Goal: Information Seeking & Learning: Compare options

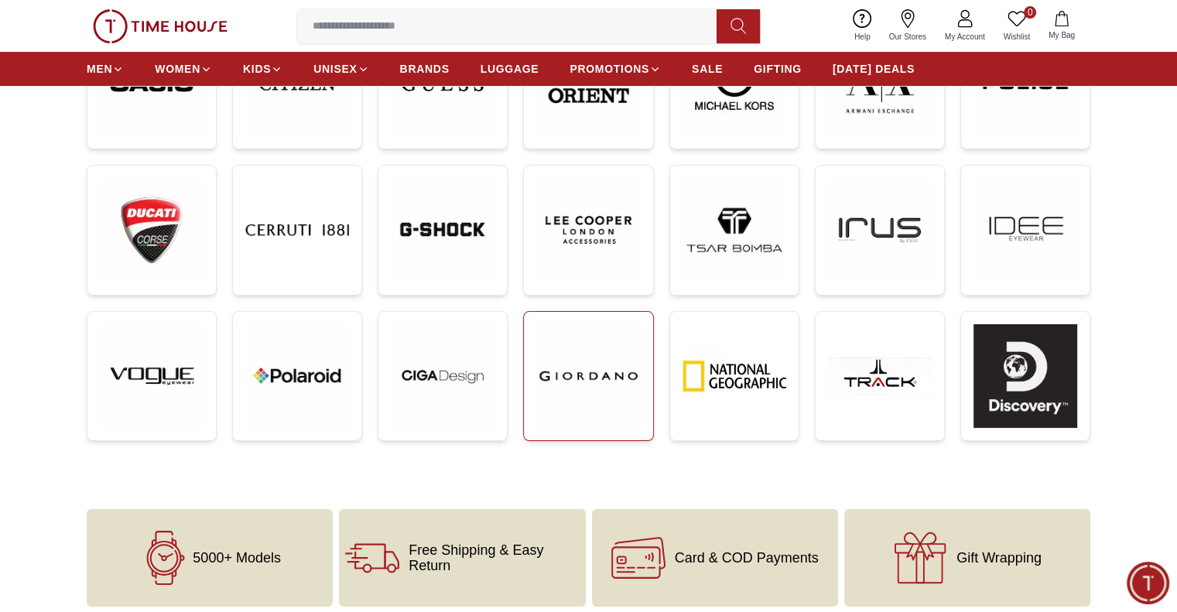
scroll to position [464, 0]
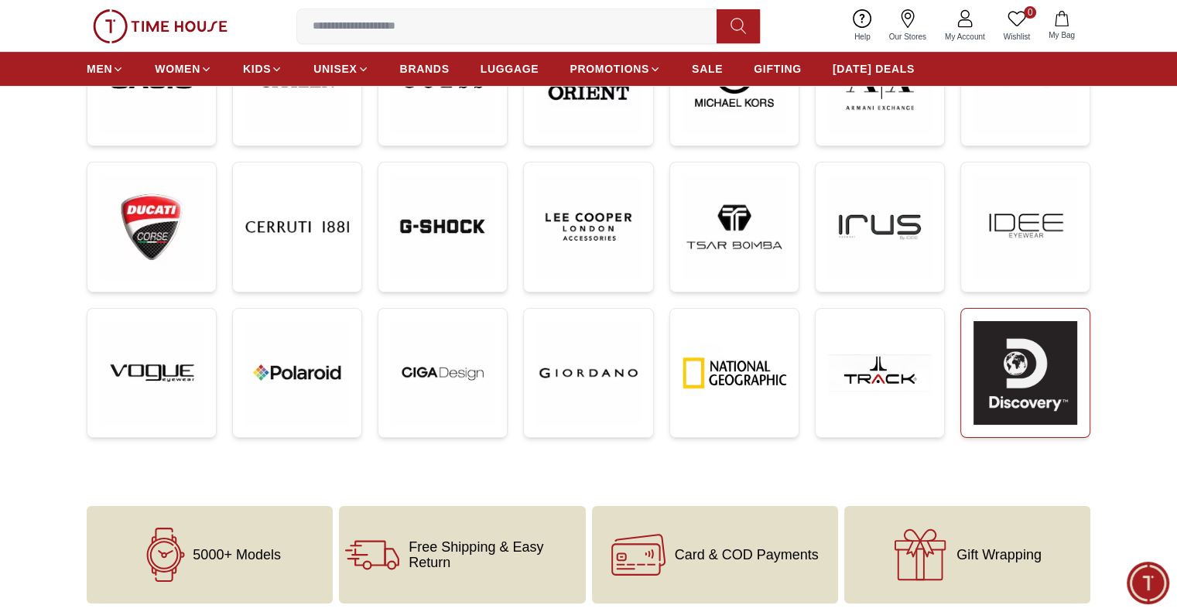
click at [985, 401] on img at bounding box center [1025, 373] width 104 height 104
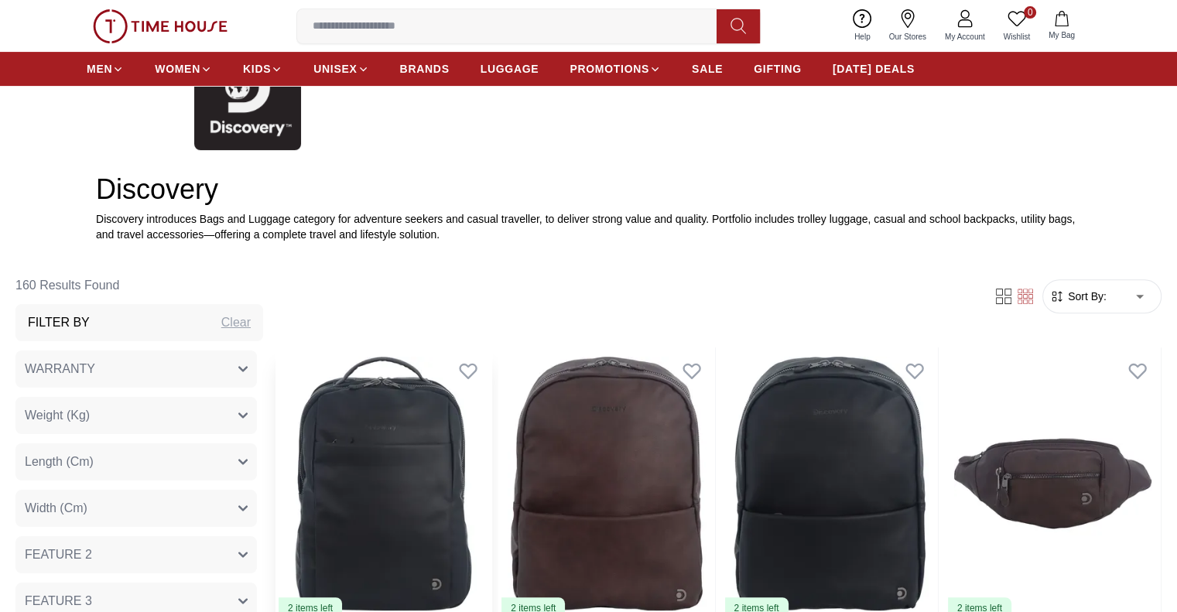
click at [453, 439] on img at bounding box center [383, 483] width 216 height 272
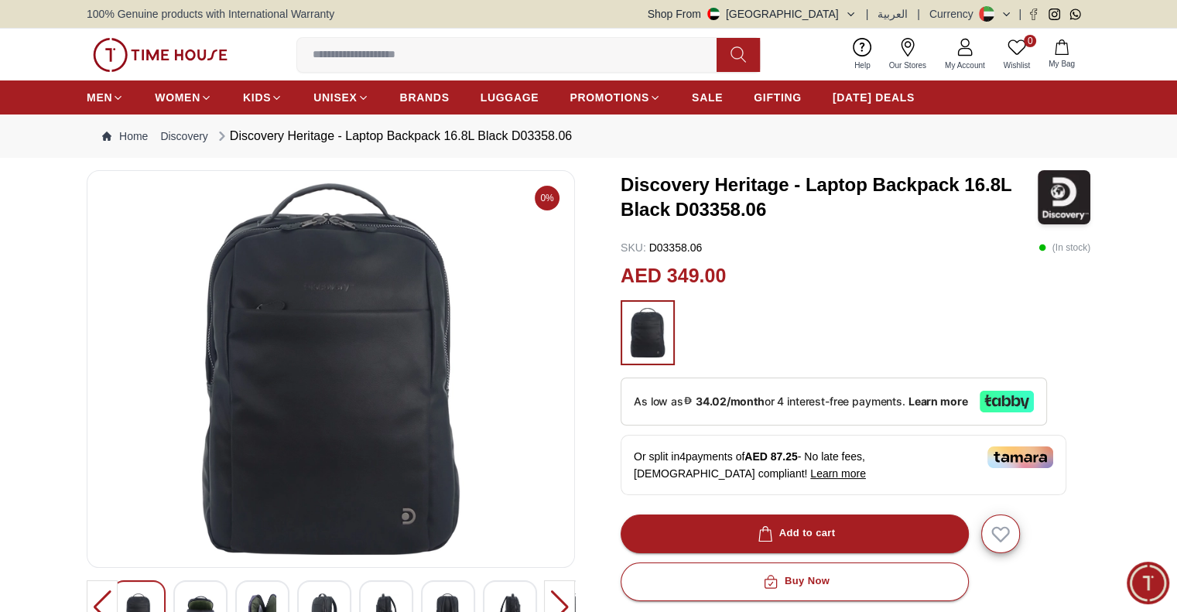
click at [148, 42] on img at bounding box center [160, 55] width 135 height 34
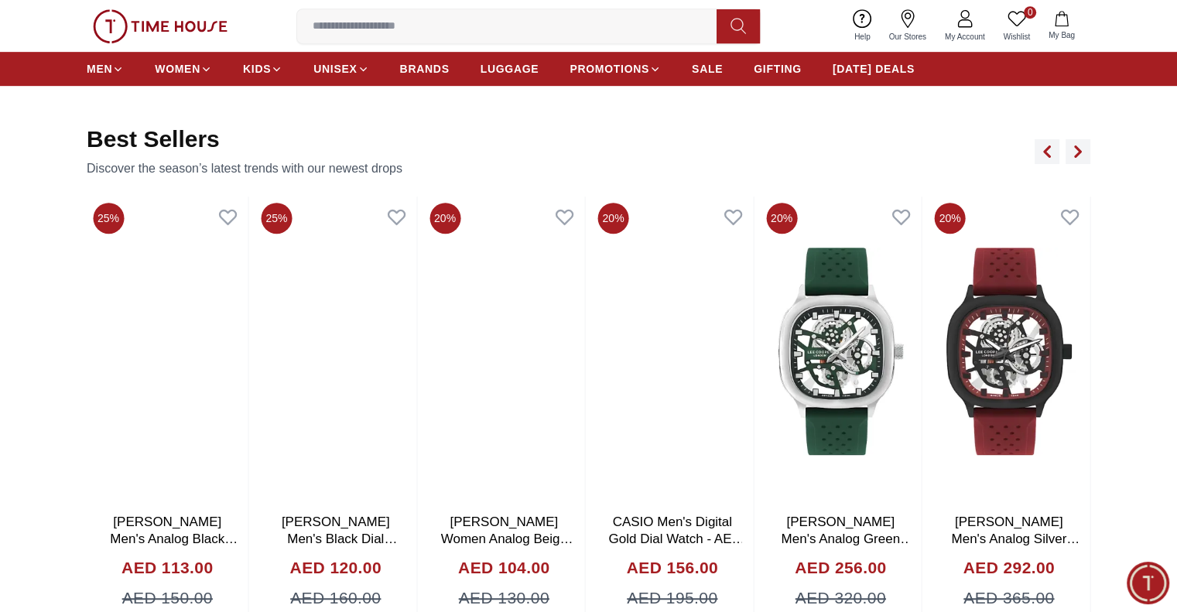
scroll to position [828, 0]
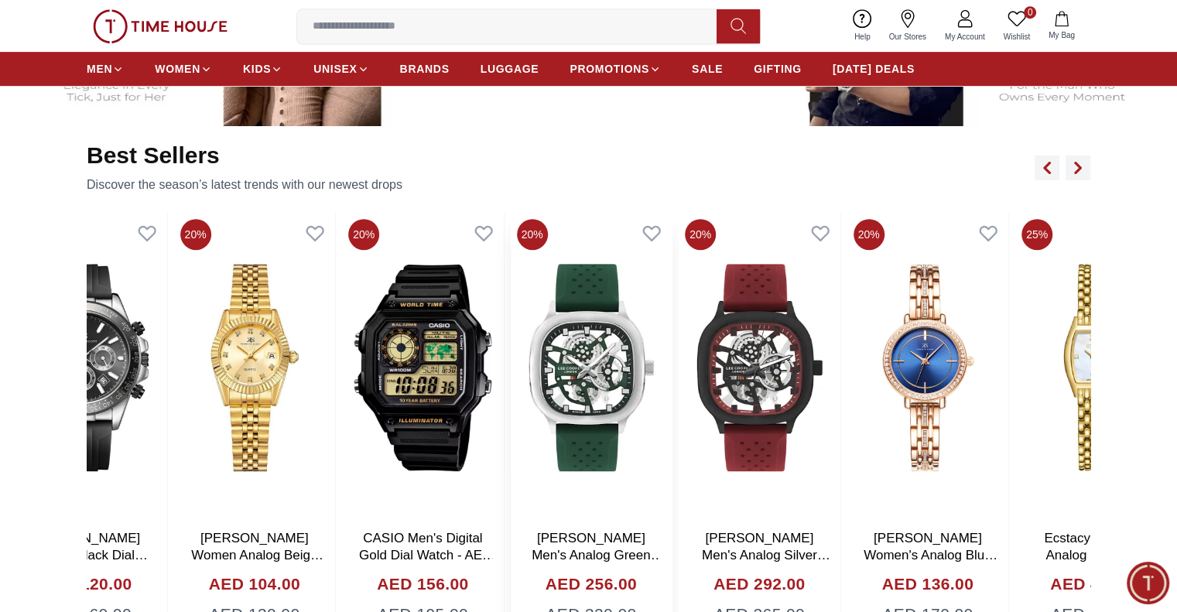
click at [511, 415] on img at bounding box center [592, 367] width 162 height 309
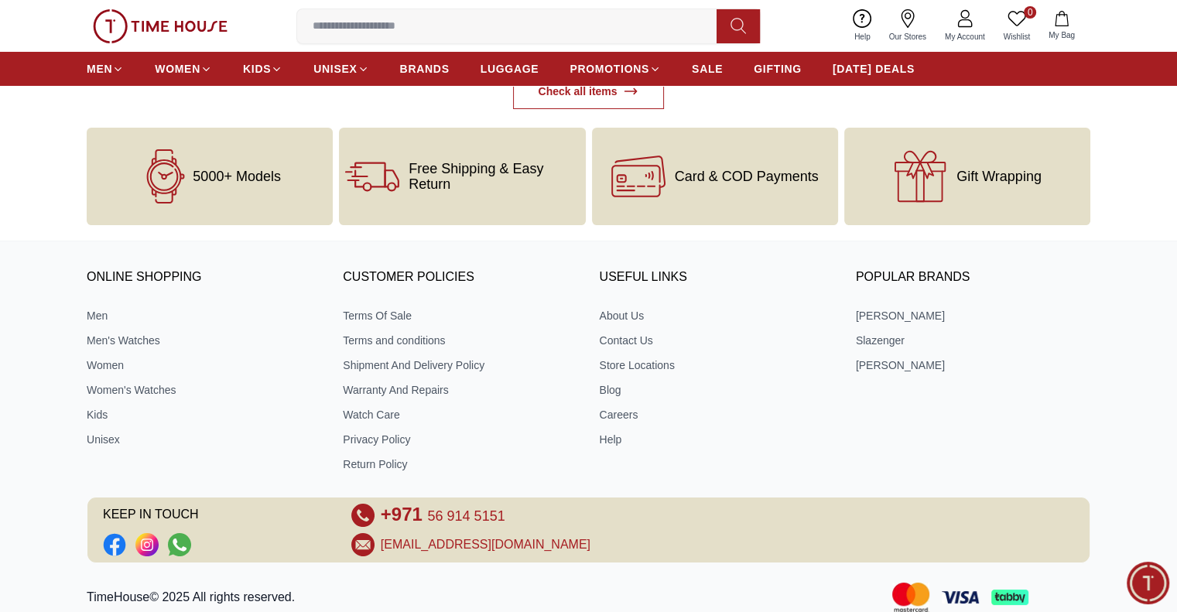
scroll to position [5715, 0]
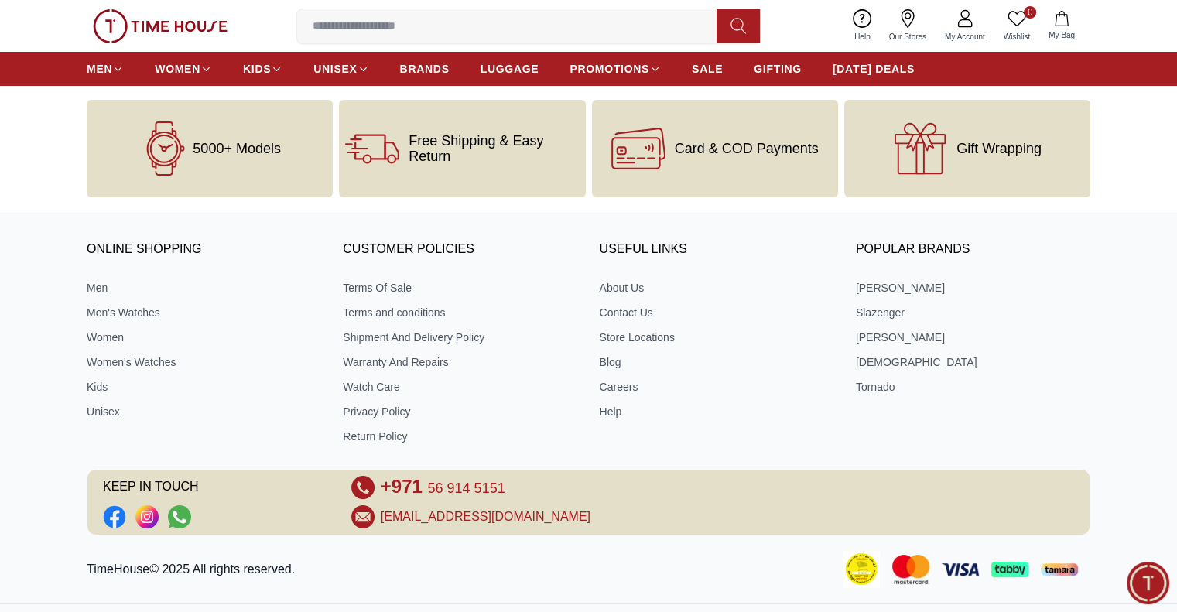
click at [928, 221] on div "ONLINE SHOPPING Men Men's Watches Women Women's Watches Kids Unisex CUSTOMER PO…" at bounding box center [588, 435] width 1177 height 445
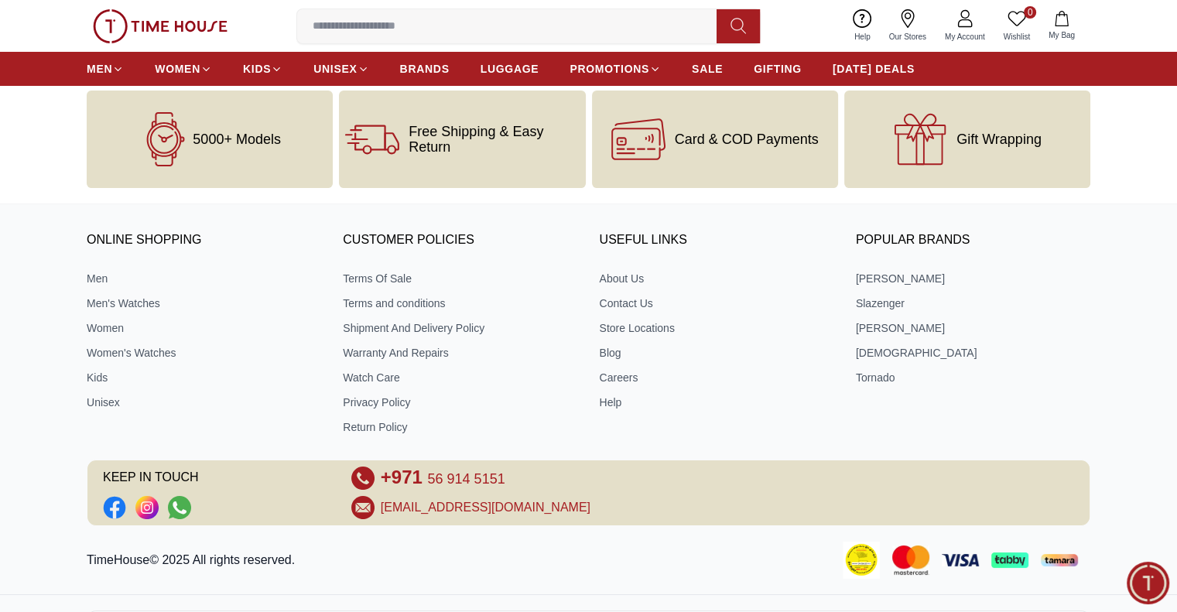
scroll to position [5721, 0]
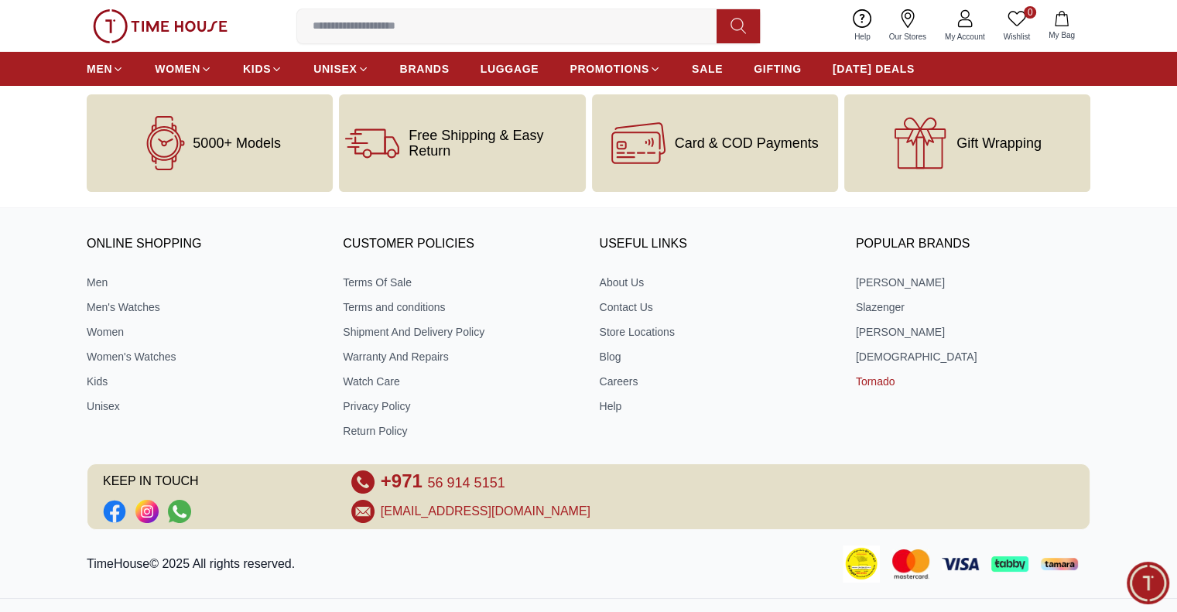
click at [870, 377] on link "Tornado" at bounding box center [973, 381] width 234 height 15
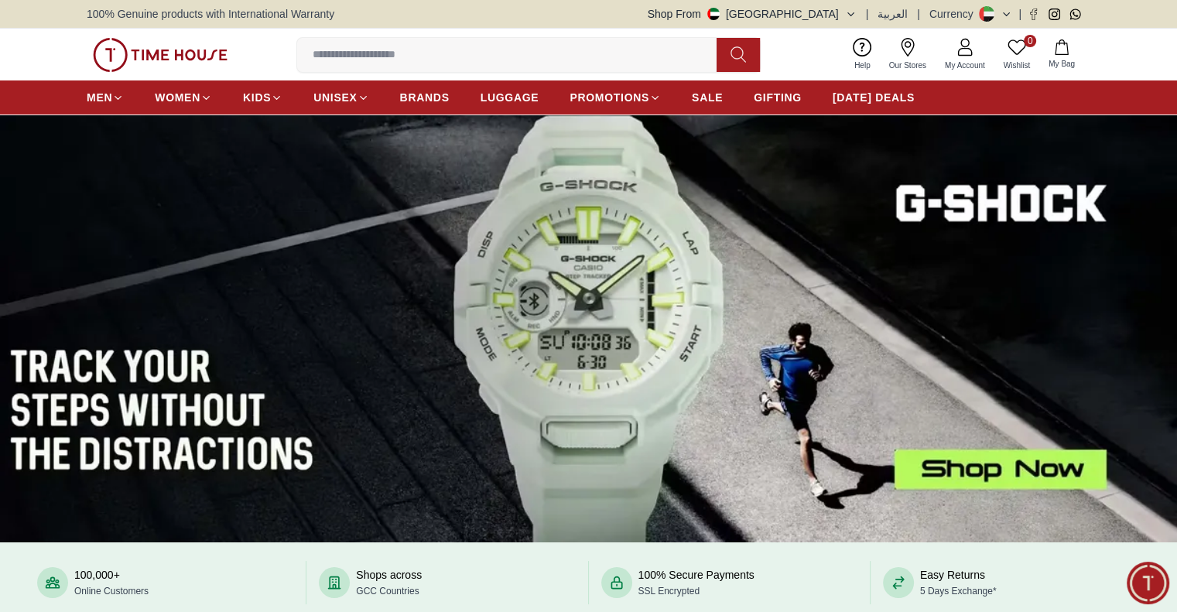
scroll to position [5721, 0]
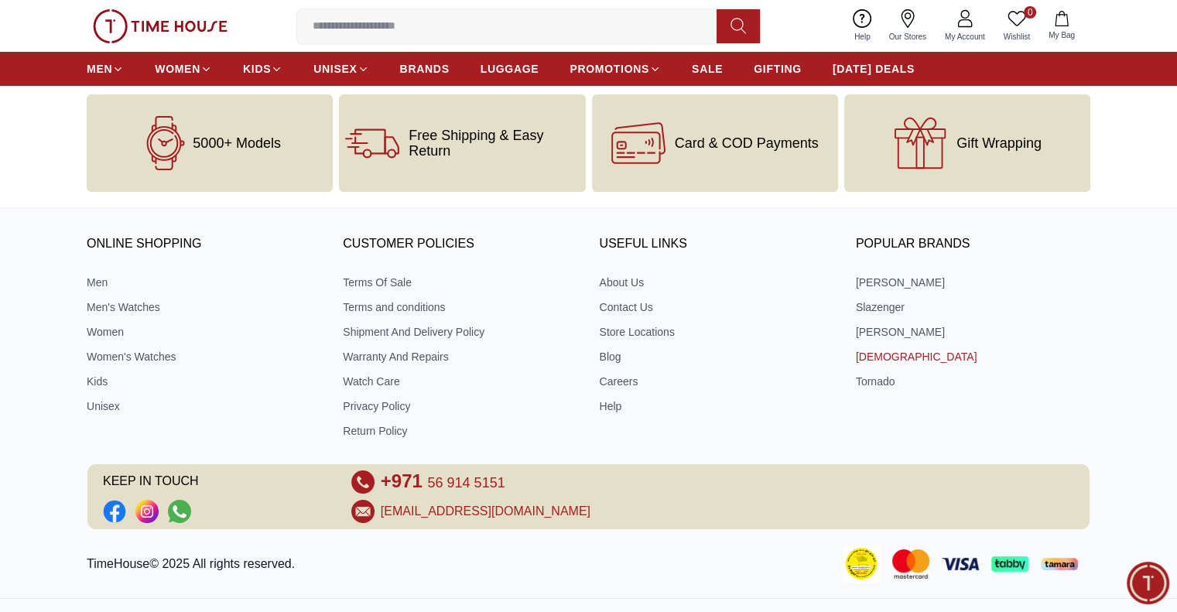
click at [879, 355] on link "[DEMOGRAPHIC_DATA]" at bounding box center [973, 356] width 234 height 15
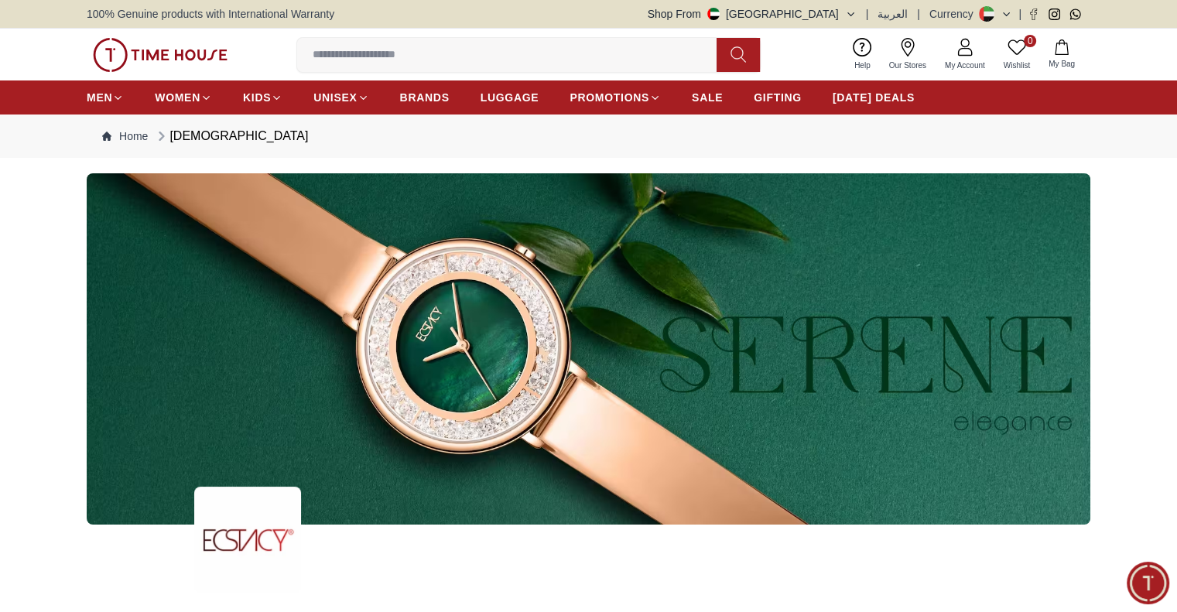
scroll to position [5721, 0]
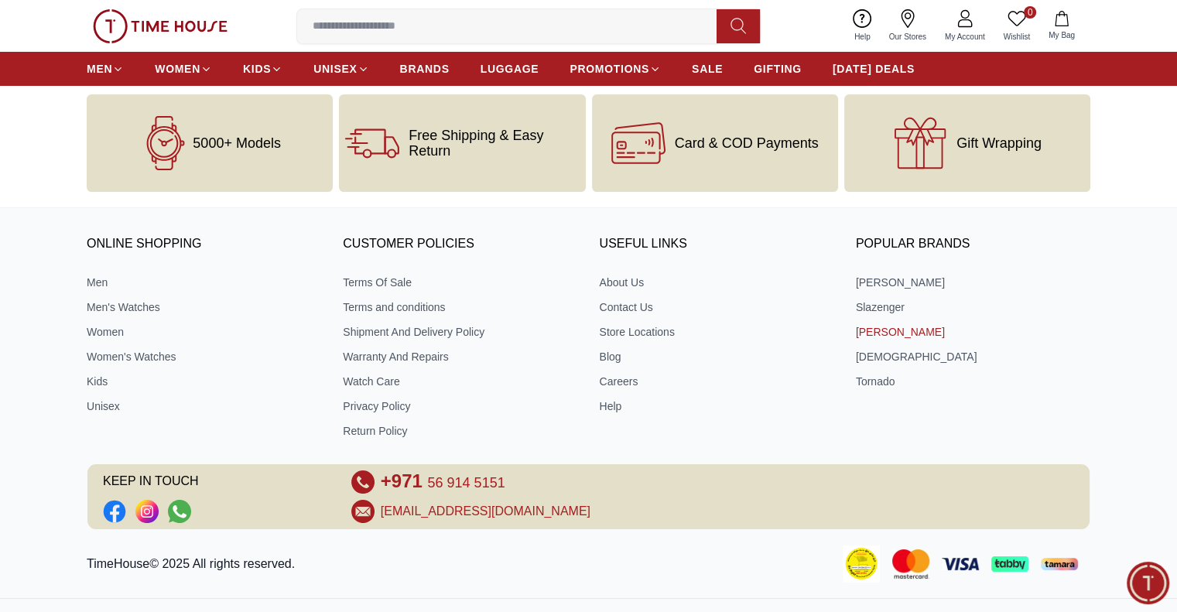
click at [858, 326] on link "[PERSON_NAME]" at bounding box center [973, 331] width 234 height 15
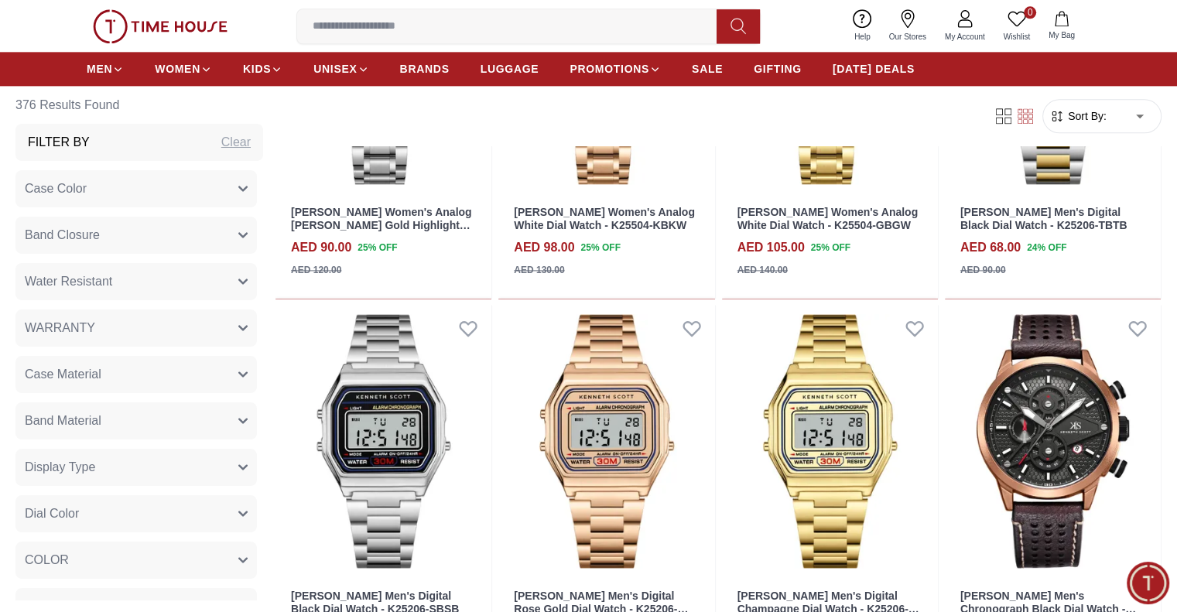
scroll to position [2057, 0]
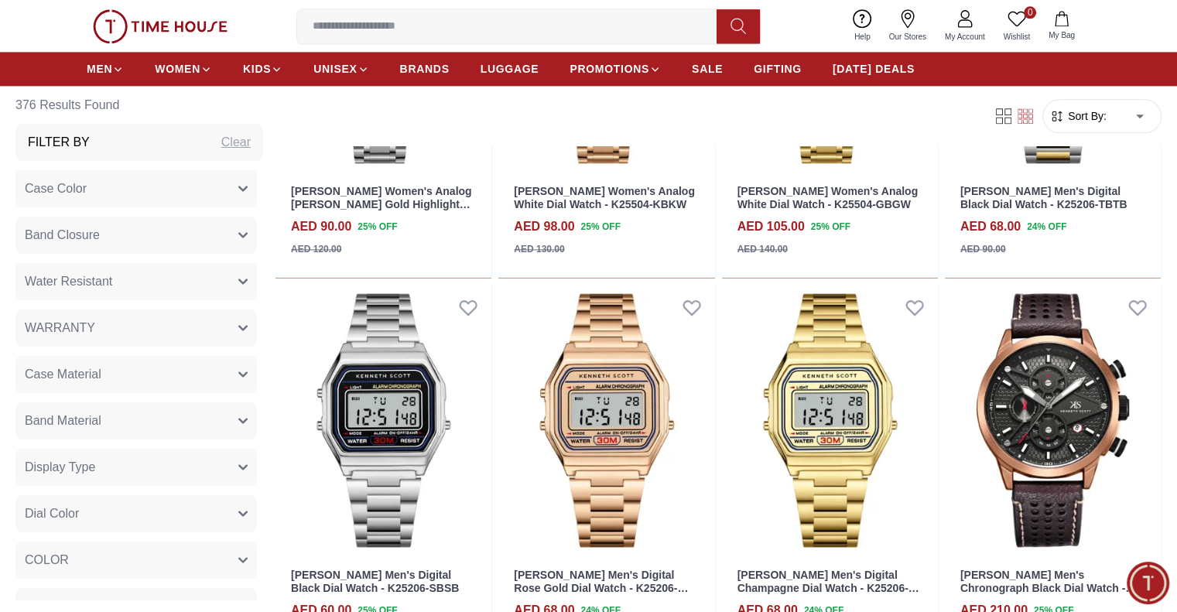
scroll to position [1971, 0]
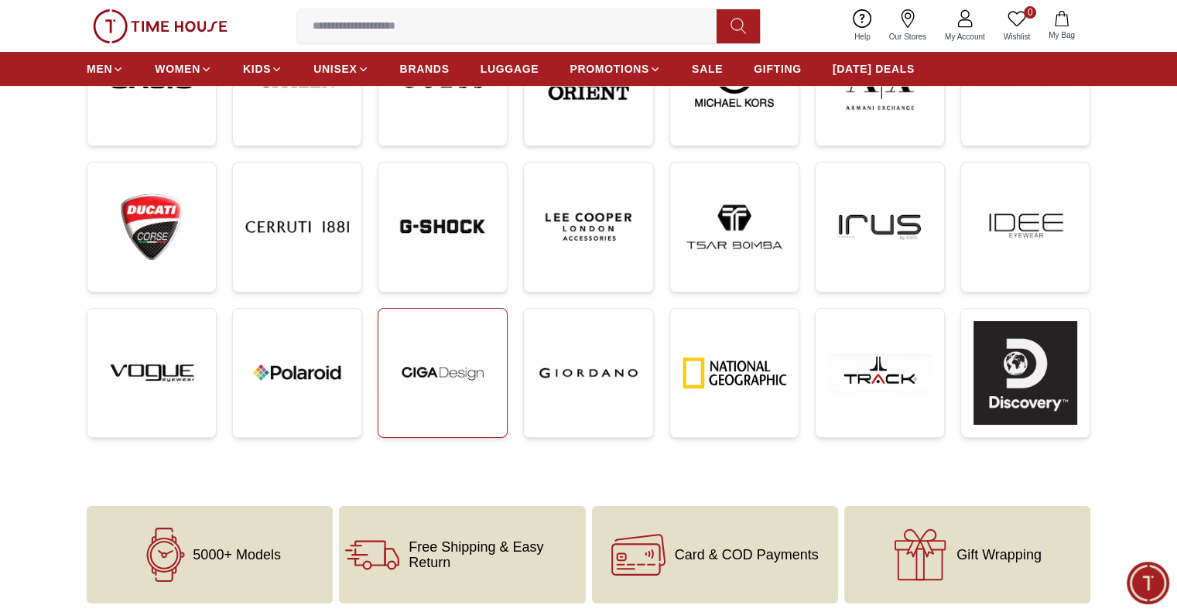
scroll to position [931, 0]
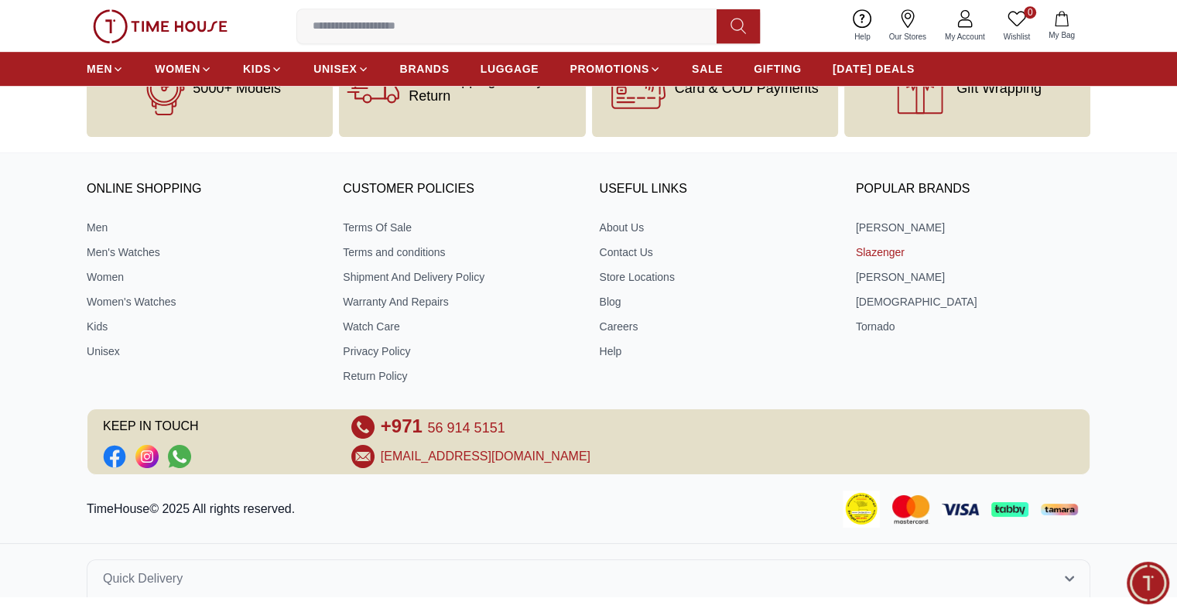
click at [879, 247] on link "Slazenger" at bounding box center [973, 251] width 234 height 15
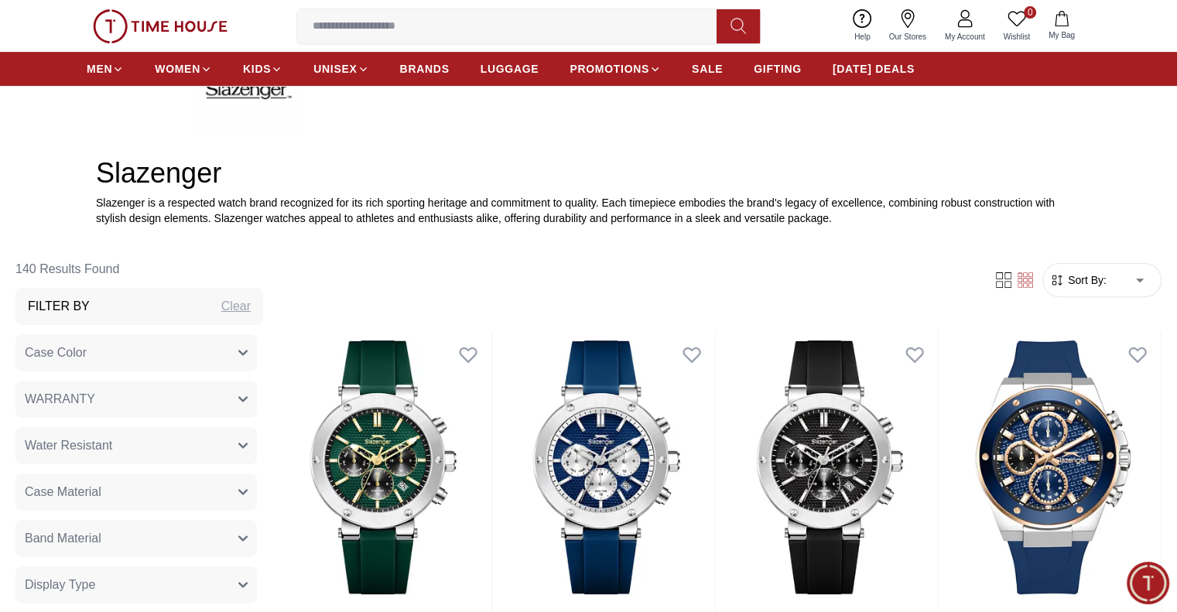
scroll to position [464, 0]
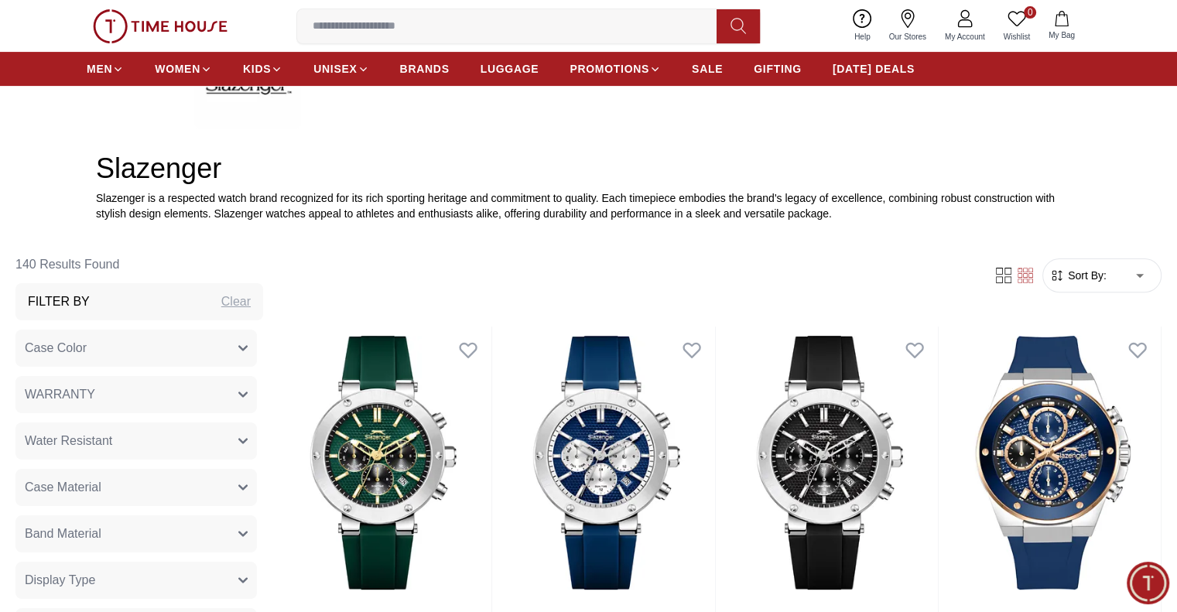
scroll to position [721, 0]
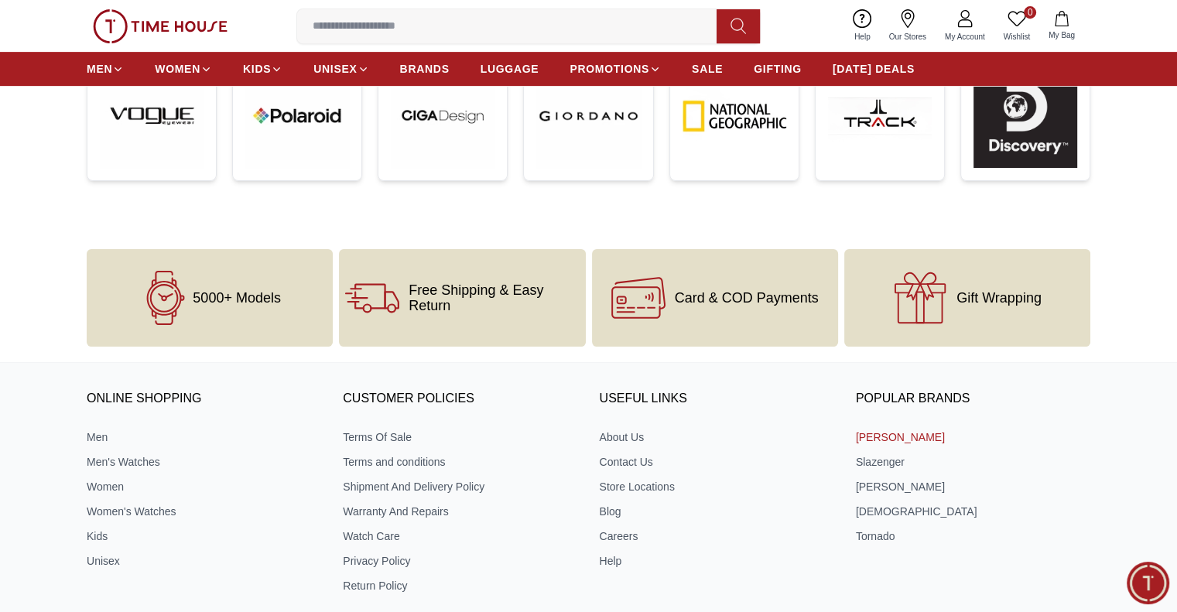
click at [871, 432] on link "[PERSON_NAME]" at bounding box center [973, 436] width 234 height 15
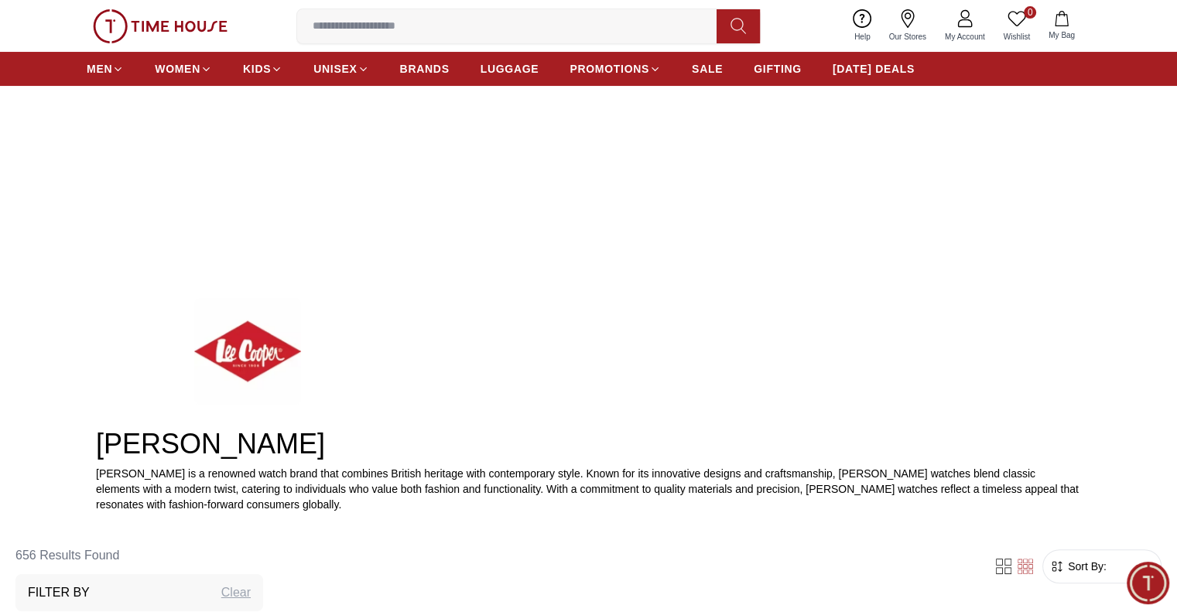
scroll to position [293, 0]
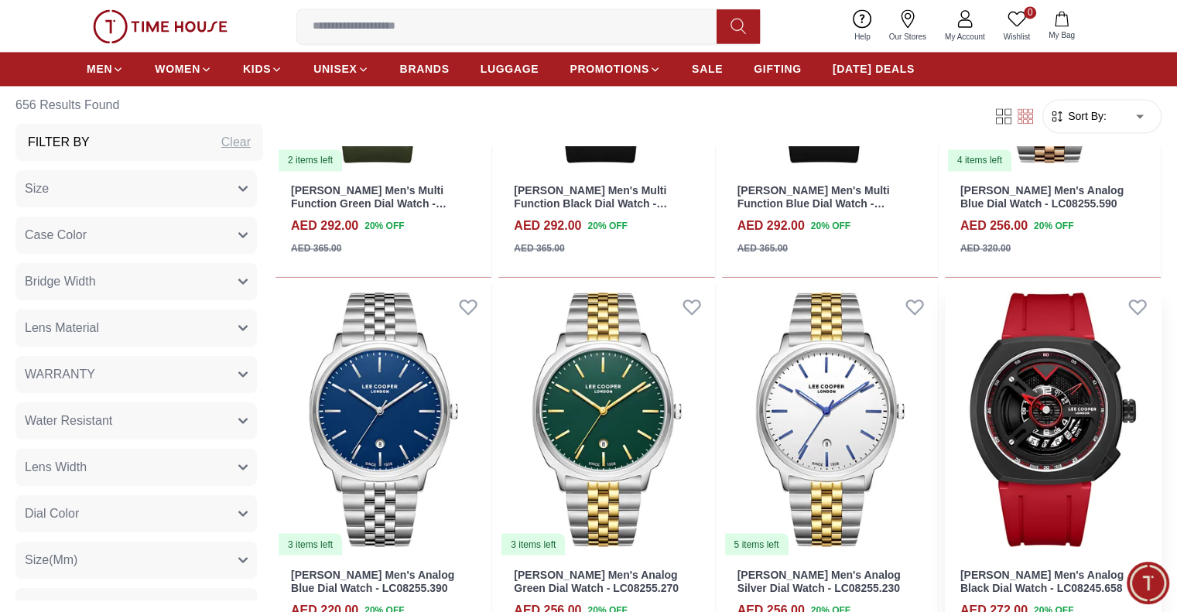
scroll to position [2441, 0]
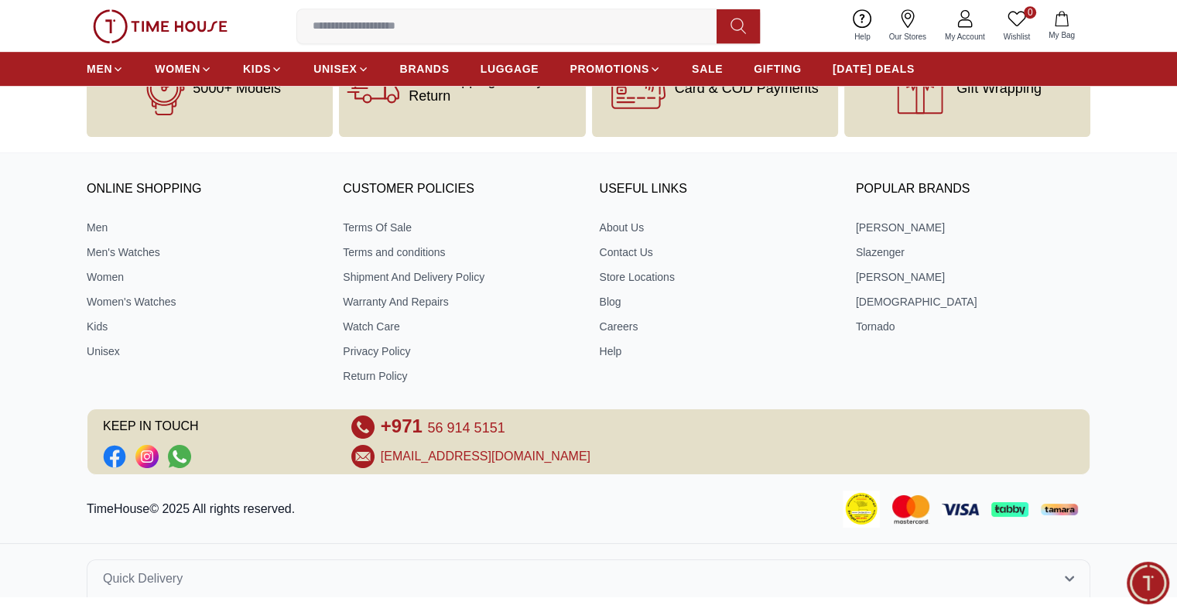
scroll to position [841, 0]
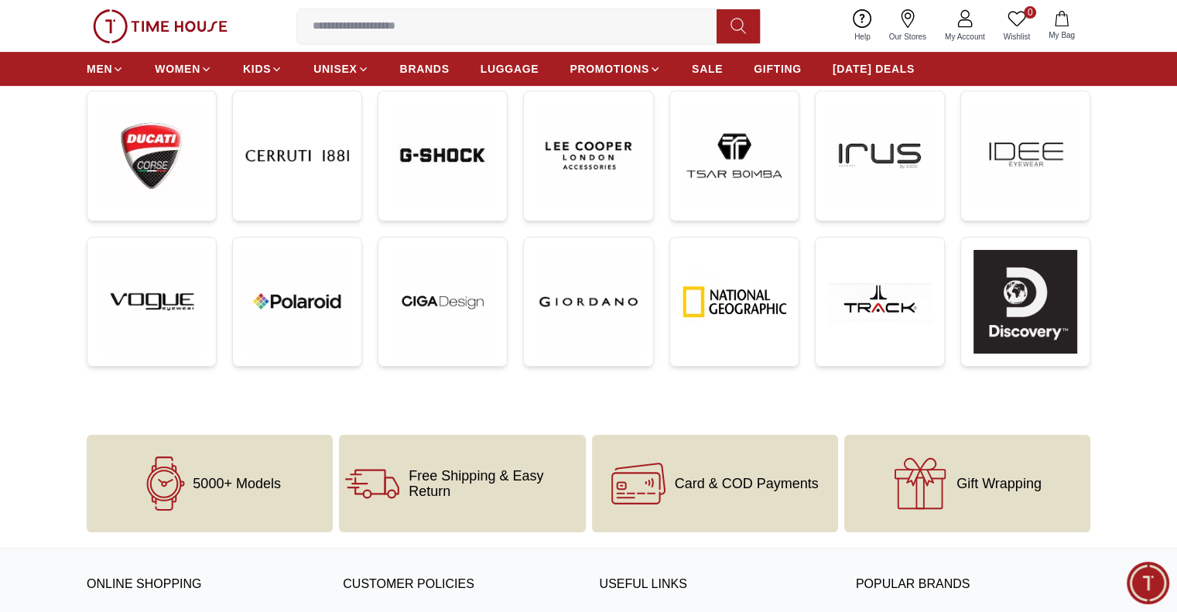
scroll to position [535, 0]
click at [152, 30] on img at bounding box center [160, 26] width 135 height 34
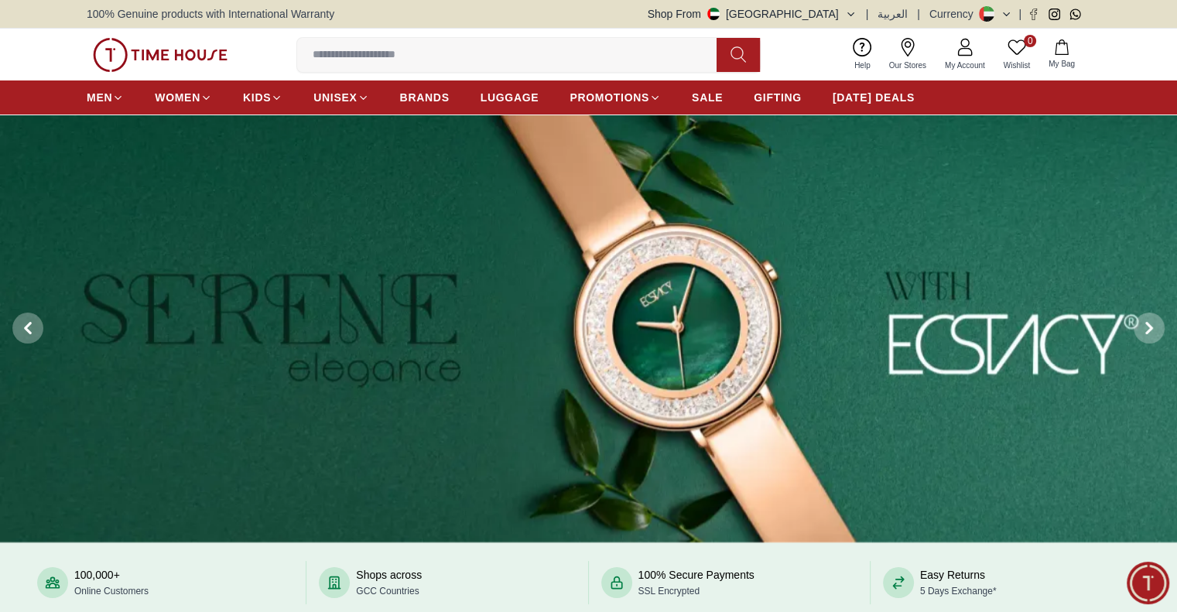
click at [531, 56] on input at bounding box center [513, 54] width 432 height 31
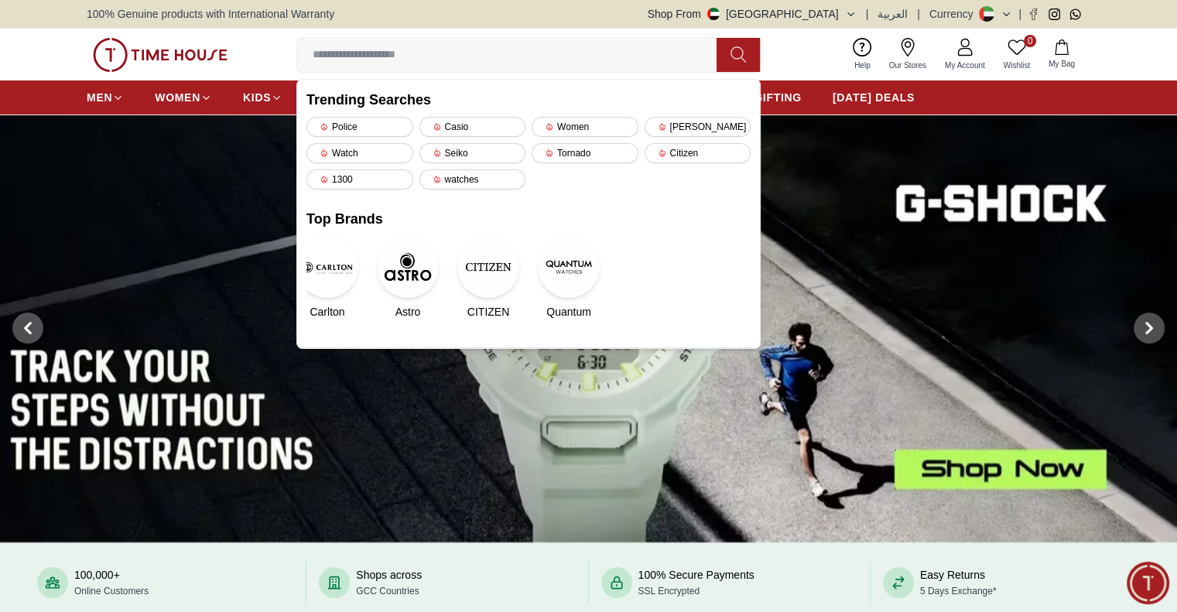
click at [724, 52] on button at bounding box center [737, 55] width 43 height 34
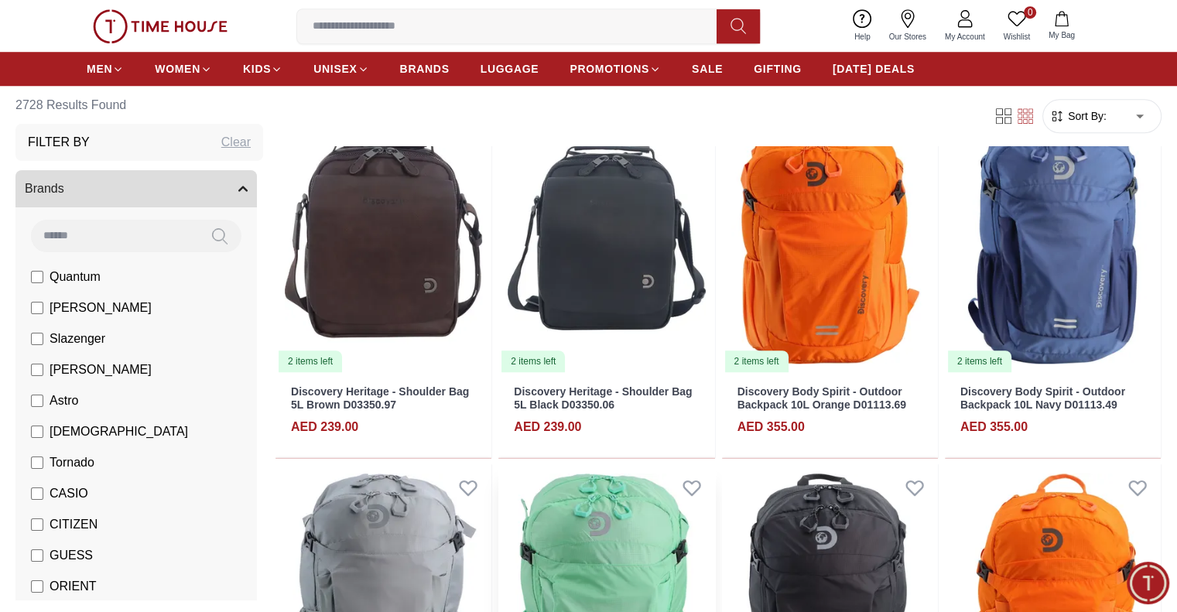
scroll to position [1241, 0]
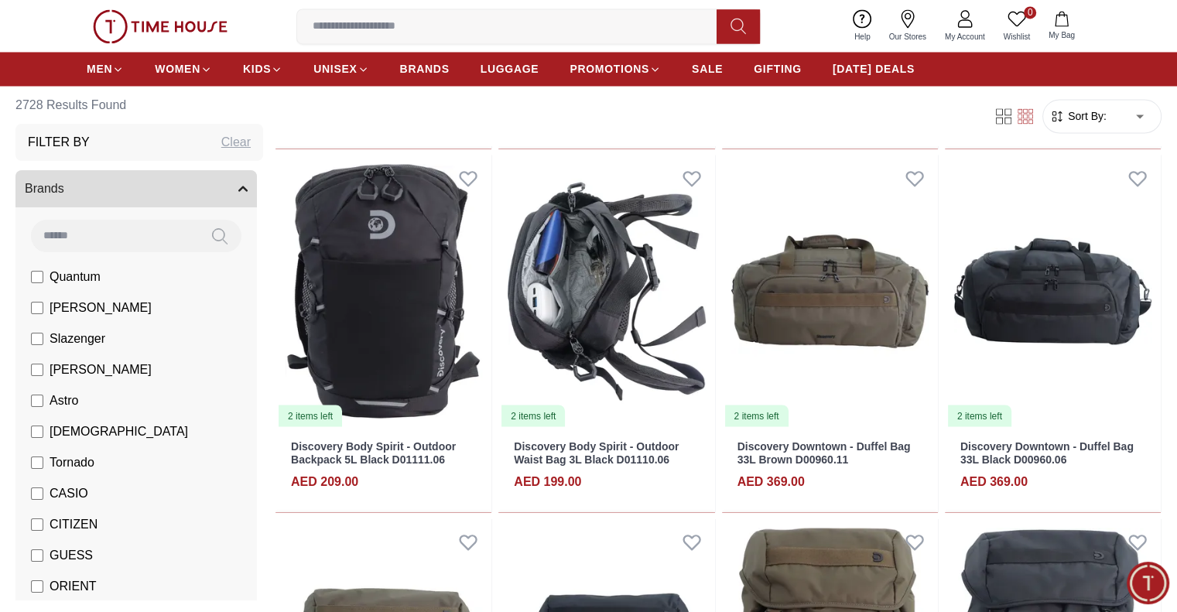
scroll to position [2642, 0]
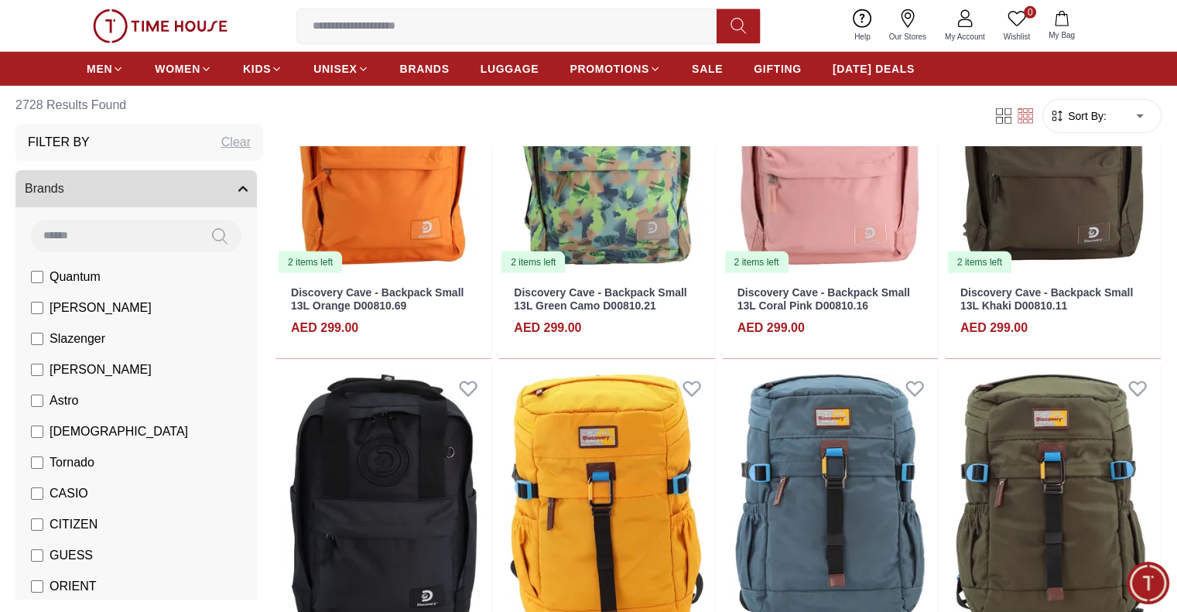
scroll to position [4613, 0]
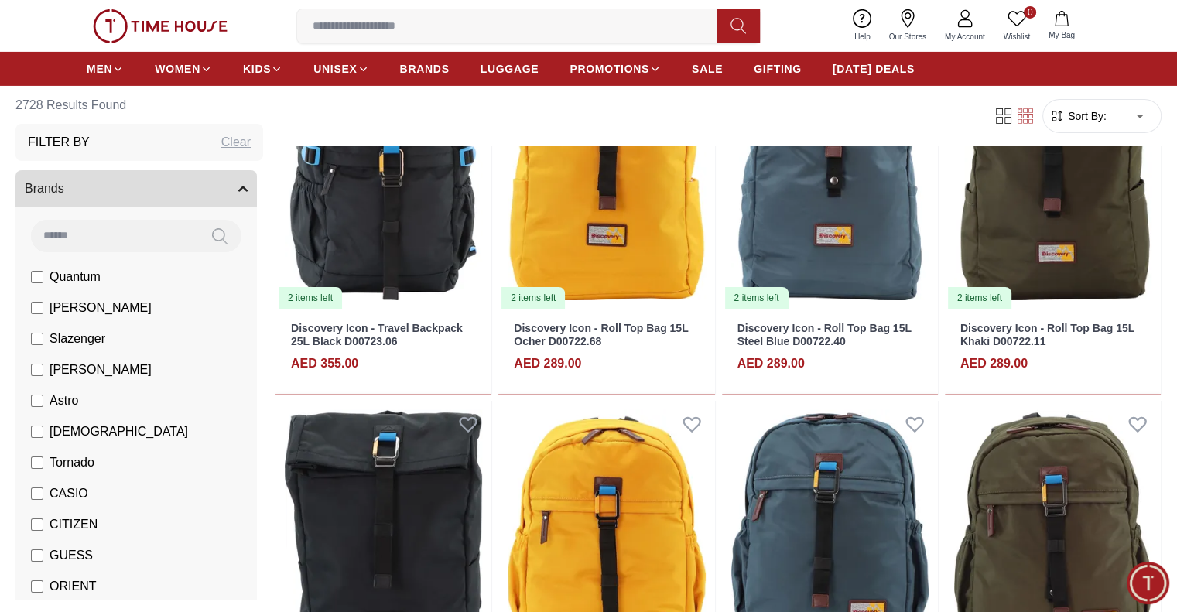
scroll to position [5305, 0]
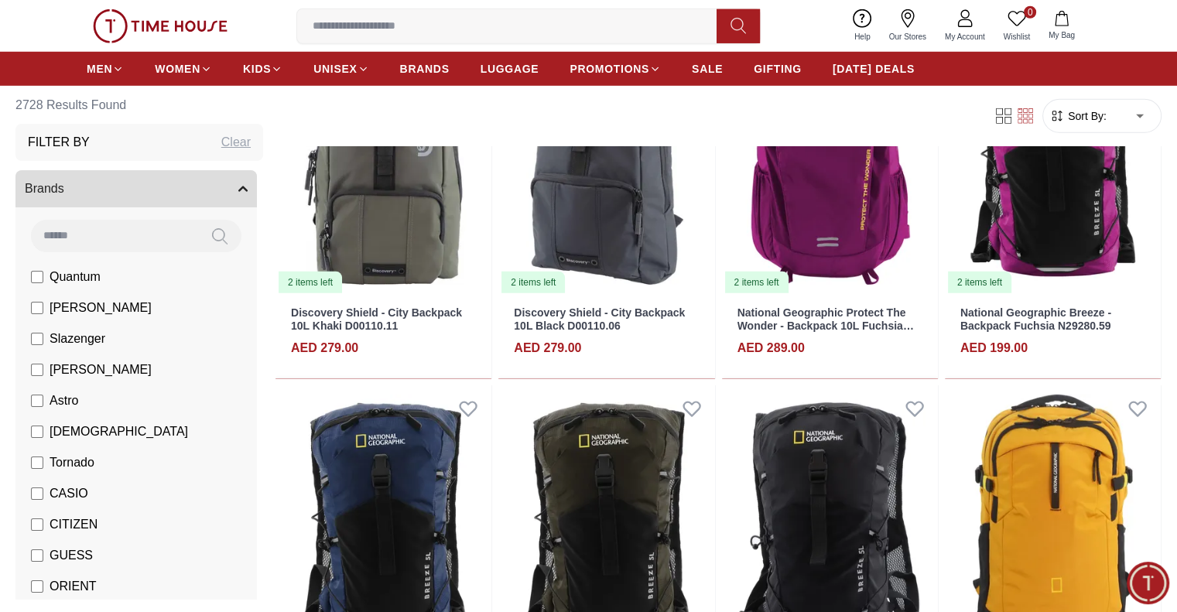
scroll to position [10538, 0]
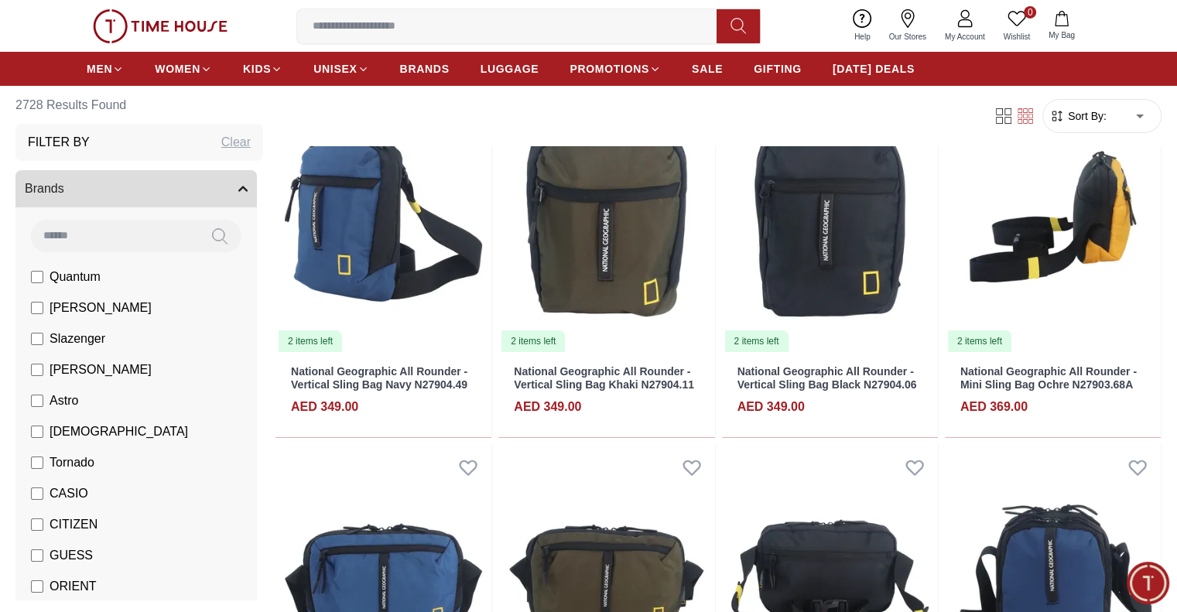
scroll to position [11776, 0]
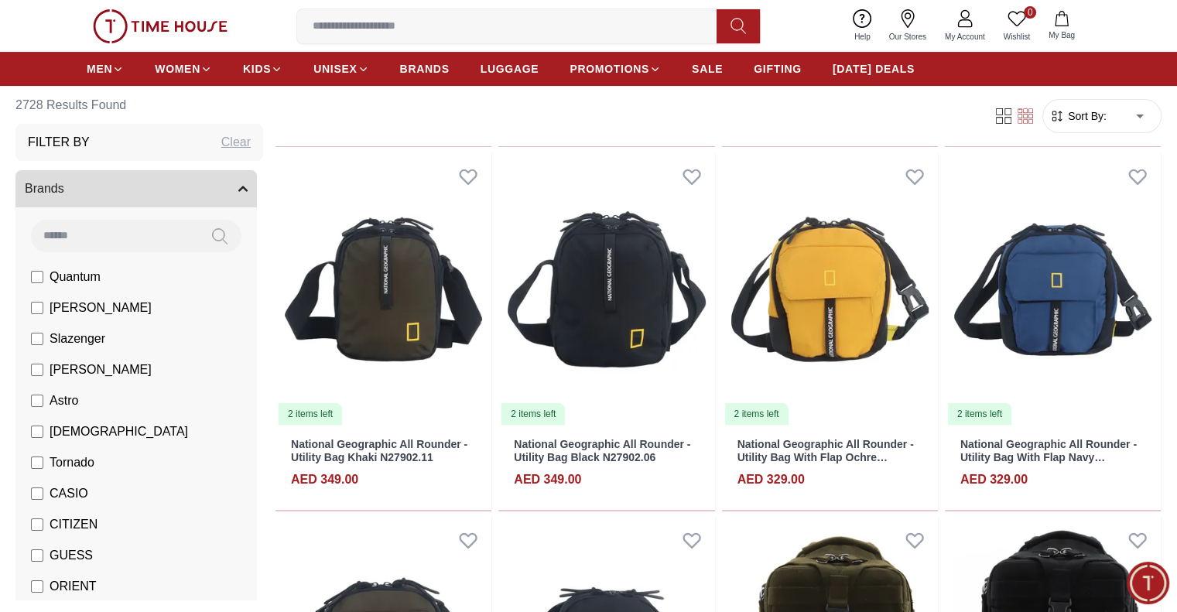
scroll to position [11930, 0]
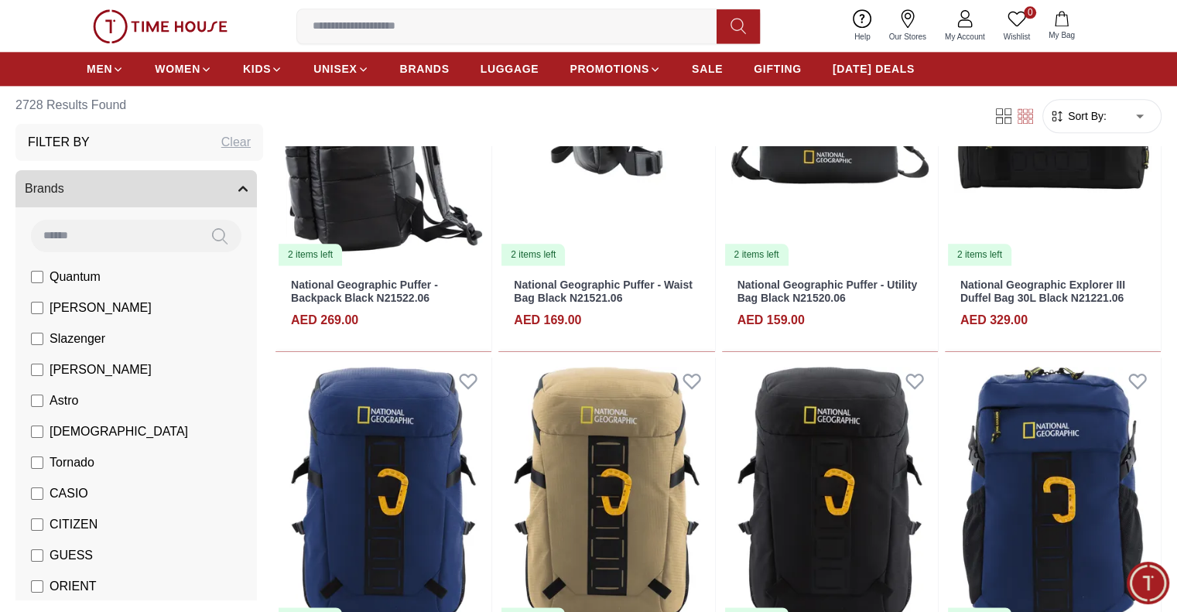
scroll to position [13864, 0]
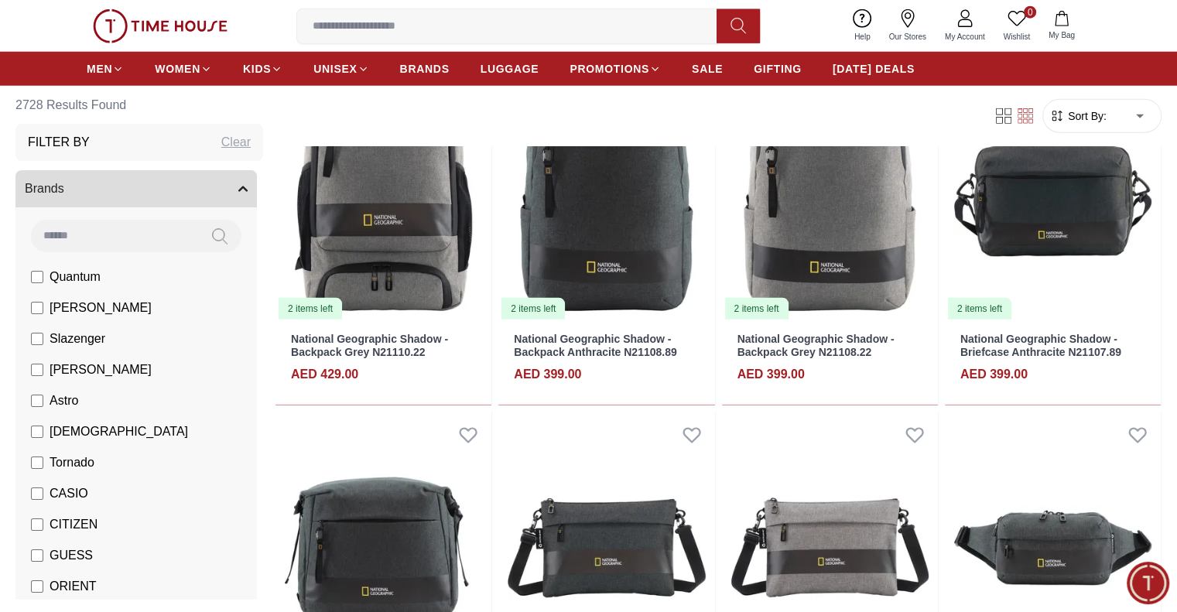
scroll to position [15876, 0]
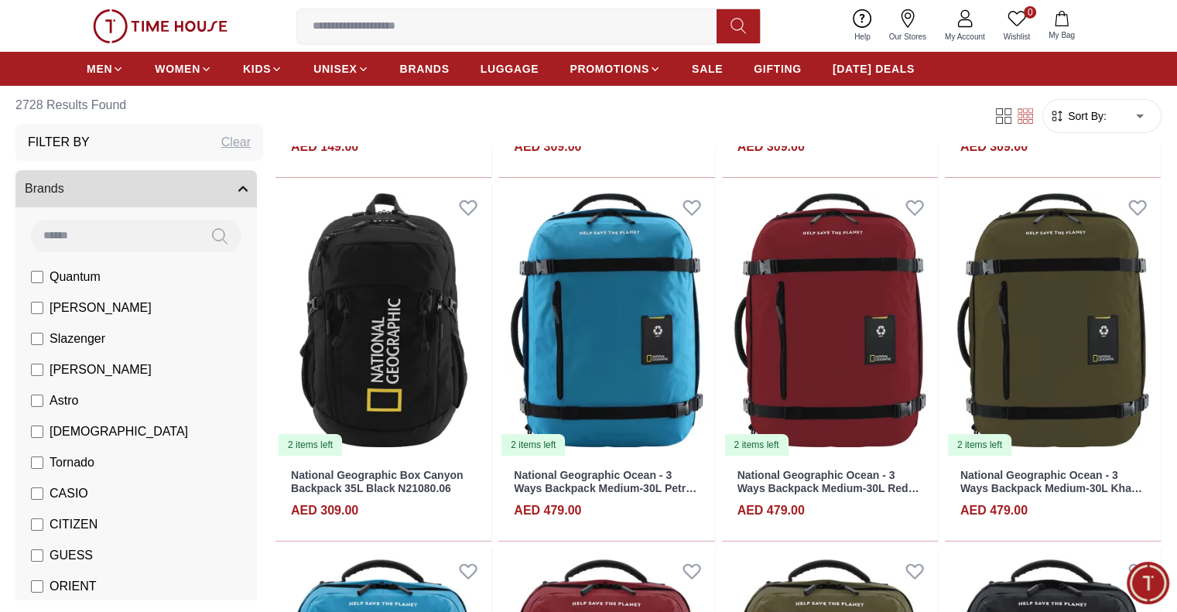
scroll to position [17268, 0]
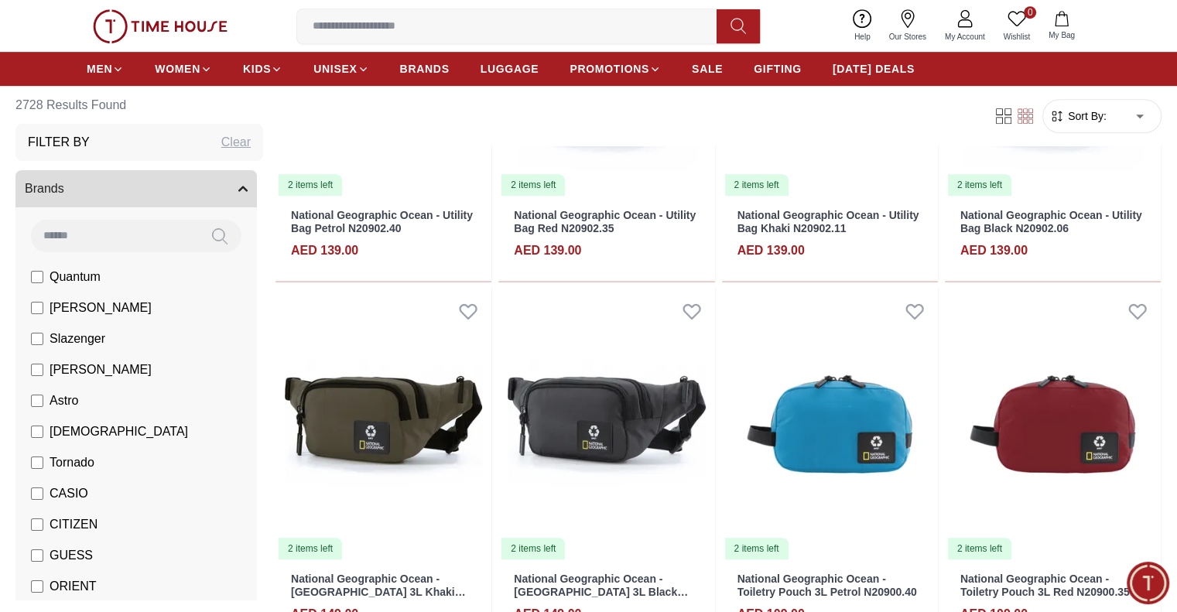
scroll to position [18661, 0]
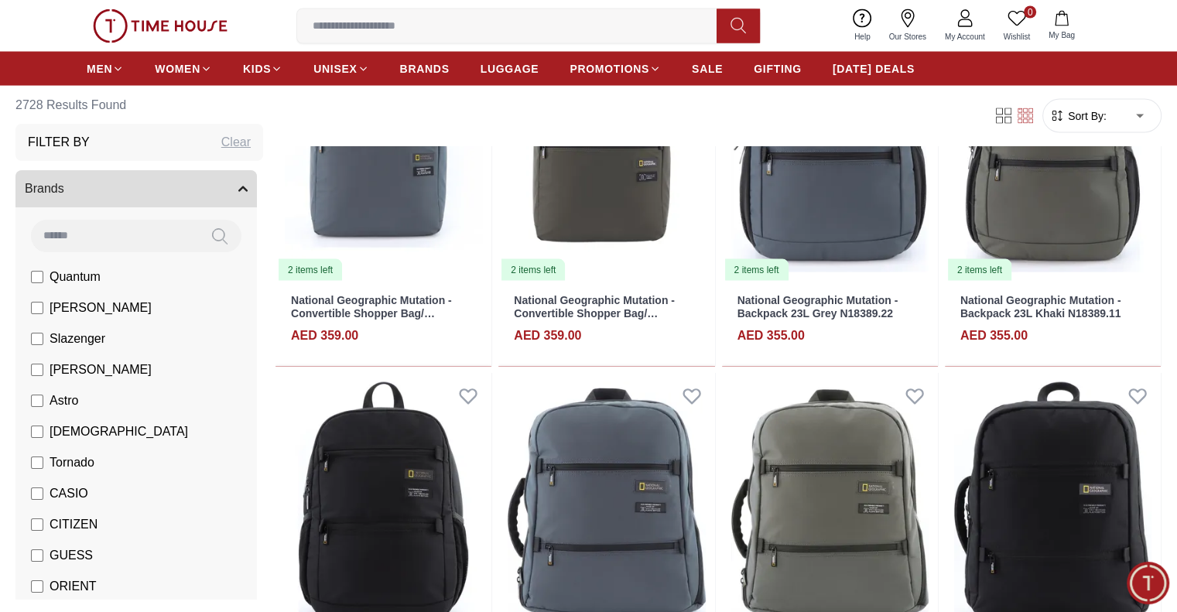
scroll to position [20604, 0]
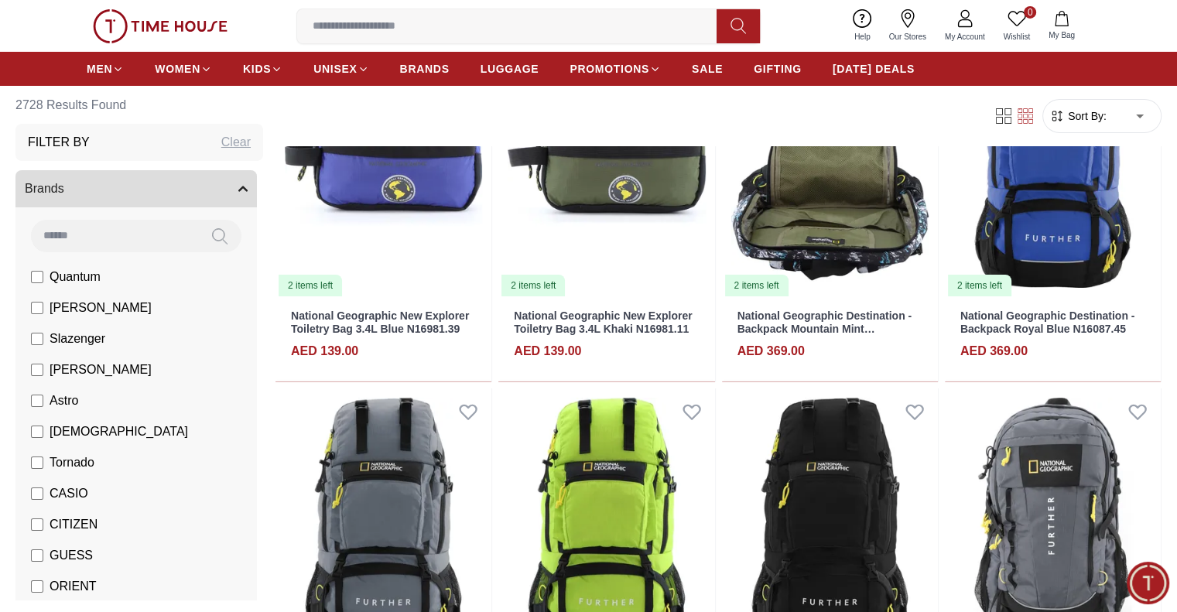
scroll to position [23313, 0]
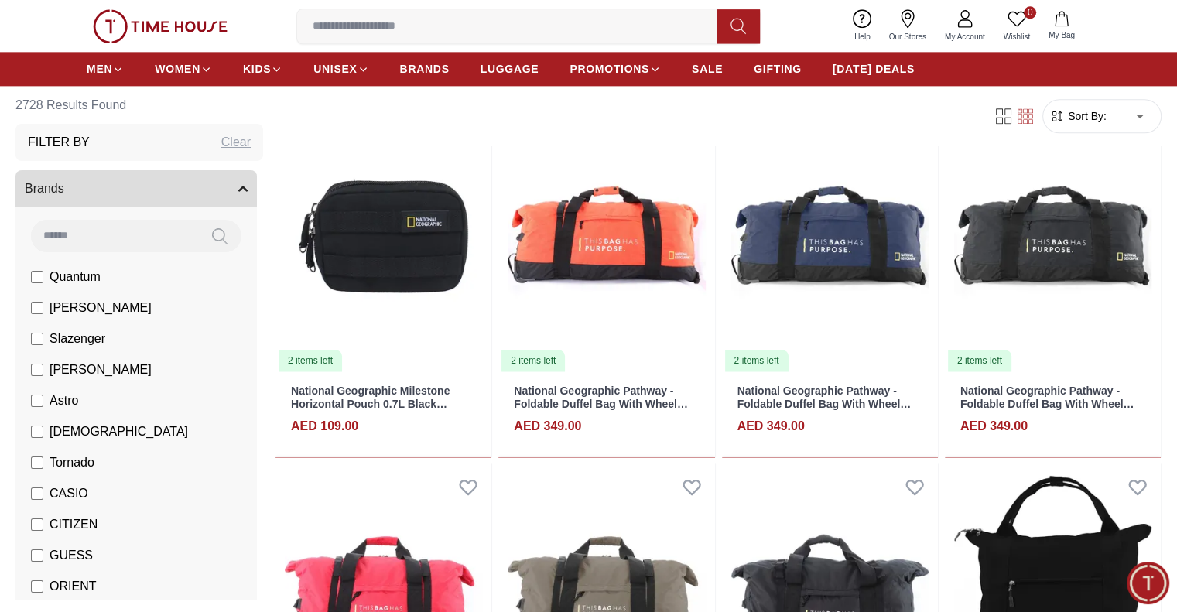
scroll to position [25611, 0]
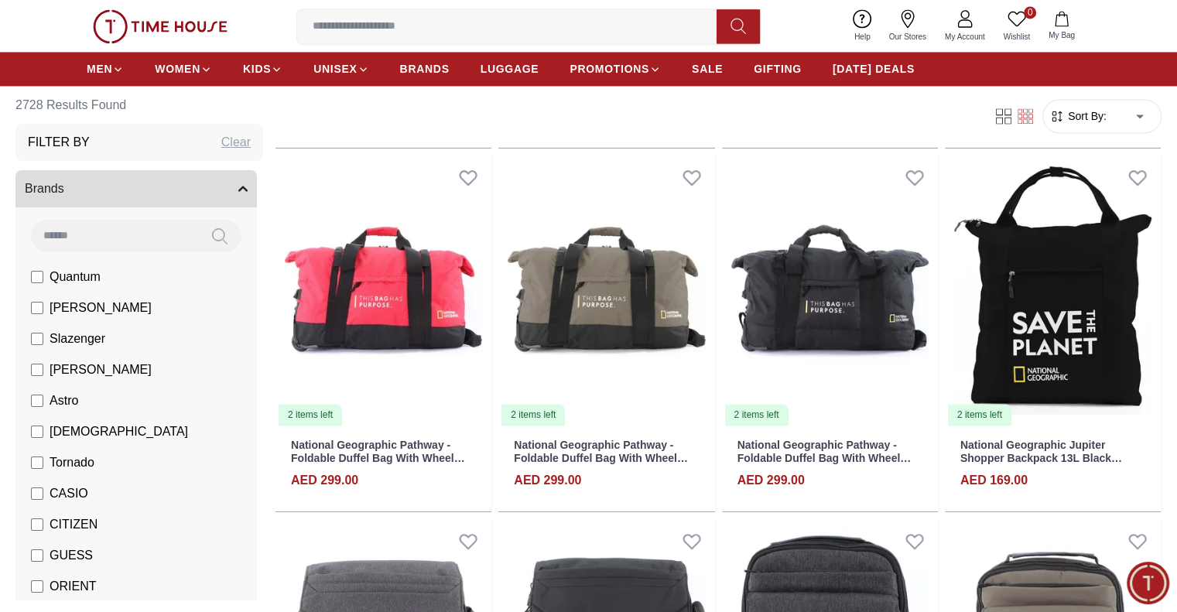
scroll to position [25961, 0]
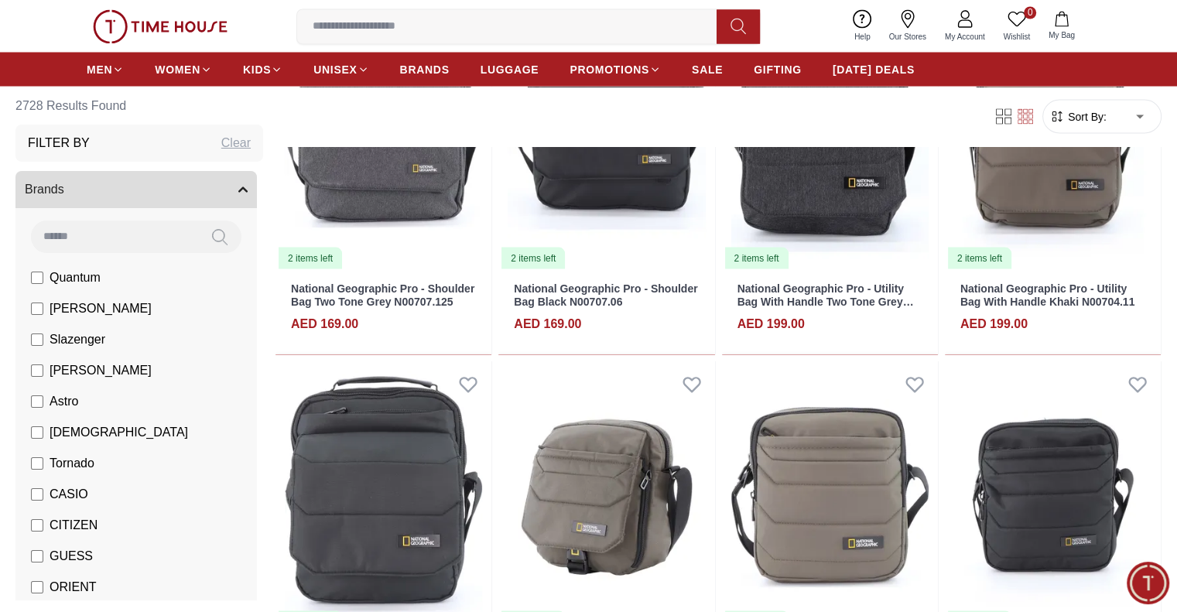
scroll to position [26435, 0]
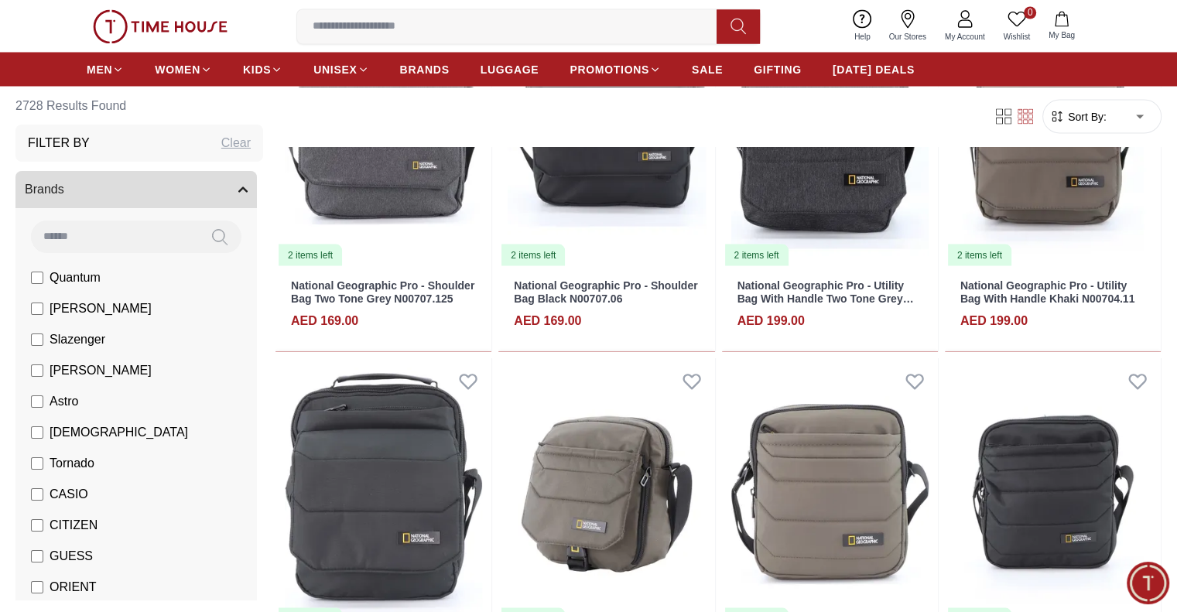
click at [151, 5] on div "0 Wishlist My Bag Trending Searches Police Casio Women Lee cooper Watch Seiko T…" at bounding box center [588, 26] width 1003 height 52
click at [151, 19] on img at bounding box center [160, 26] width 135 height 34
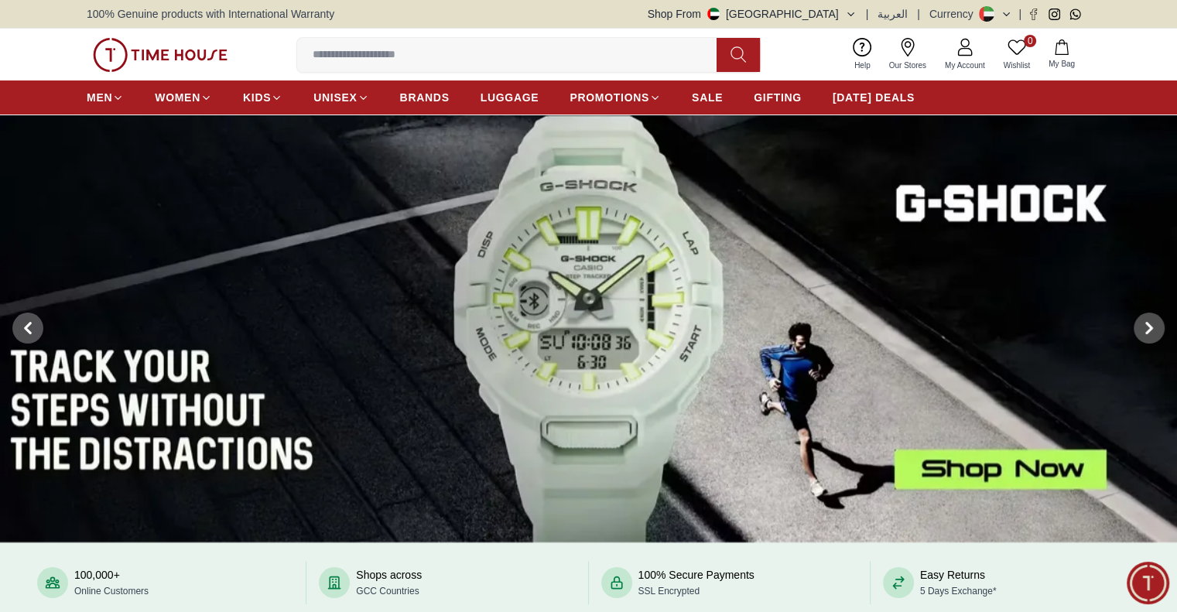
click at [541, 47] on input at bounding box center [513, 54] width 432 height 31
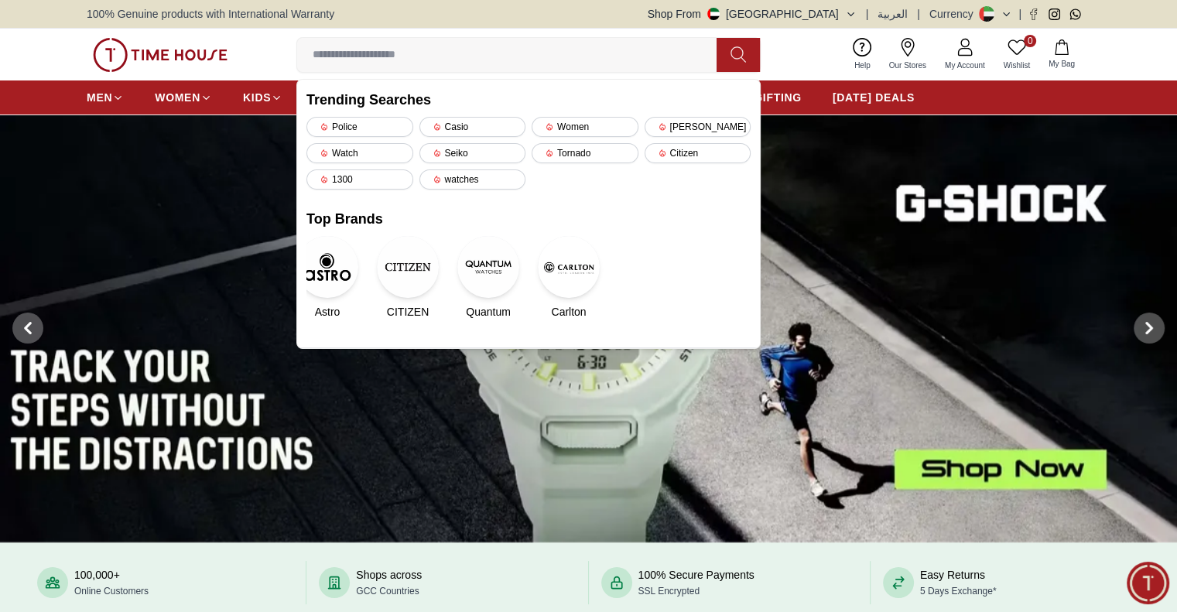
click at [292, 266] on img at bounding box center [588, 328] width 1177 height 428
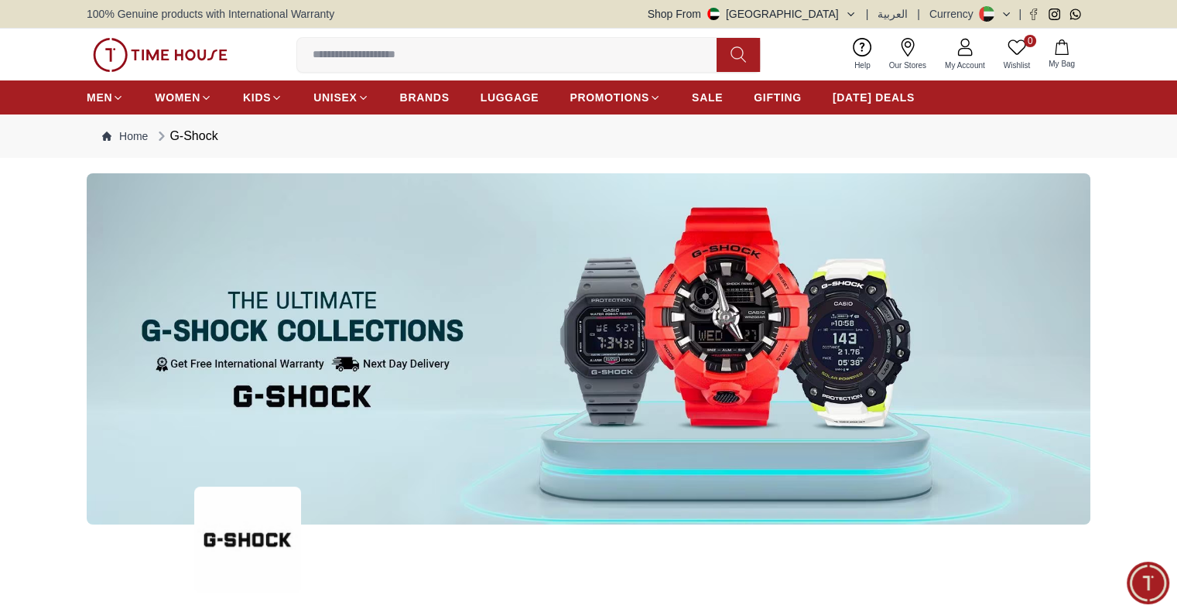
click at [436, 52] on input at bounding box center [513, 54] width 432 height 31
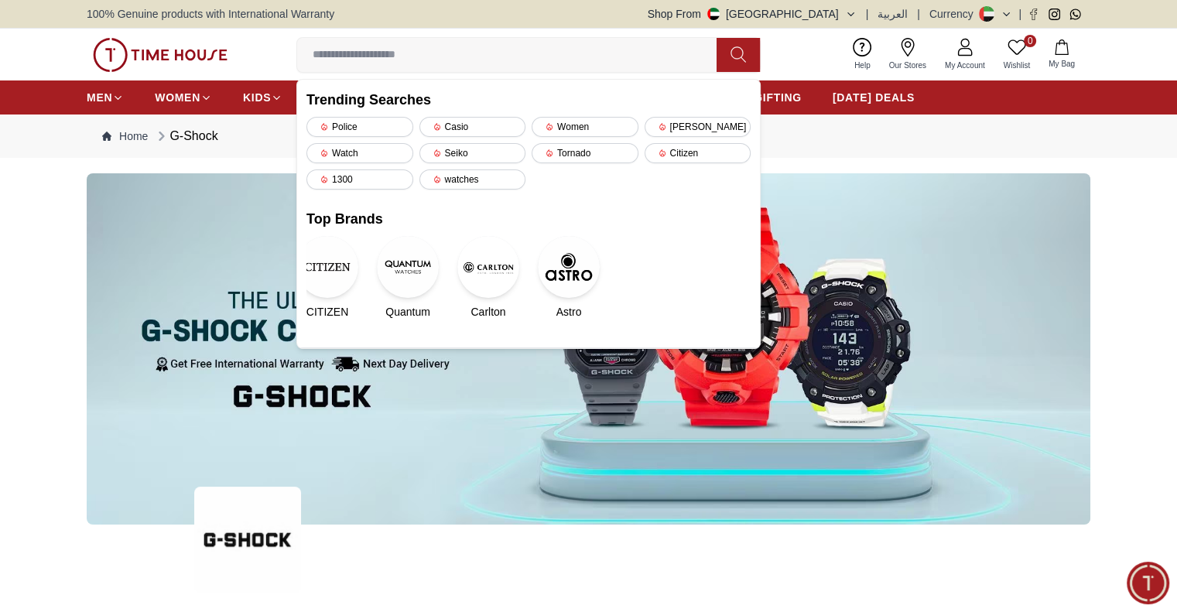
click at [511, 272] on img at bounding box center [488, 267] width 62 height 62
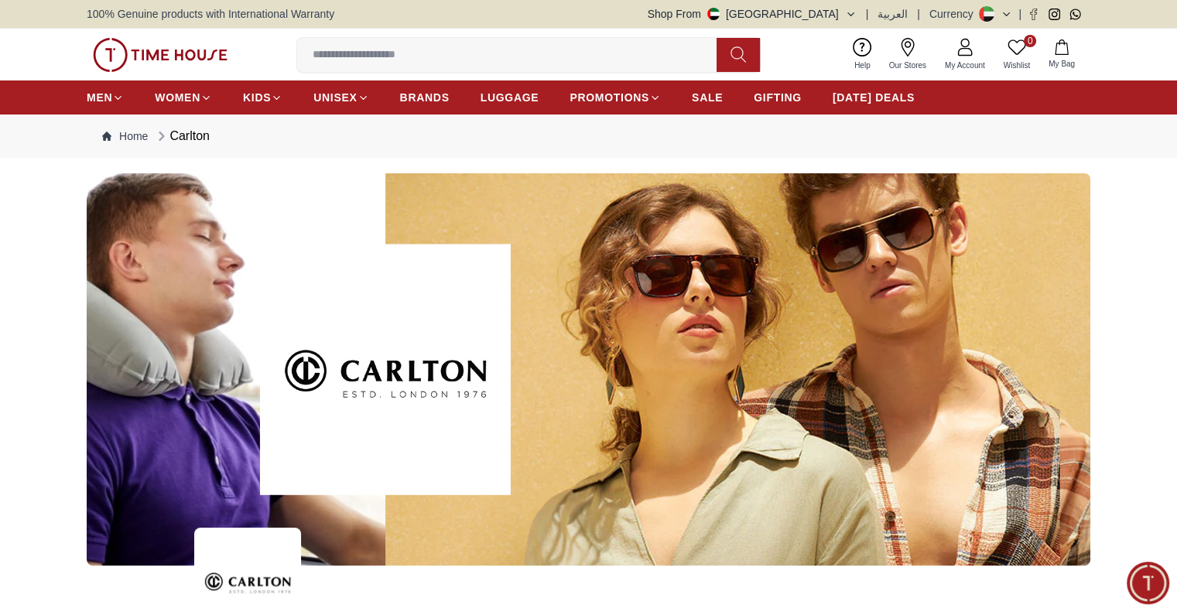
click at [528, 51] on input at bounding box center [513, 54] width 432 height 31
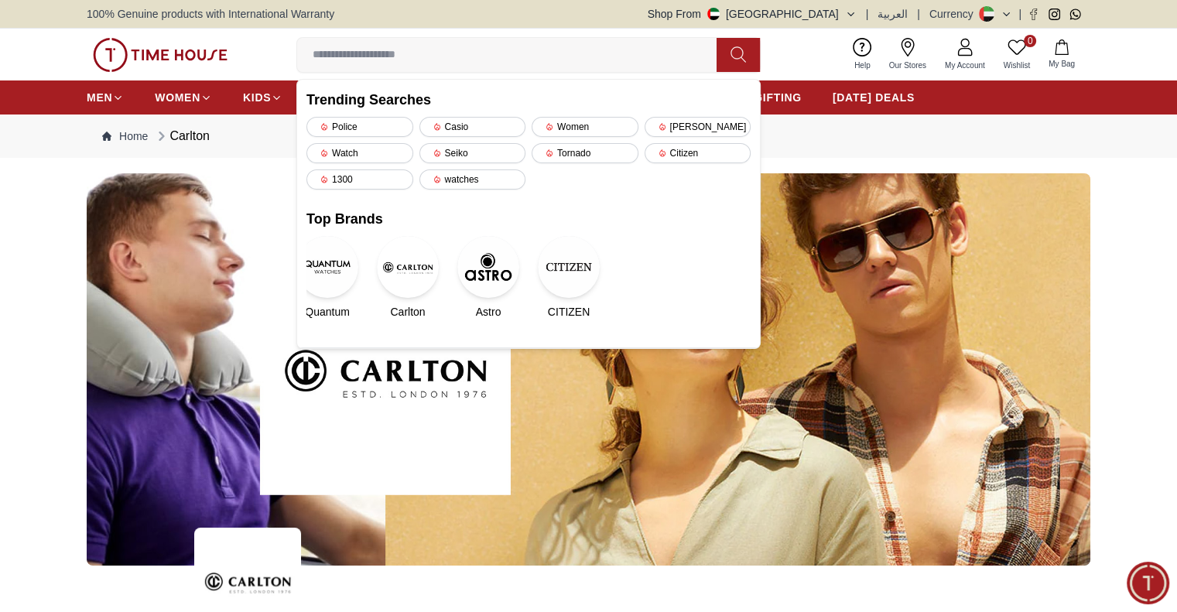
click at [473, 257] on img at bounding box center [488, 267] width 62 height 62
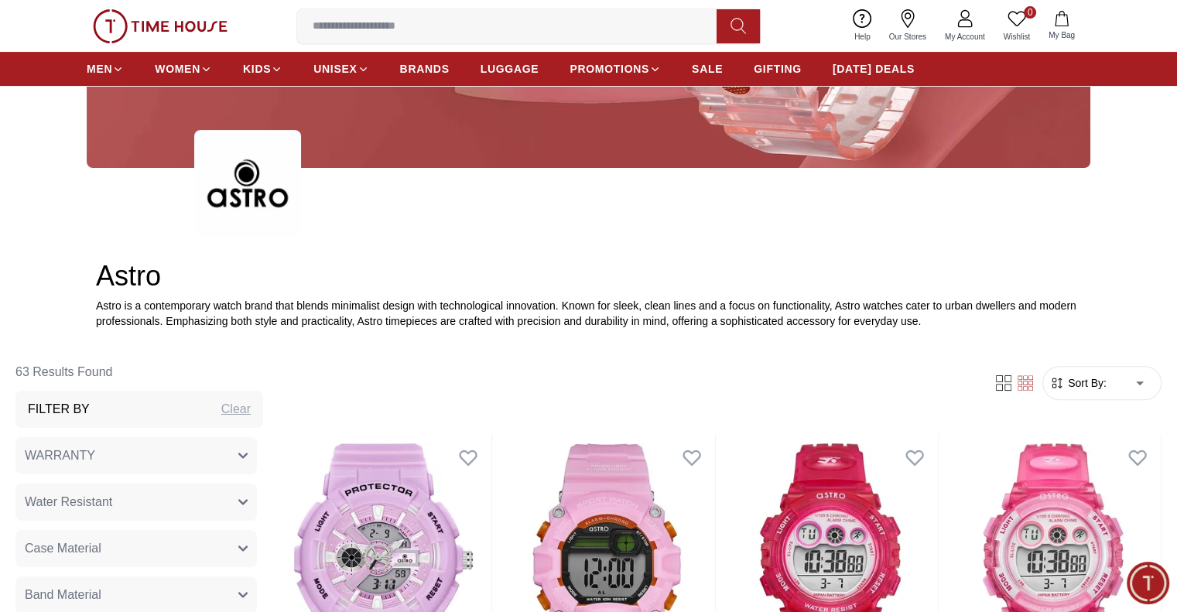
scroll to position [232, 0]
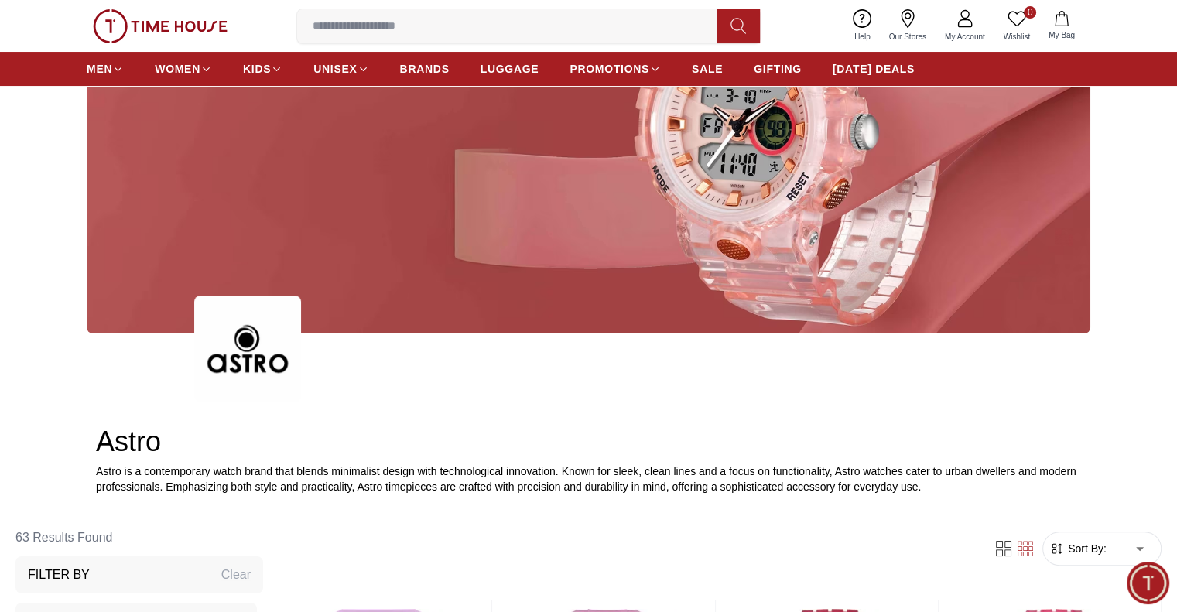
click at [494, 9] on label at bounding box center [513, 26] width 432 height 34
click at [494, 11] on input at bounding box center [513, 26] width 432 height 31
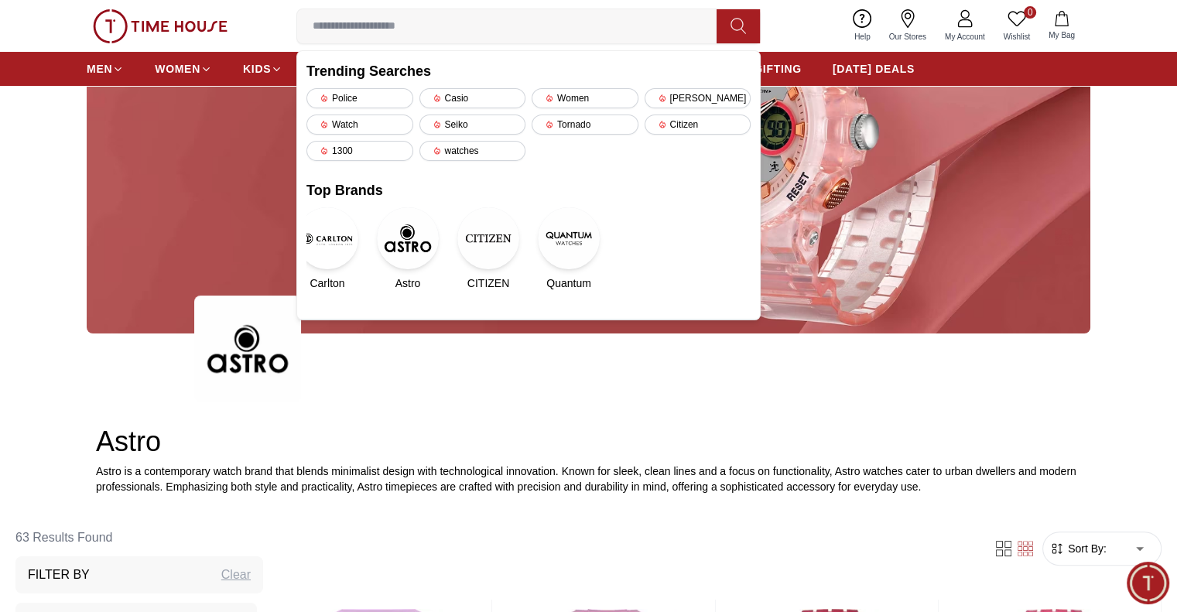
click at [387, 237] on img at bounding box center [408, 238] width 62 height 62
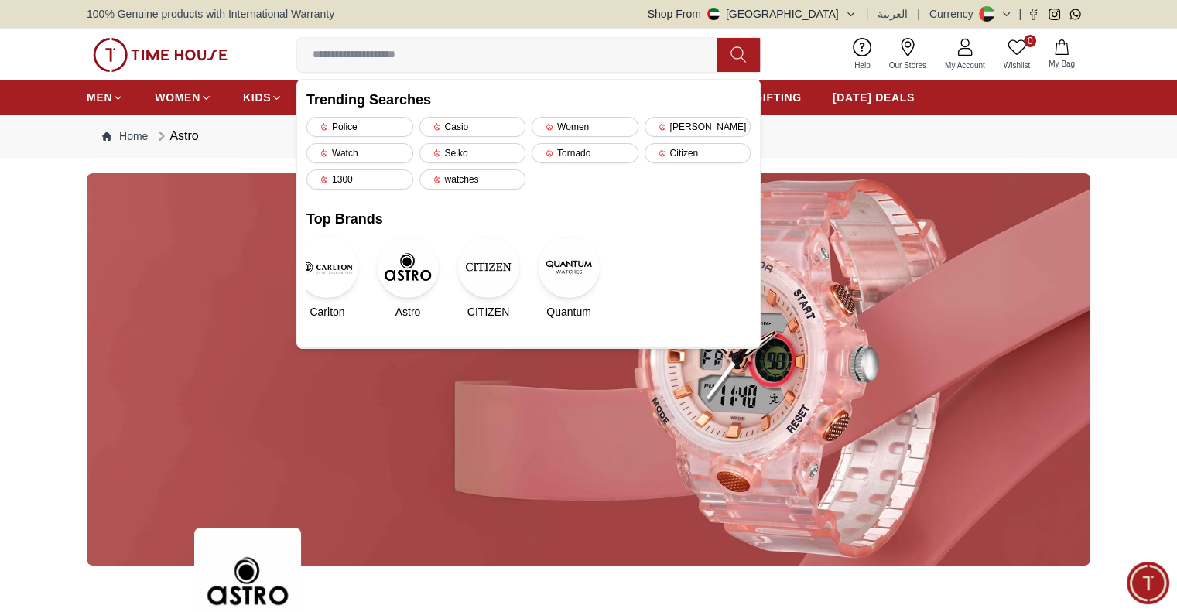
click at [473, 237] on link "CITIZEN" at bounding box center [488, 278] width 42 height 84
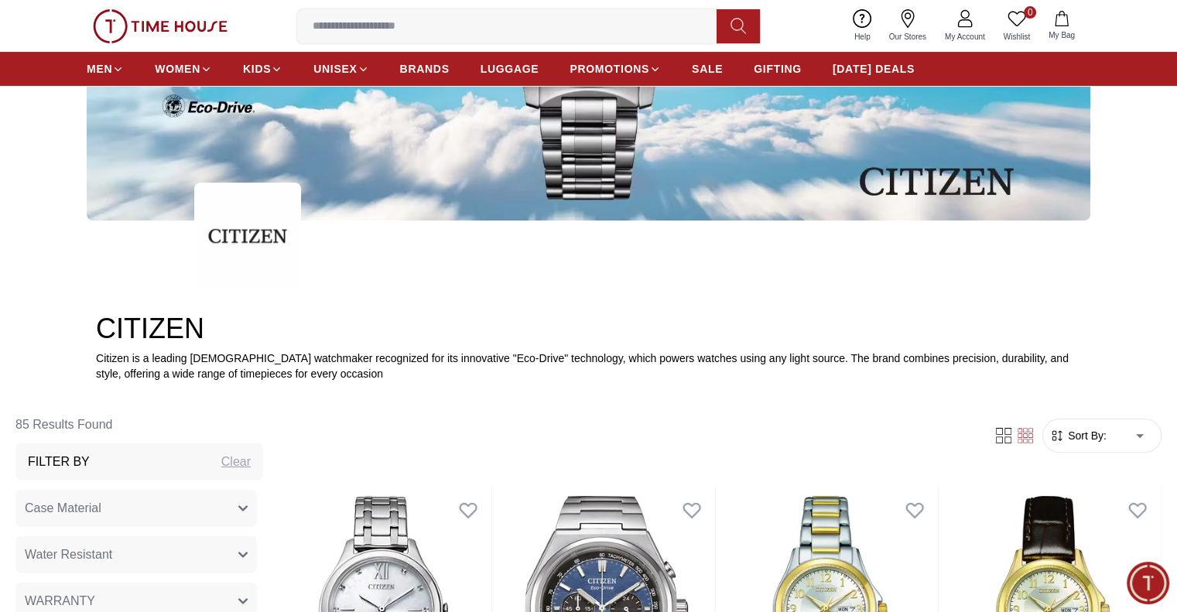
scroll to position [387, 0]
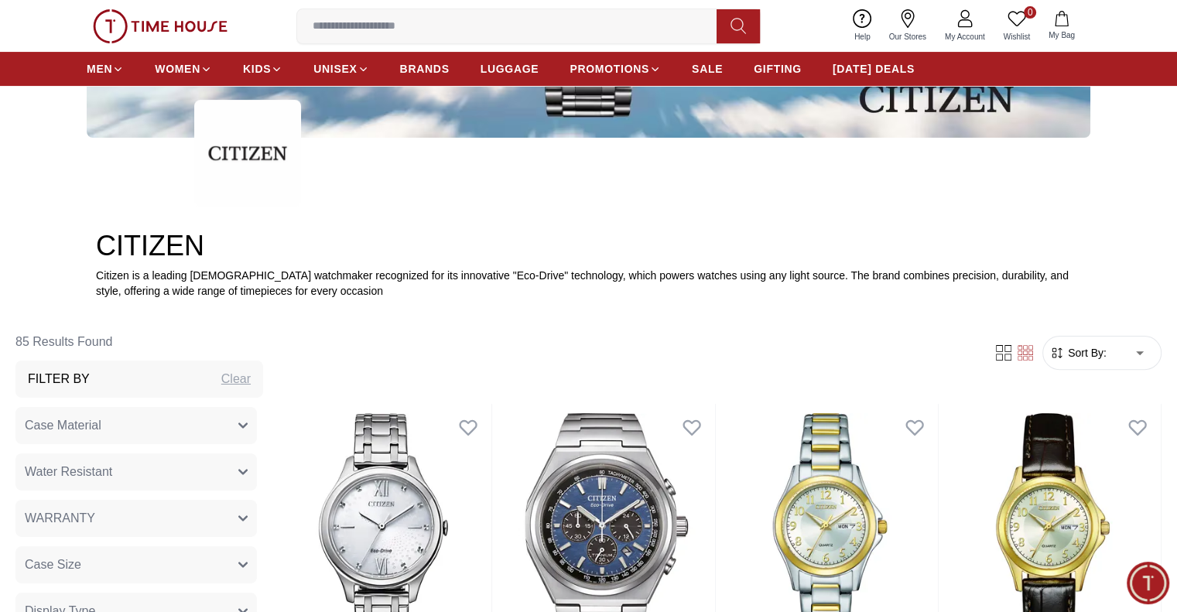
click at [547, 24] on input at bounding box center [513, 26] width 432 height 31
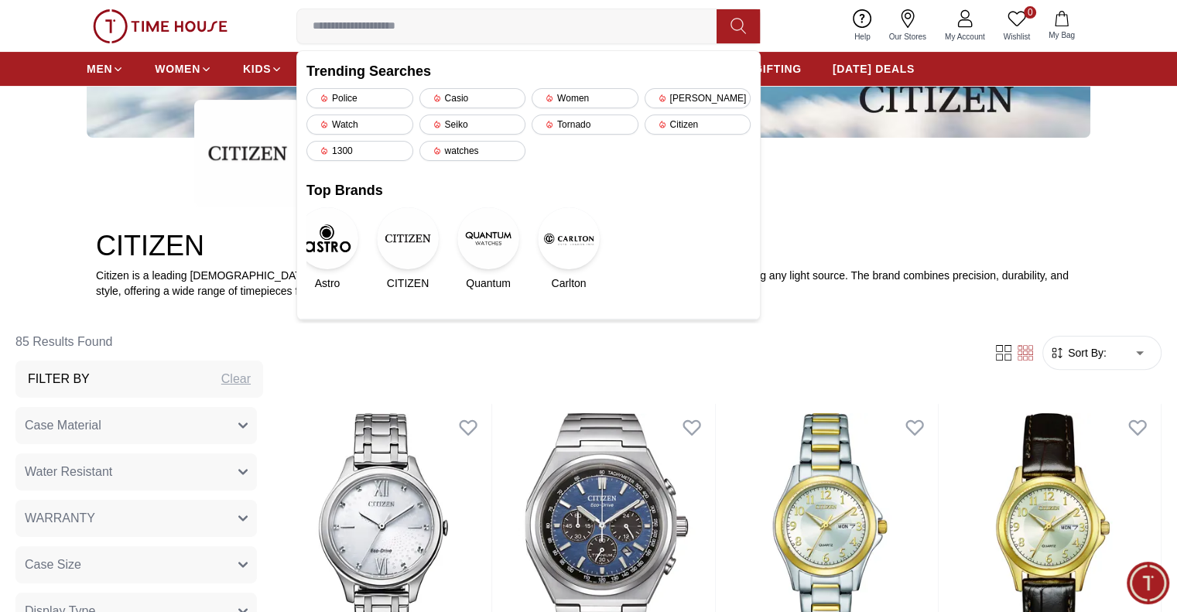
click at [483, 230] on img at bounding box center [488, 238] width 62 height 62
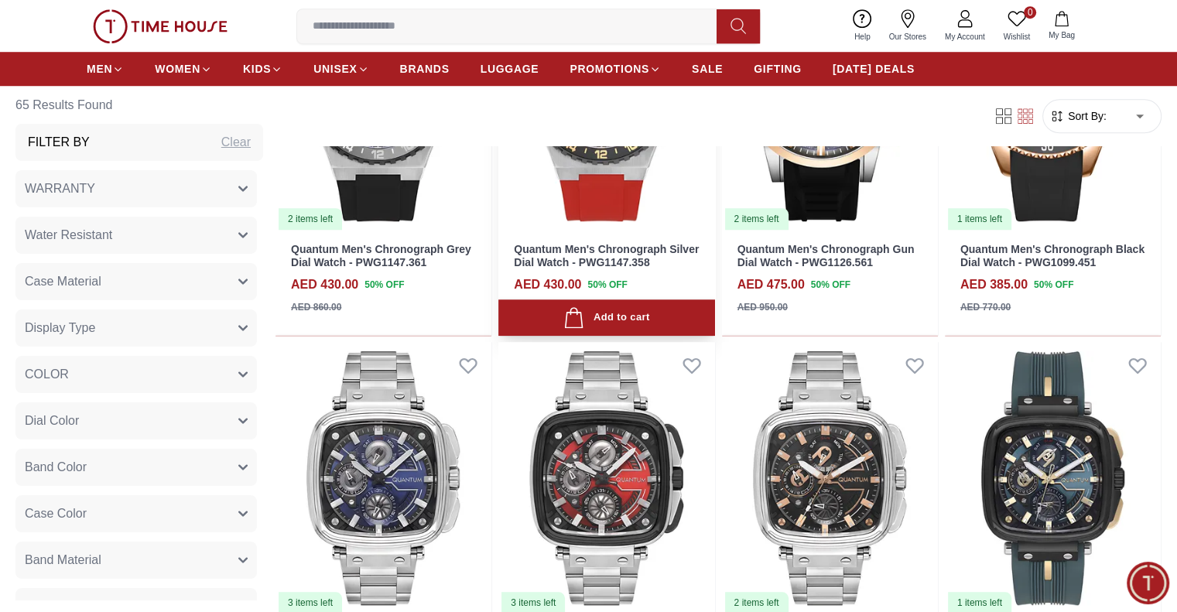
scroll to position [1238, 0]
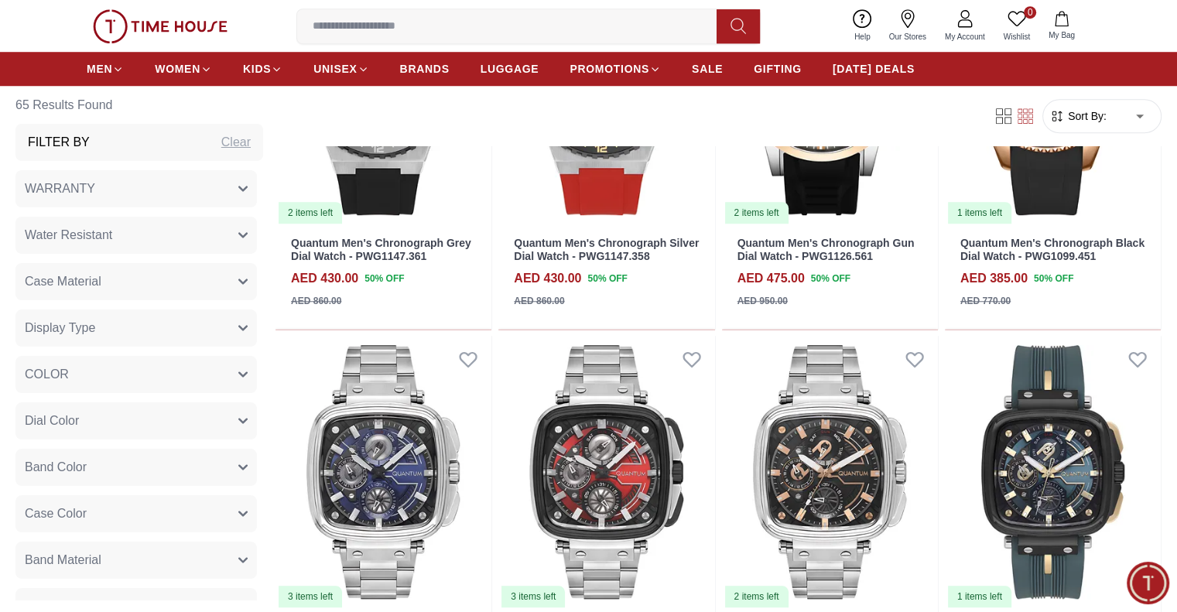
click at [524, 33] on input at bounding box center [513, 26] width 432 height 31
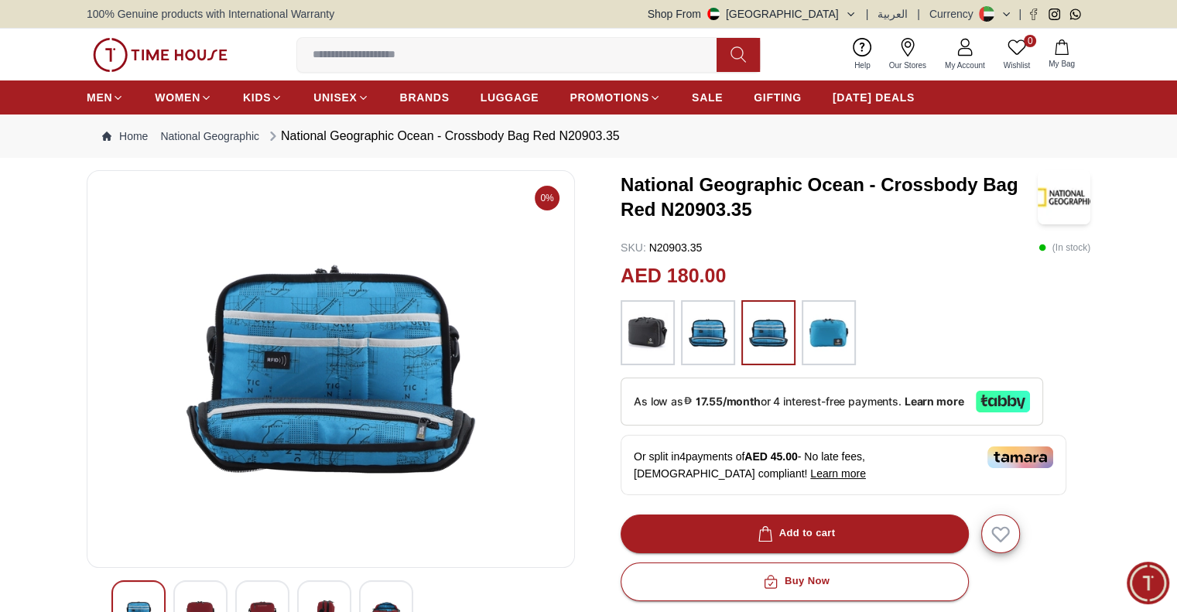
click at [658, 344] on img at bounding box center [647, 333] width 39 height 50
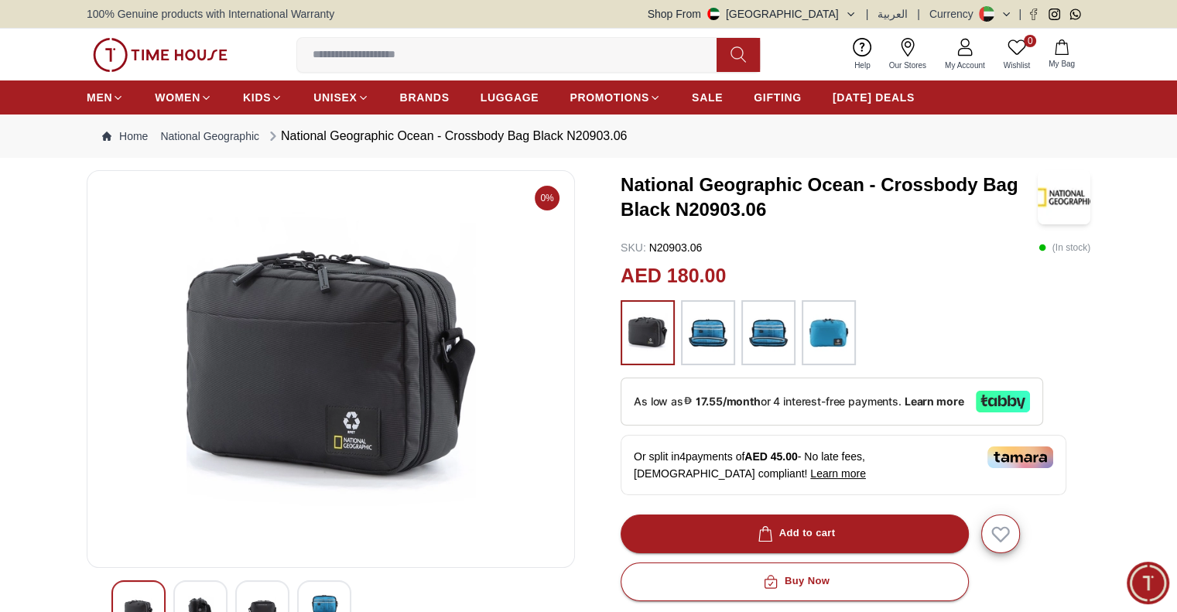
scroll to position [155, 0]
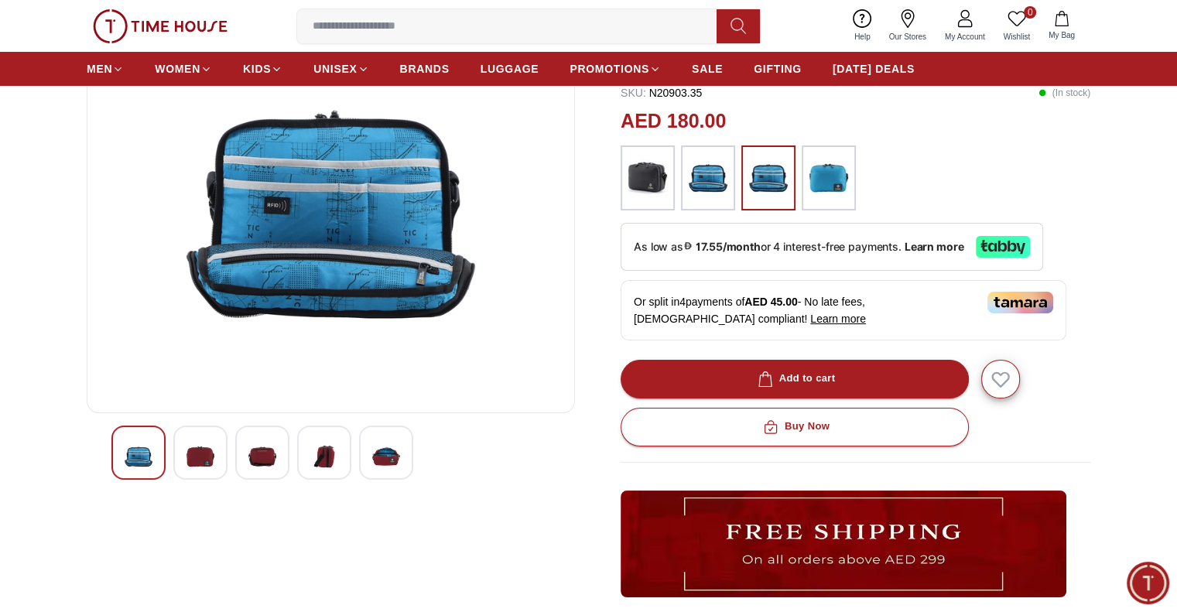
click at [218, 447] on div at bounding box center [200, 452] width 54 height 54
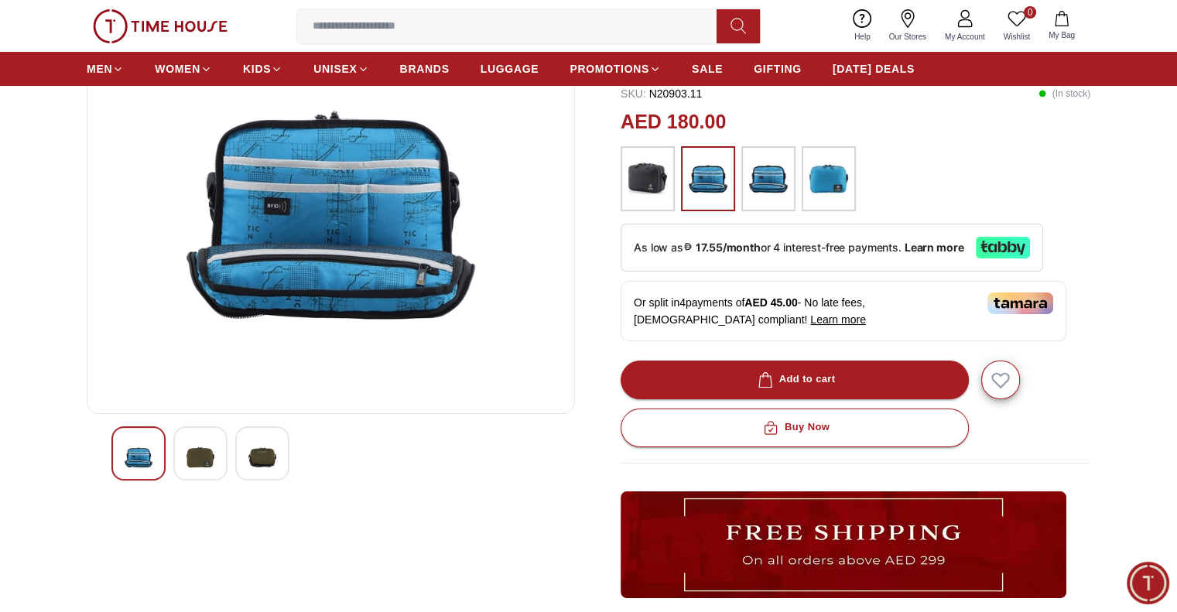
scroll to position [155, 0]
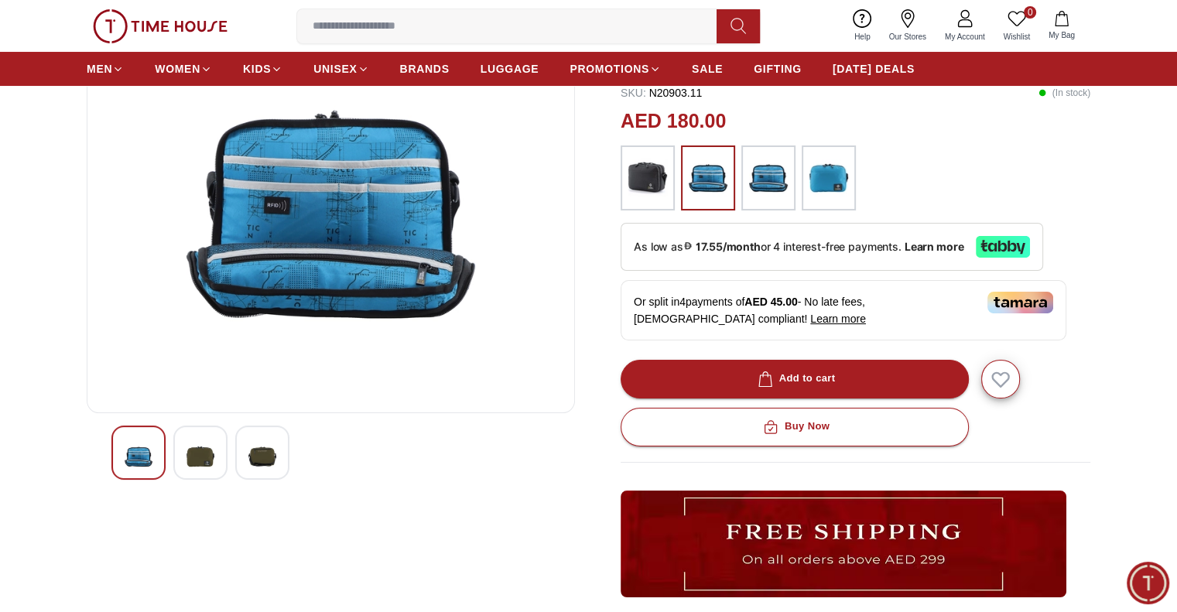
click at [183, 433] on div at bounding box center [200, 452] width 54 height 54
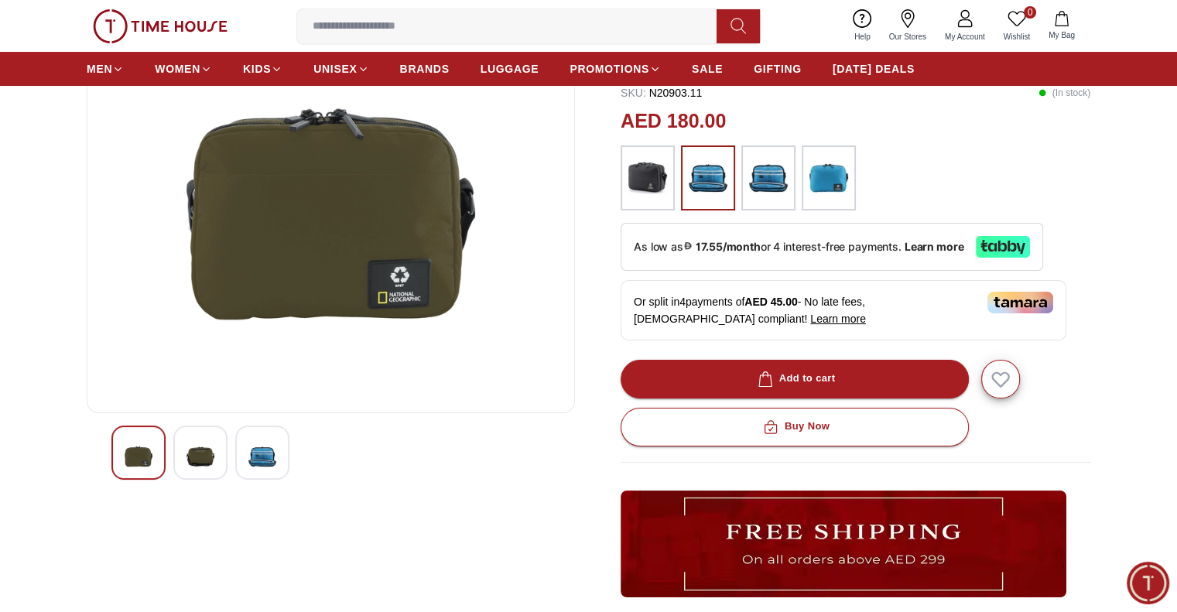
click at [198, 453] on img at bounding box center [200, 457] width 28 height 36
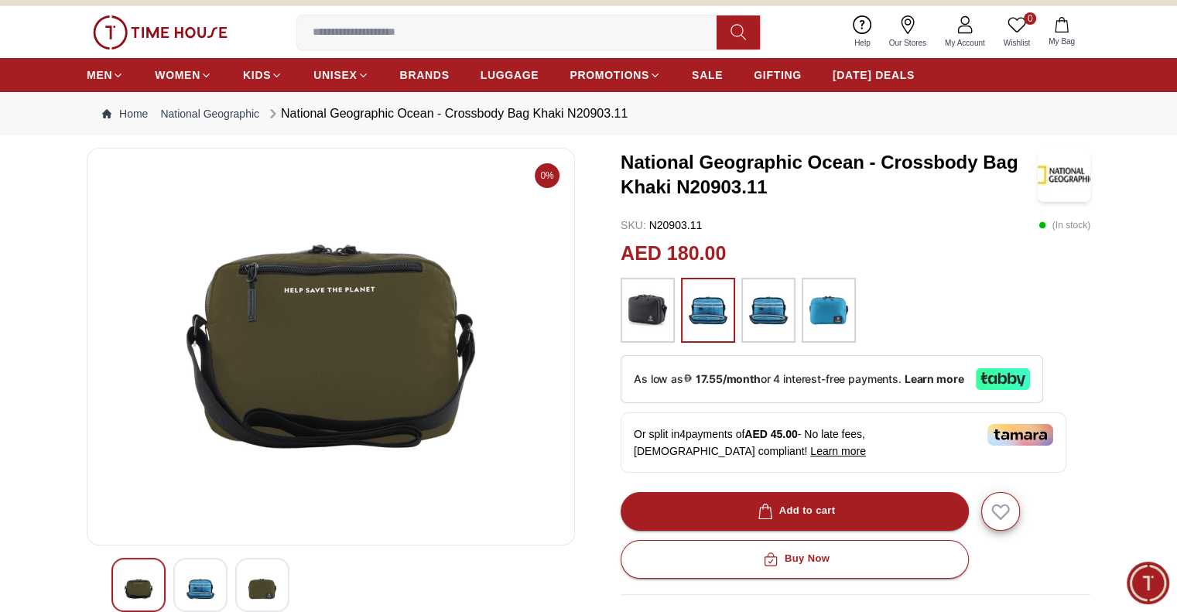
scroll to position [0, 0]
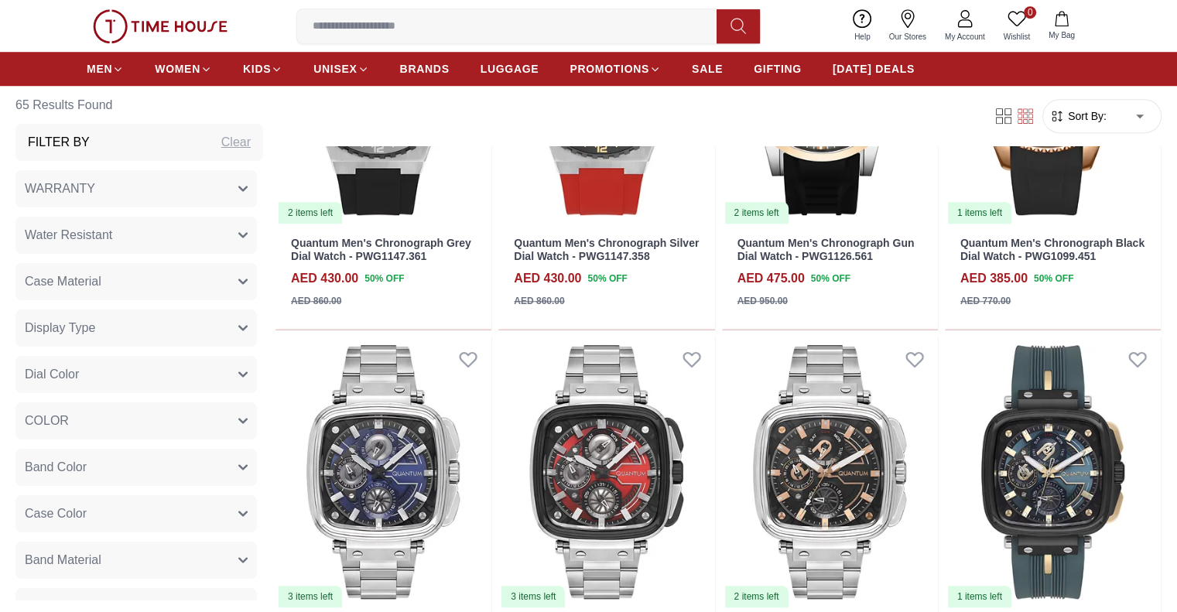
click at [512, 36] on input at bounding box center [513, 26] width 432 height 31
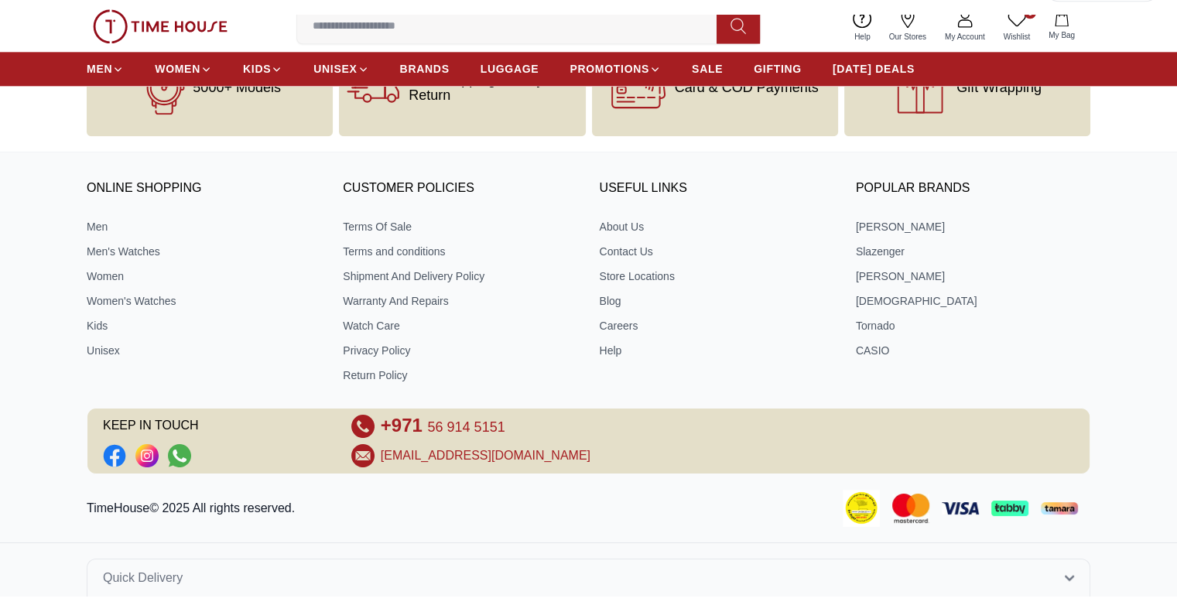
drag, startPoint x: 0, startPoint y: 0, endPoint x: 442, endPoint y: 44, distance: 443.9
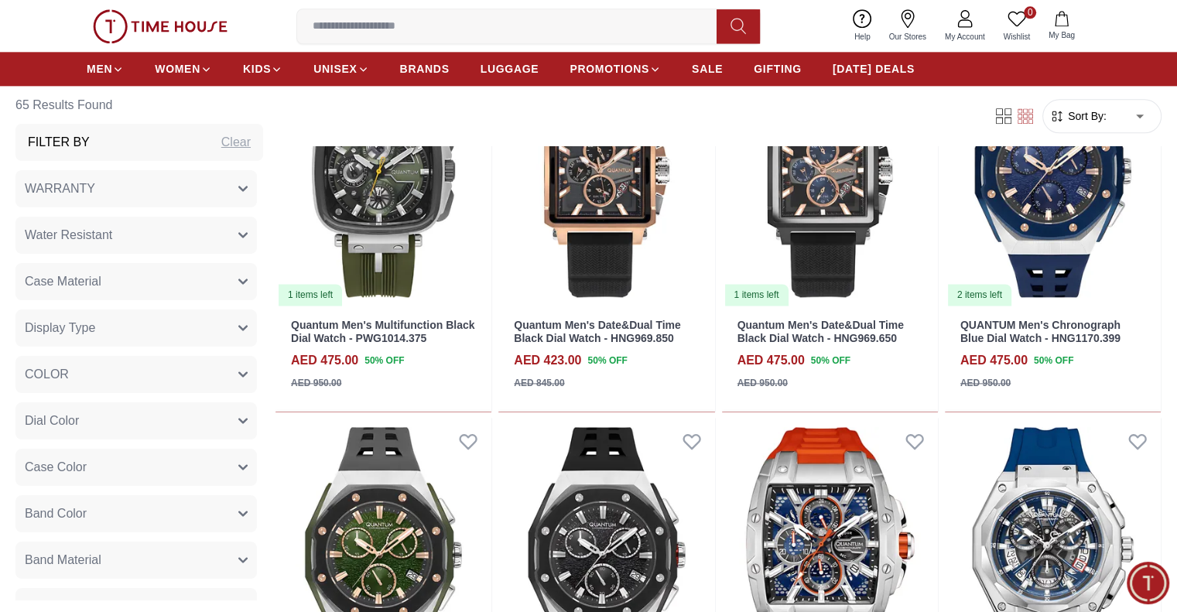
scroll to position [1464, 0]
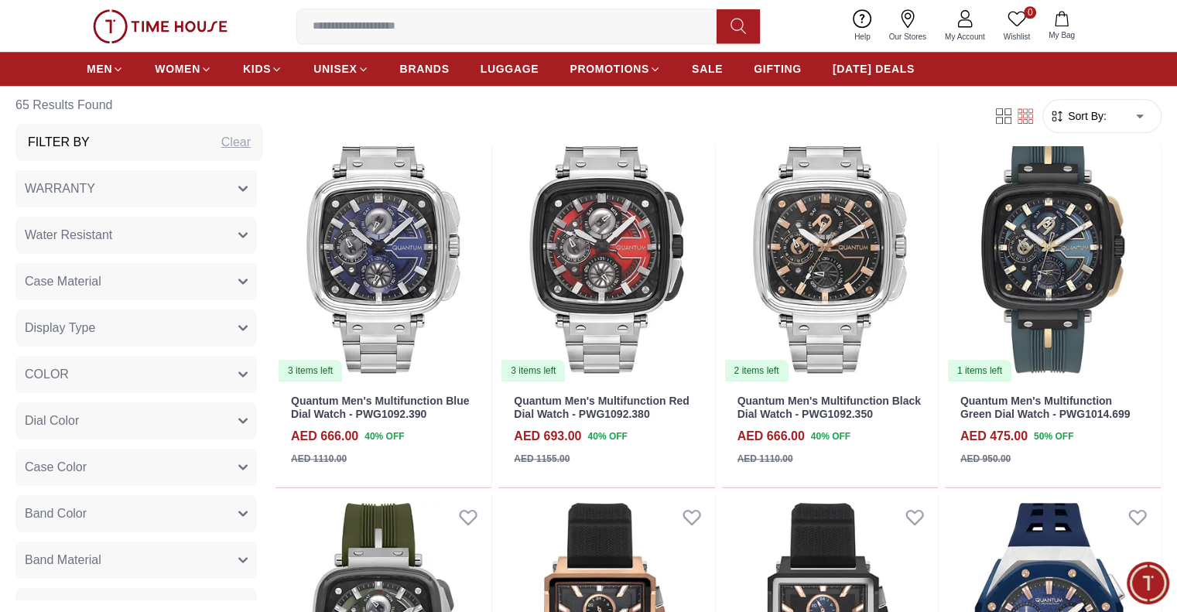
click at [501, 33] on input at bounding box center [513, 26] width 432 height 31
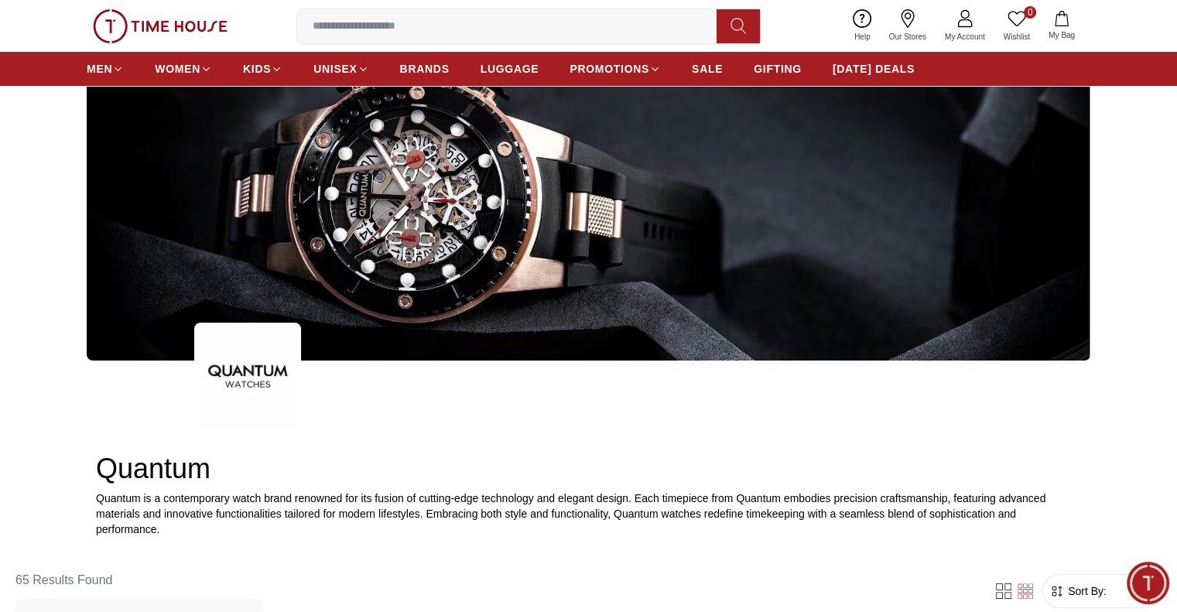
scroll to position [0, 0]
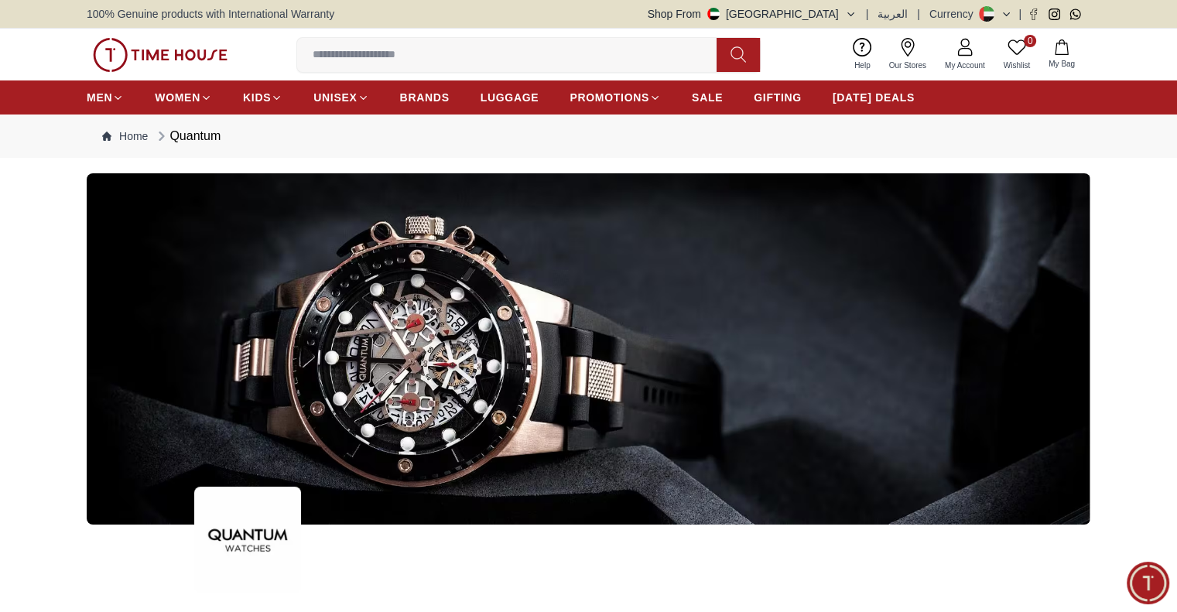
click at [579, 52] on input at bounding box center [513, 54] width 432 height 31
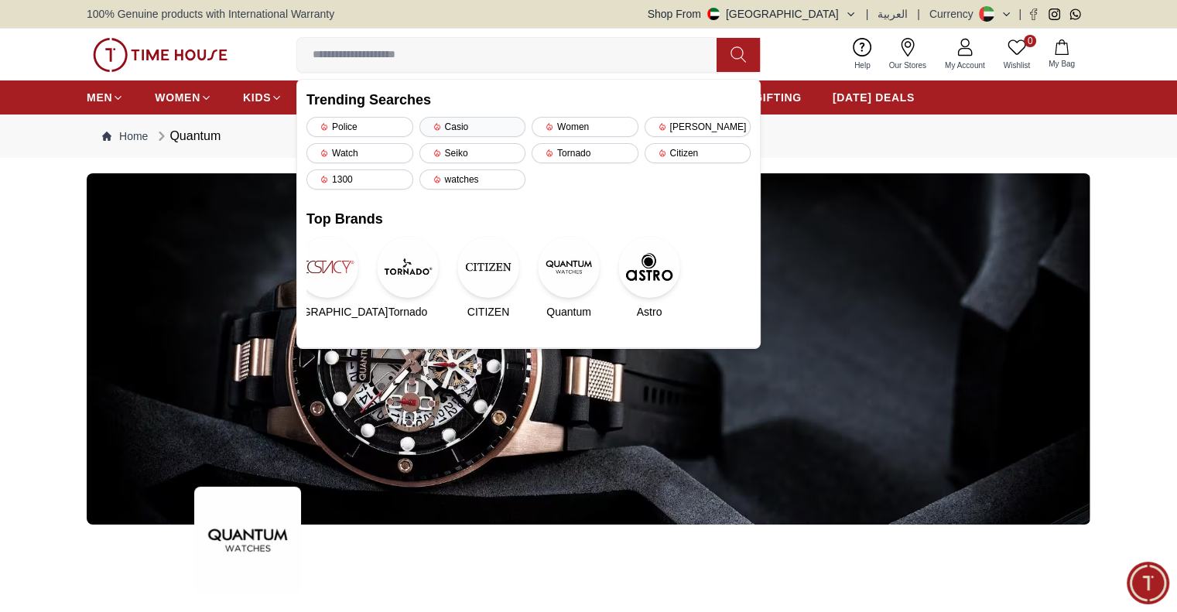
click at [477, 121] on div "Casio" at bounding box center [472, 127] width 107 height 20
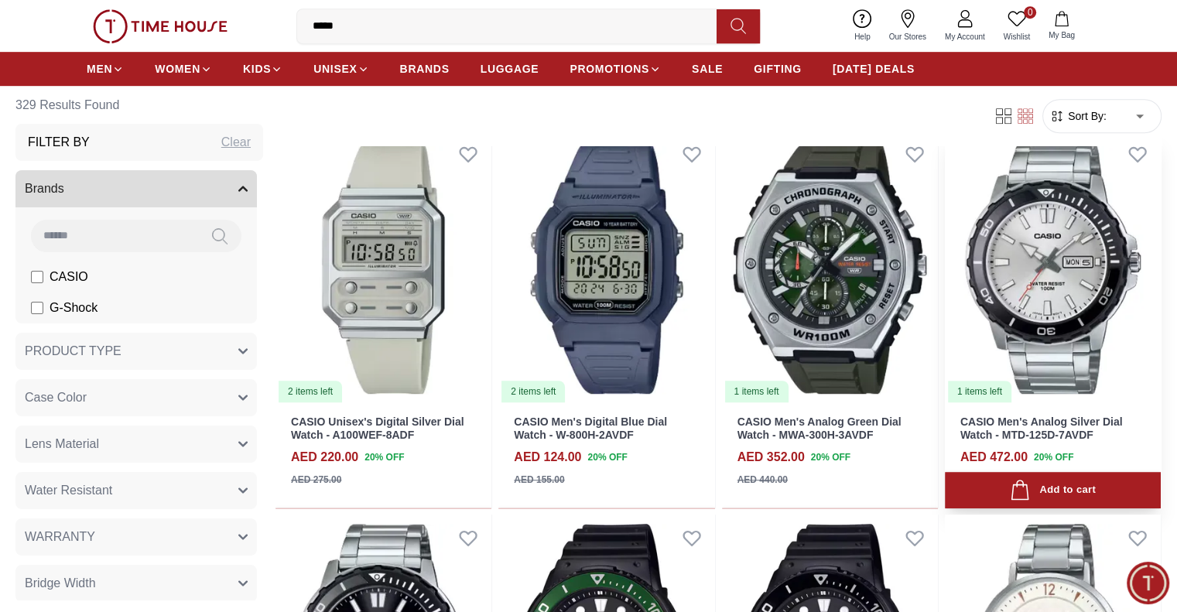
scroll to position [1006, 0]
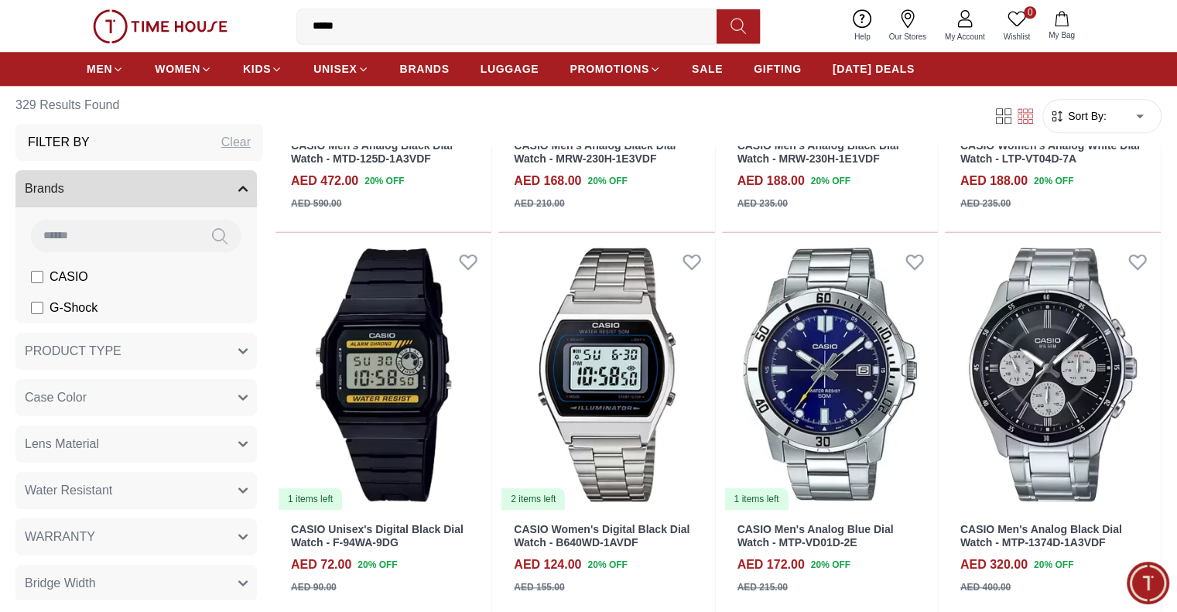
scroll to position [1779, 0]
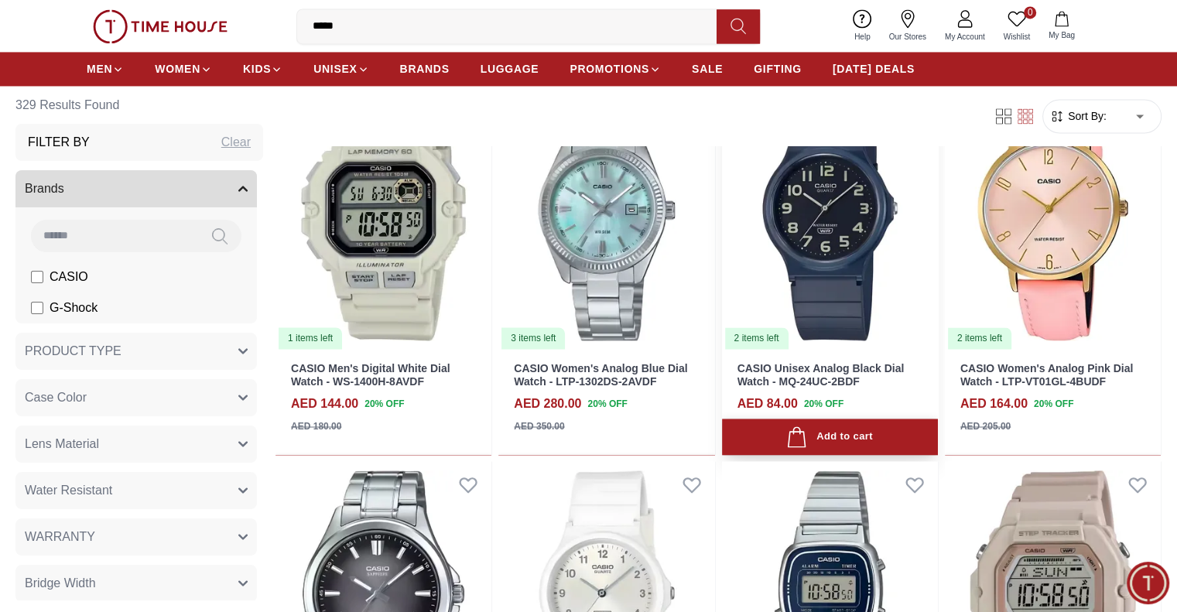
scroll to position [2630, 0]
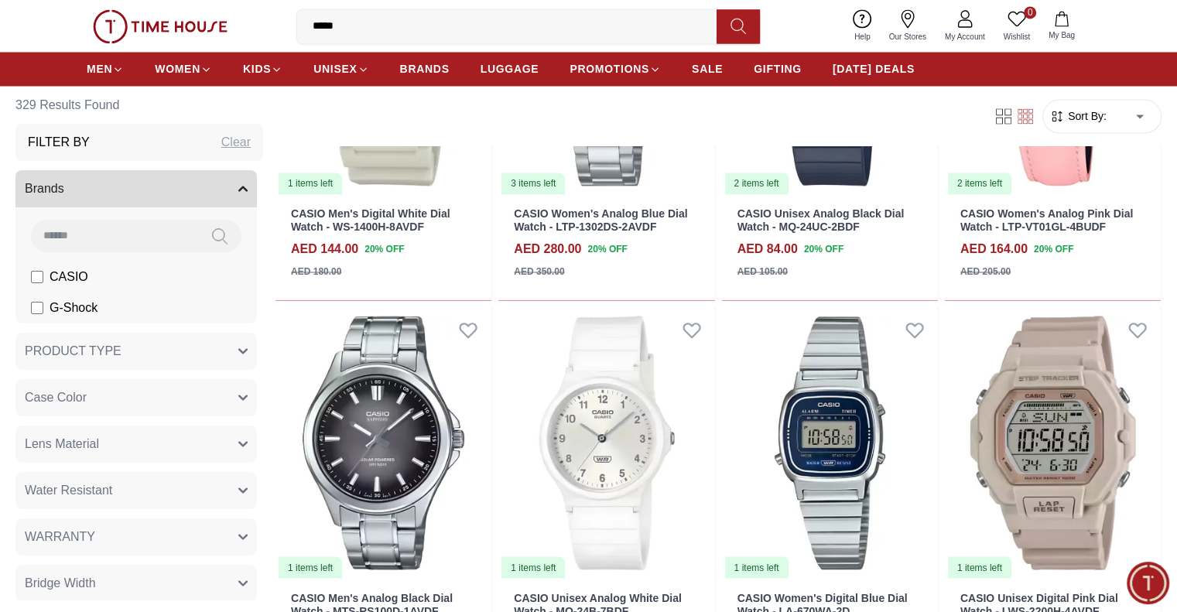
click at [554, 17] on input "*****" at bounding box center [513, 26] width 432 height 31
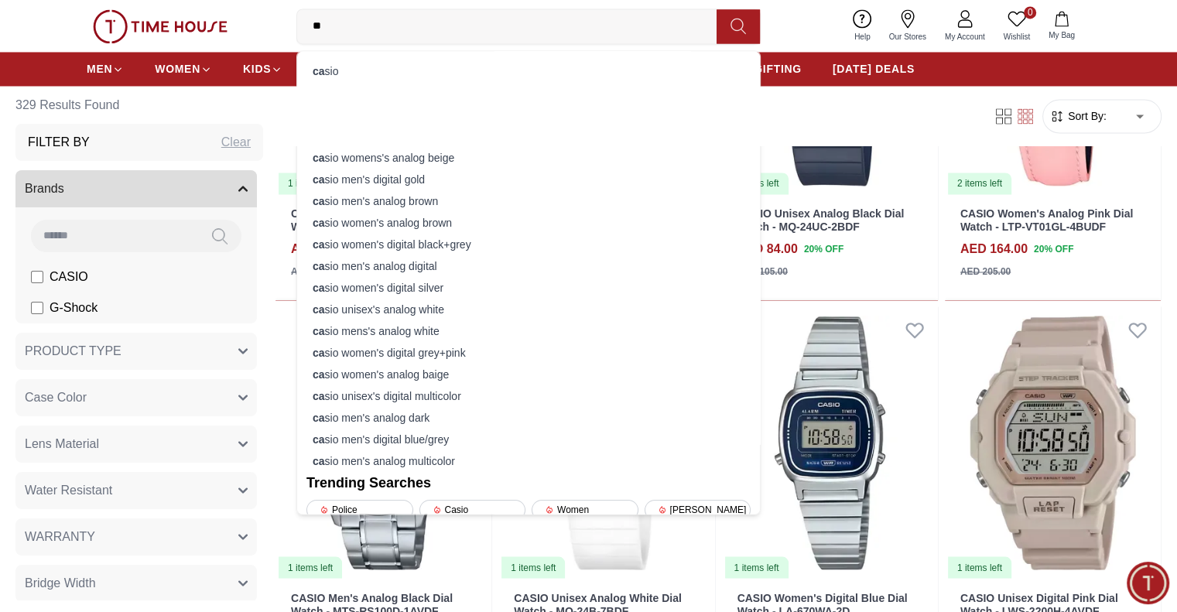
type input "*"
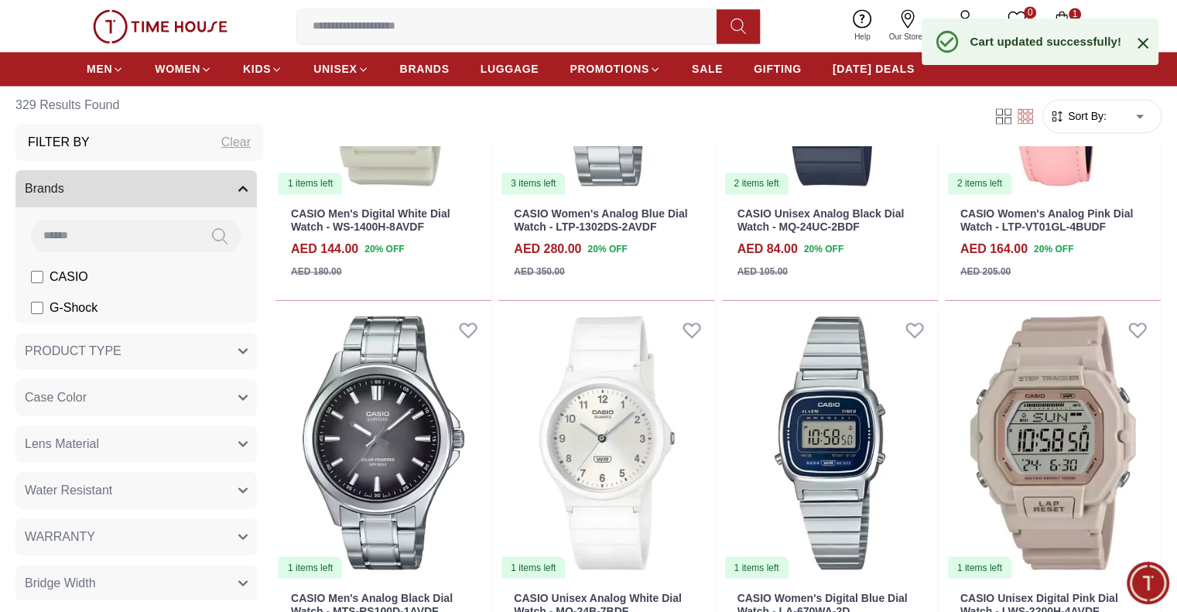
click at [562, 13] on input at bounding box center [513, 26] width 432 height 31
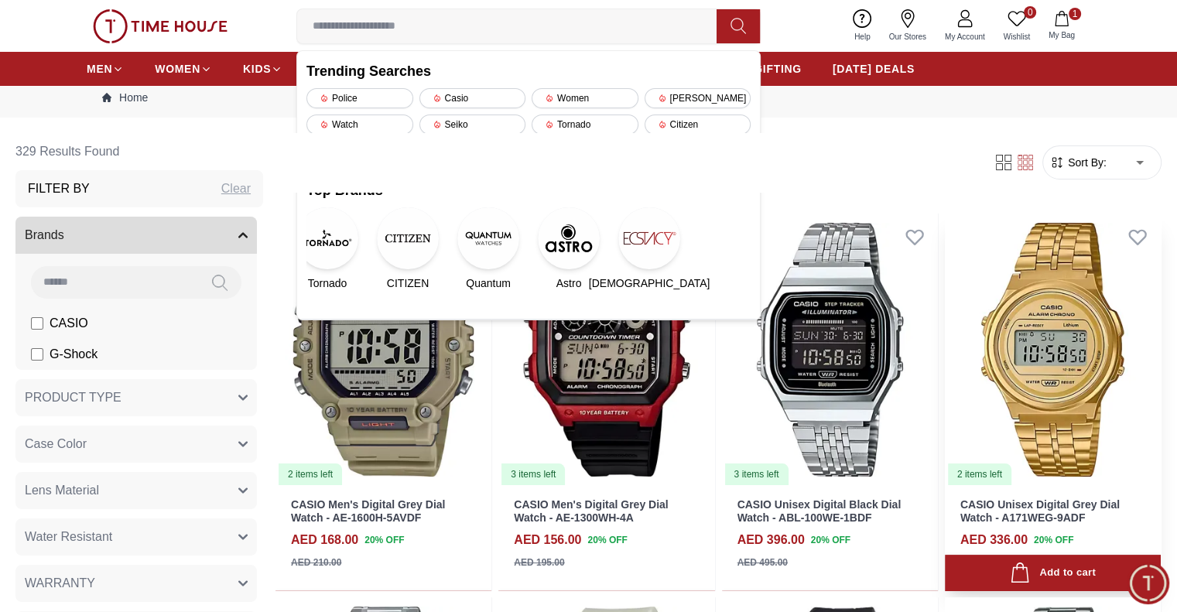
scroll to position [0, 0]
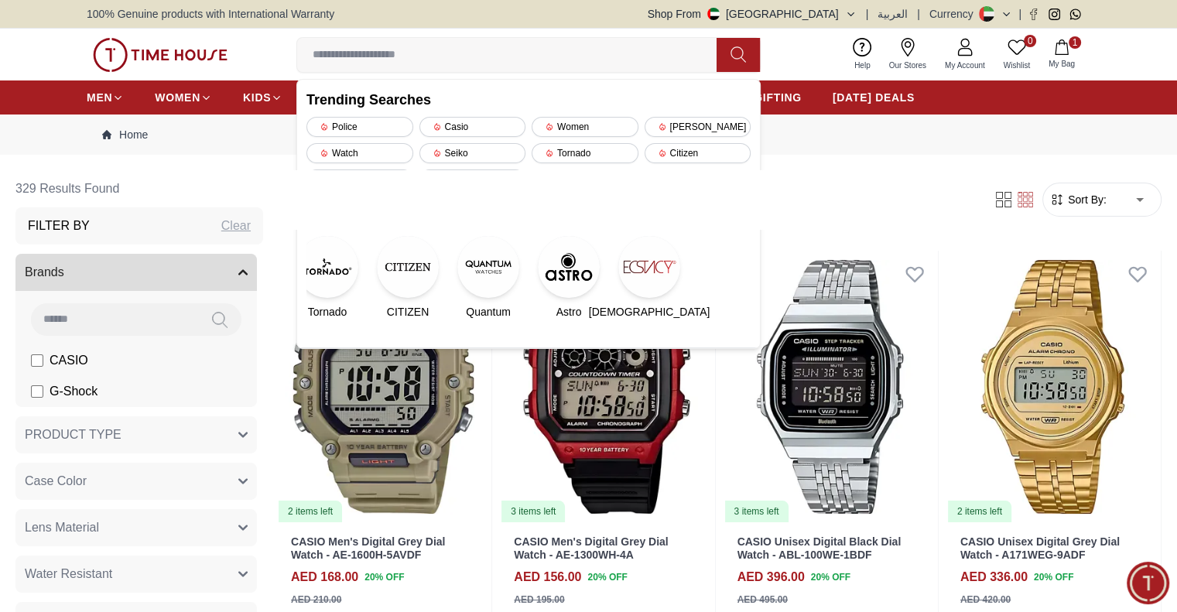
click at [1065, 63] on span "My Bag" at bounding box center [1061, 64] width 39 height 12
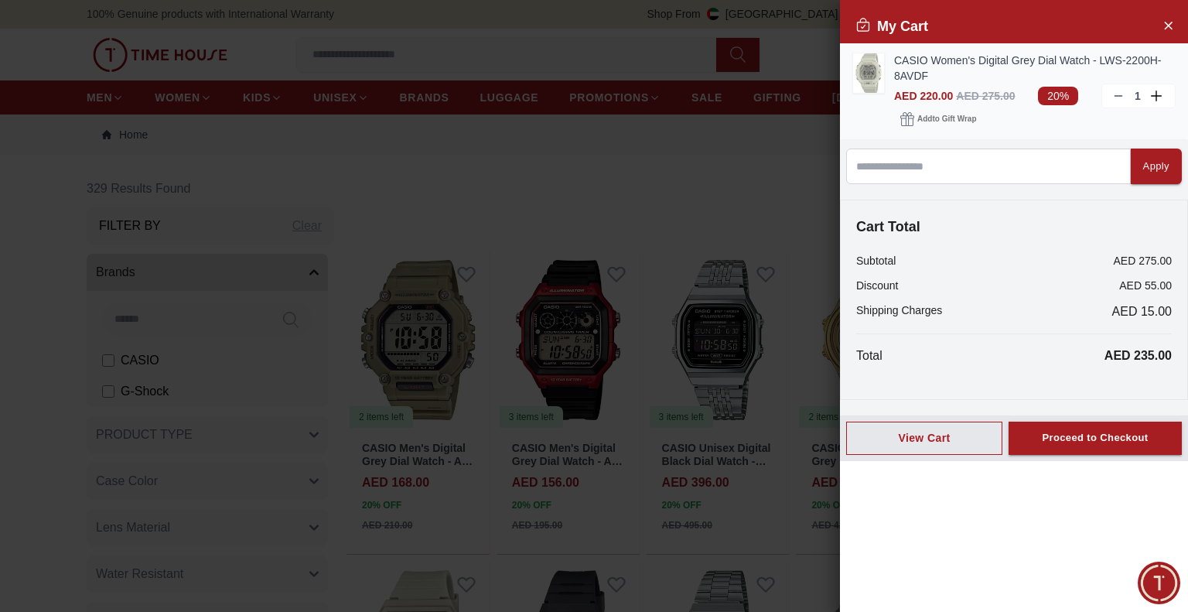
click at [1119, 97] on icon at bounding box center [1118, 96] width 12 height 12
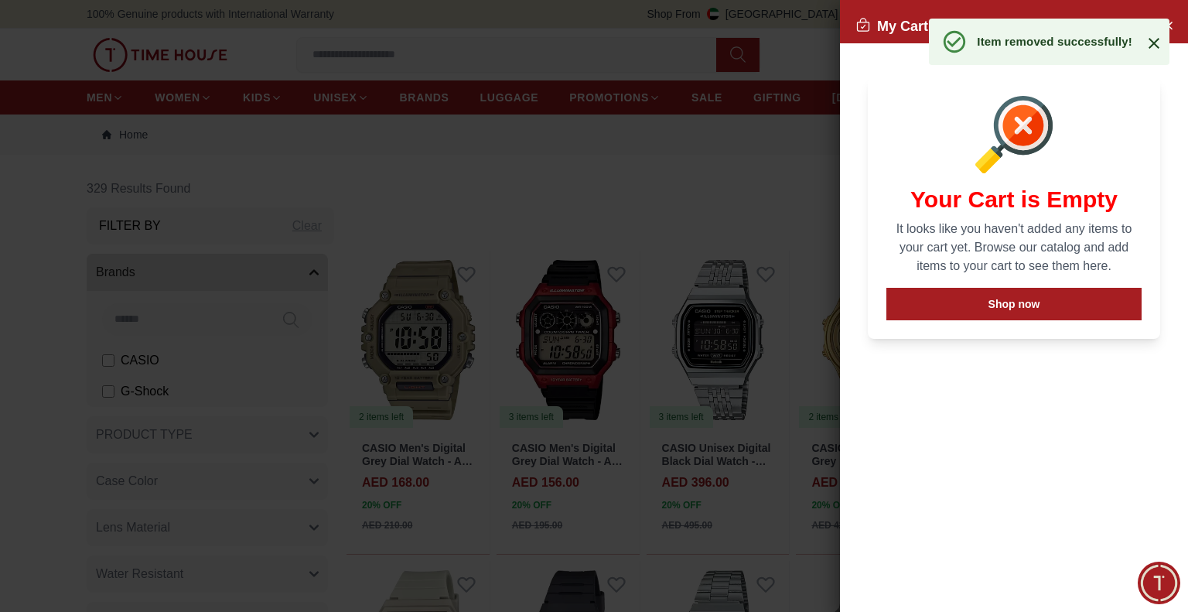
click at [1144, 45] on div at bounding box center [1148, 42] width 31 height 22
click at [1163, 39] on icon at bounding box center [1154, 43] width 19 height 19
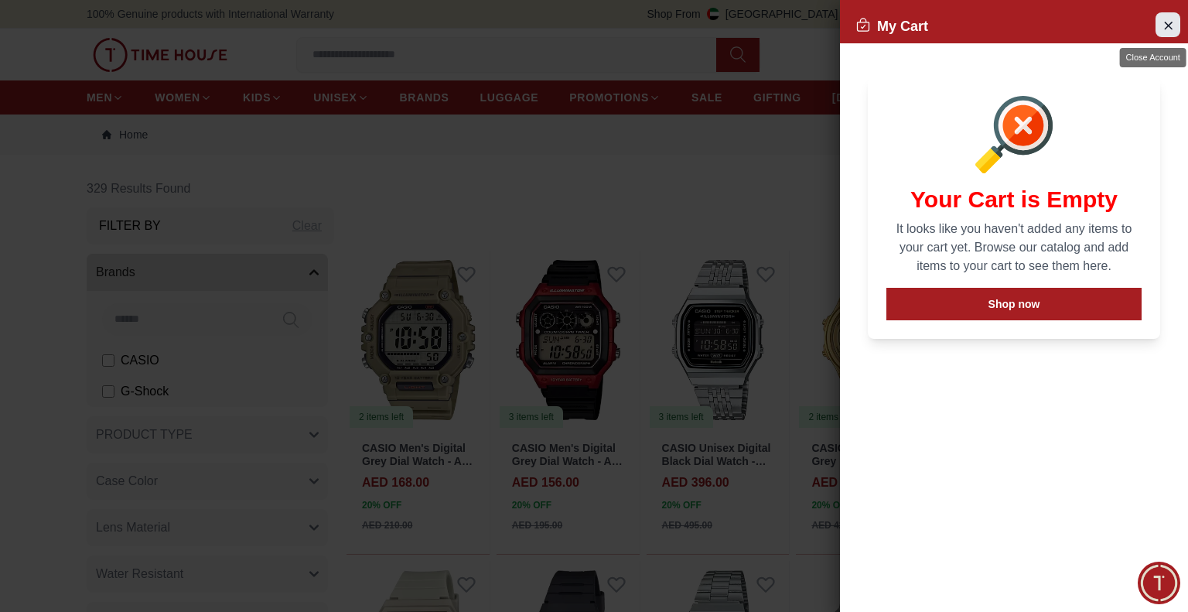
click at [1163, 27] on icon "Close Account" at bounding box center [1168, 24] width 12 height 19
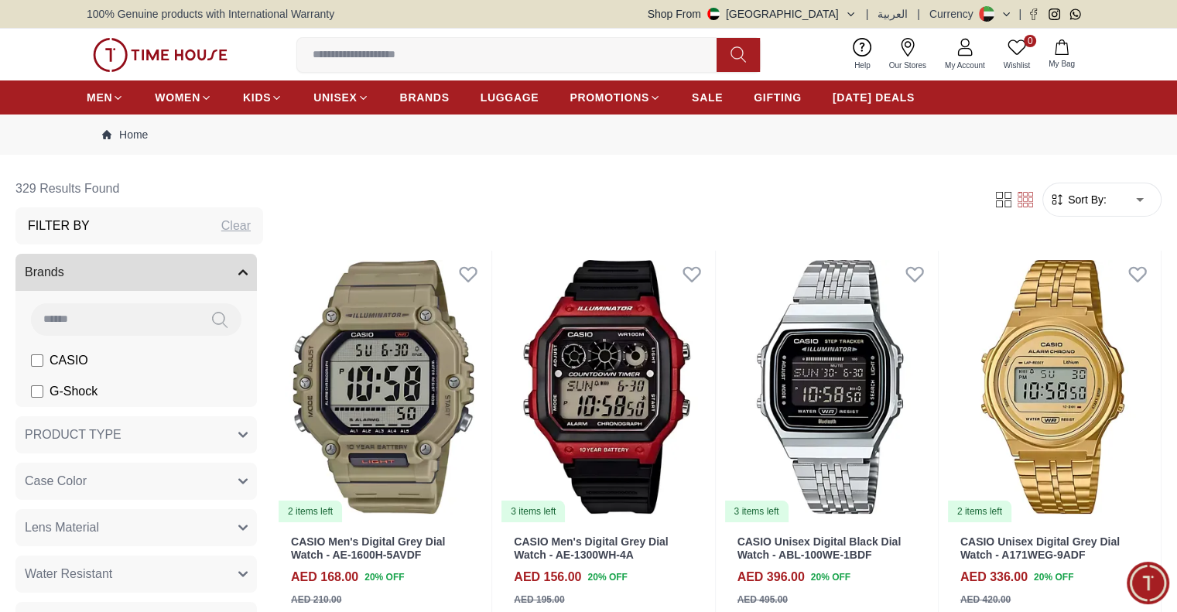
click at [398, 64] on input at bounding box center [513, 54] width 432 height 31
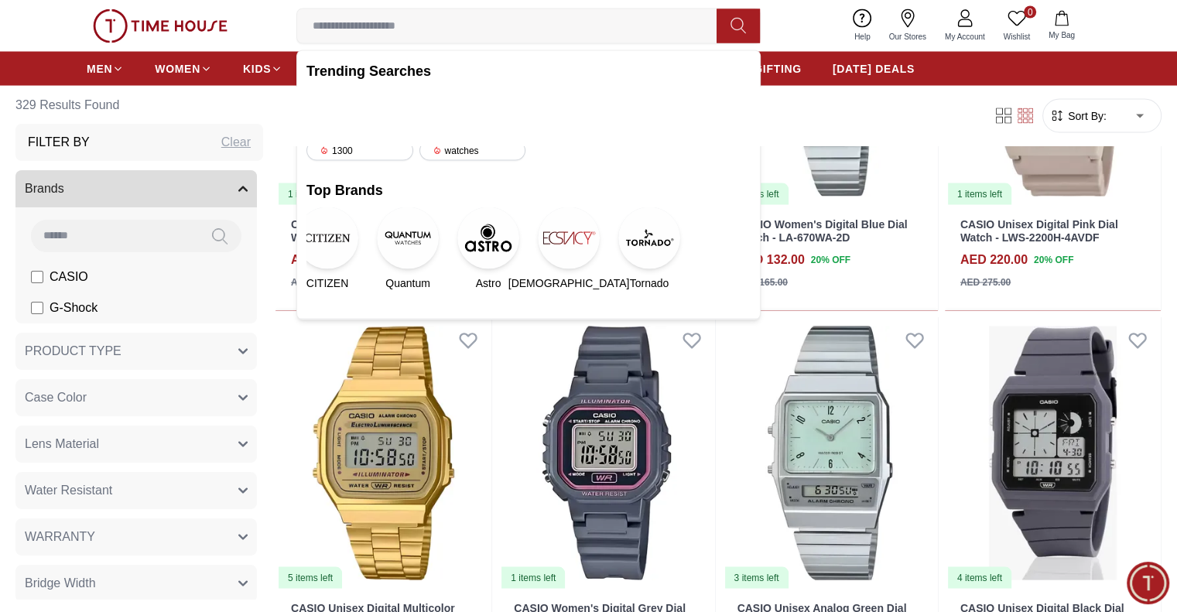
scroll to position [3094, 0]
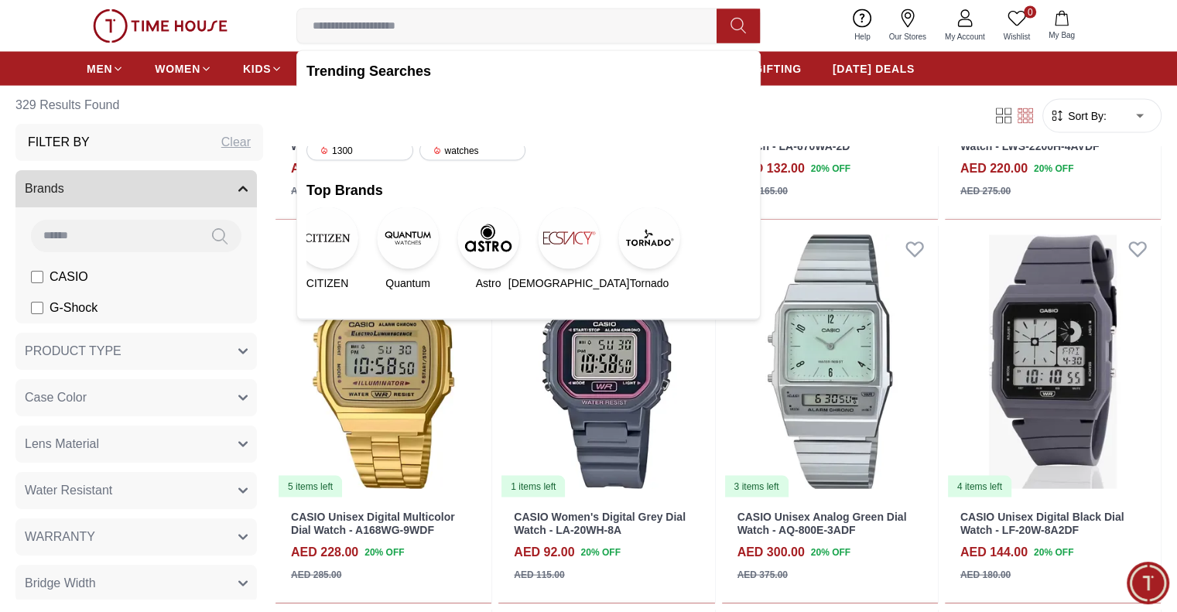
click at [1123, 347] on section "329 Results Found Filter By Clear Brands CASIO G-Shock PRODUCT TYPE Derby Sg La…" at bounding box center [588, 10] width 1177 height 5869
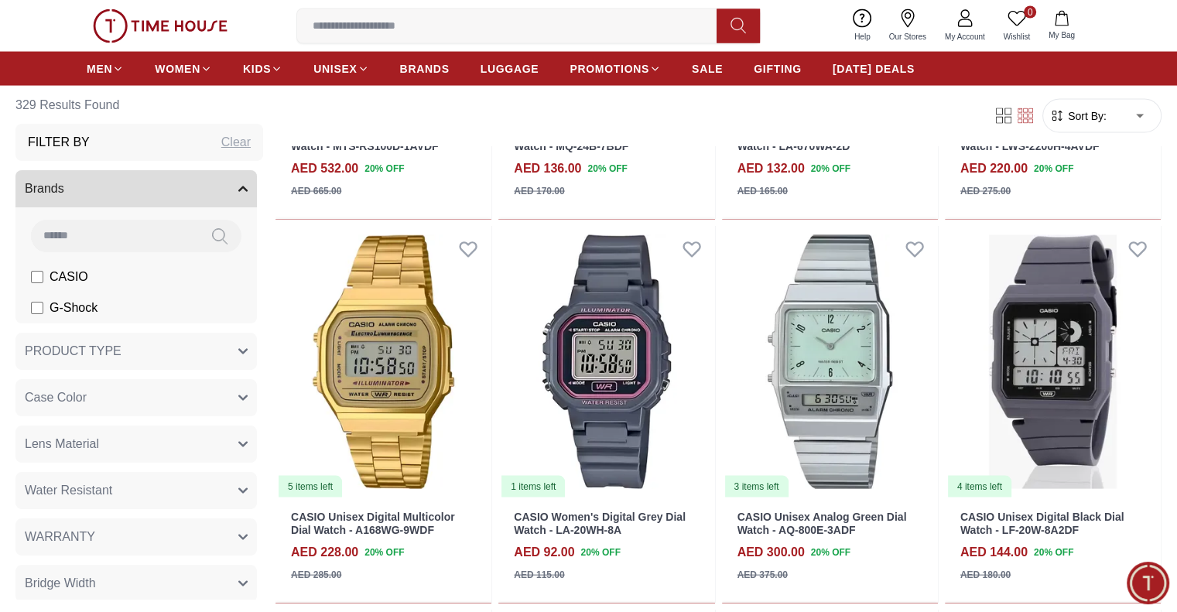
click at [501, 26] on input at bounding box center [513, 26] width 432 height 31
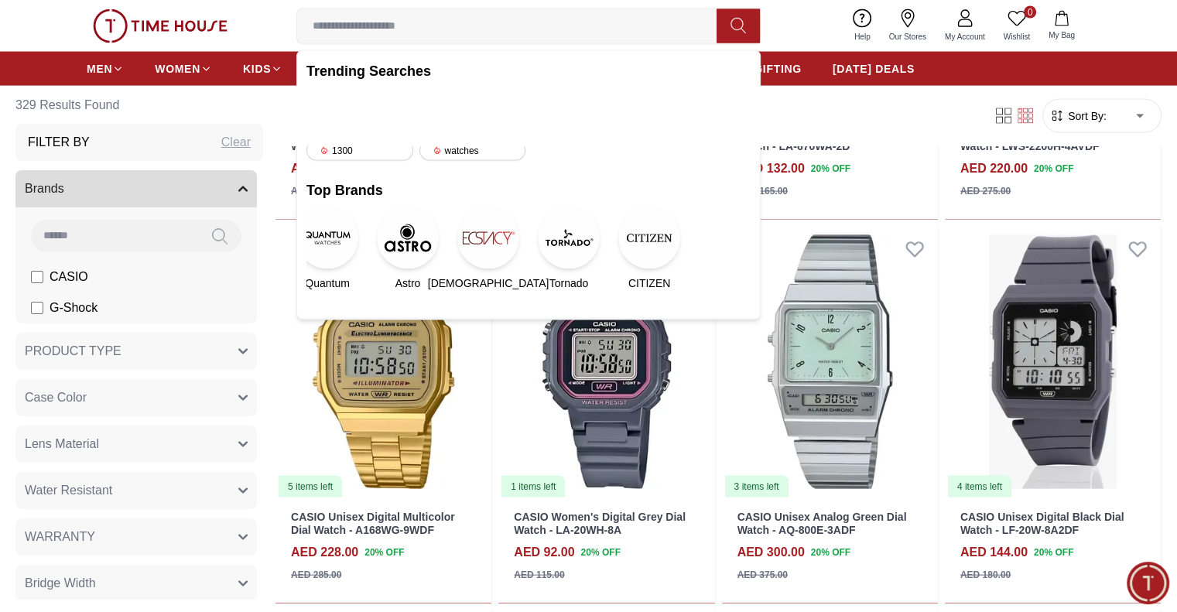
click at [501, 26] on input at bounding box center [513, 26] width 432 height 31
click at [349, 154] on div "1300" at bounding box center [359, 151] width 107 height 20
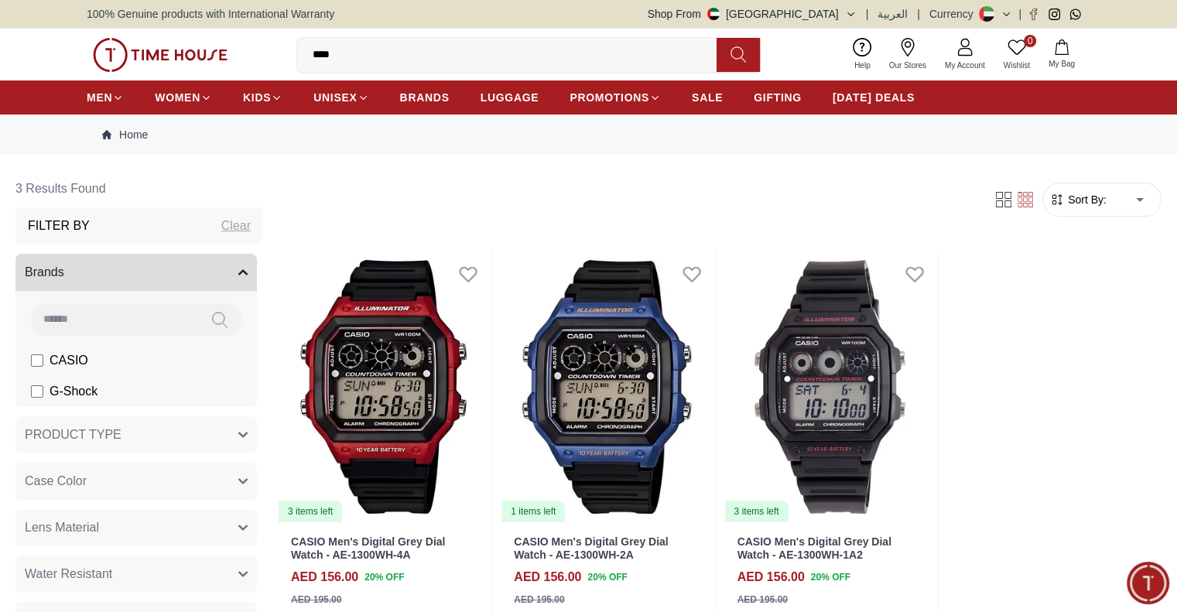
click at [452, 59] on input "****" at bounding box center [513, 54] width 432 height 31
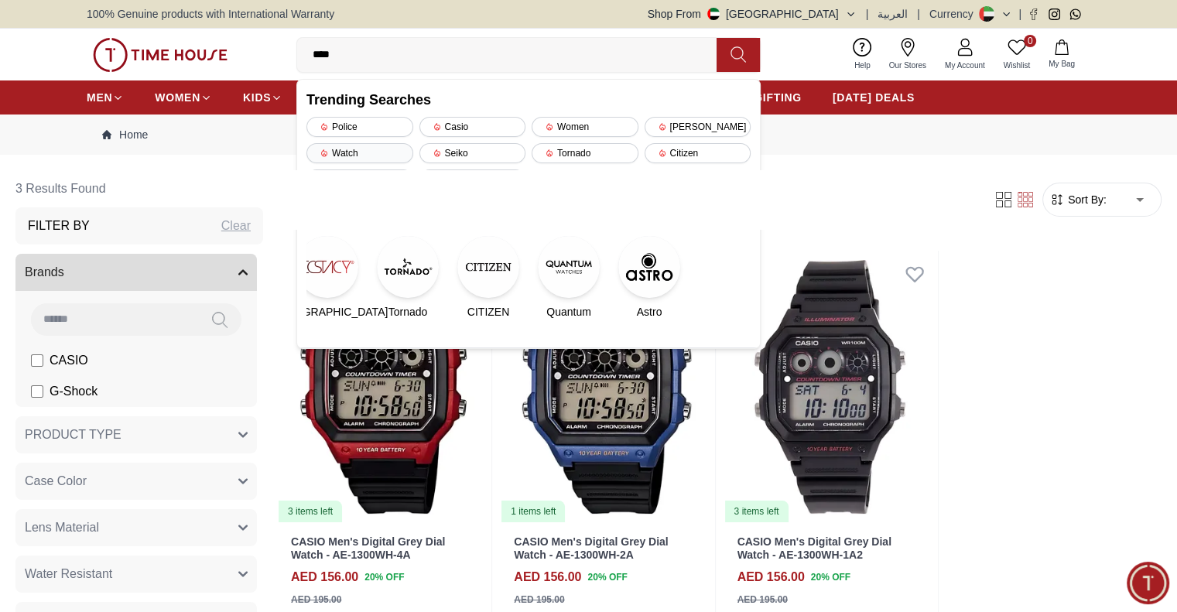
click at [374, 149] on div "Watch" at bounding box center [359, 153] width 107 height 20
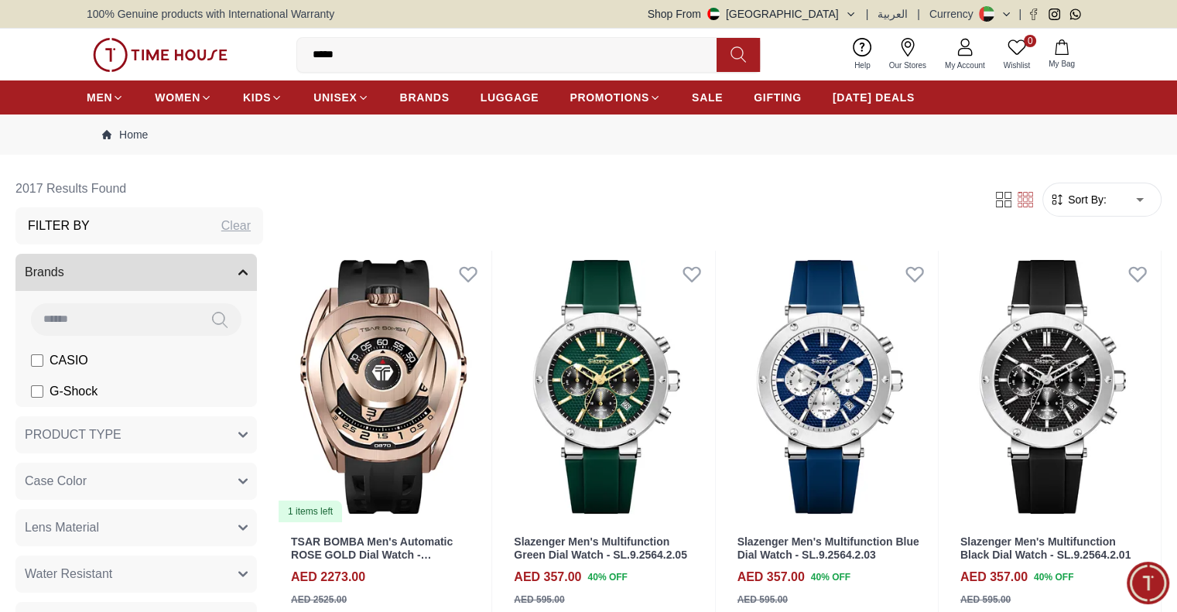
click at [362, 50] on input "*****" at bounding box center [513, 54] width 432 height 31
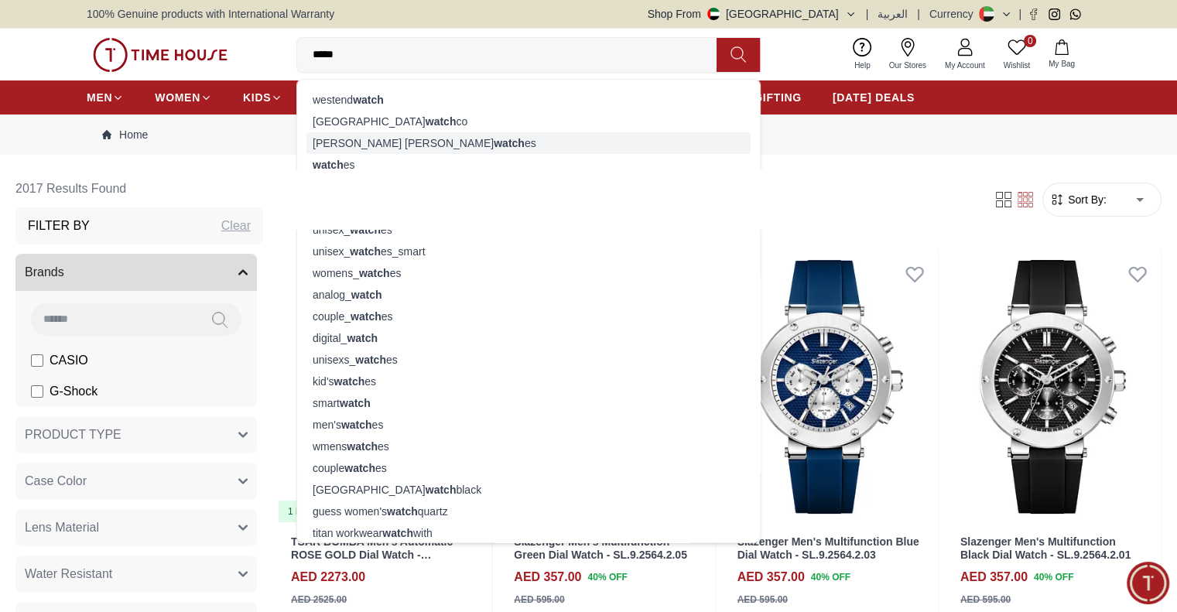
click at [457, 140] on div "kenneth scott smart watch es" at bounding box center [528, 143] width 444 height 22
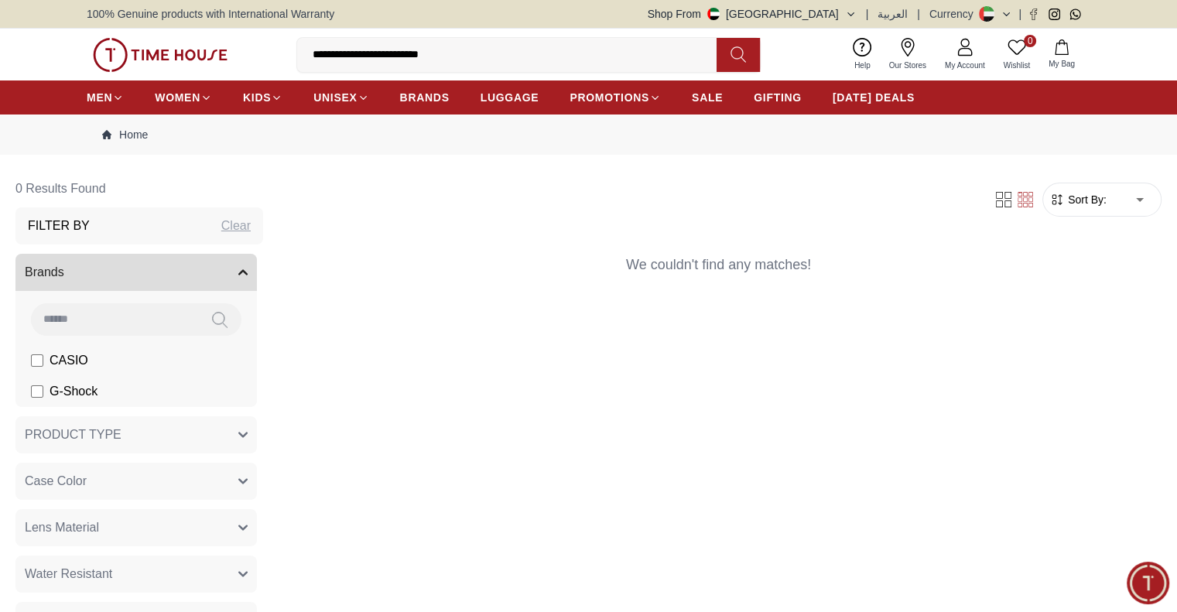
click at [475, 49] on input "**********" at bounding box center [513, 54] width 432 height 31
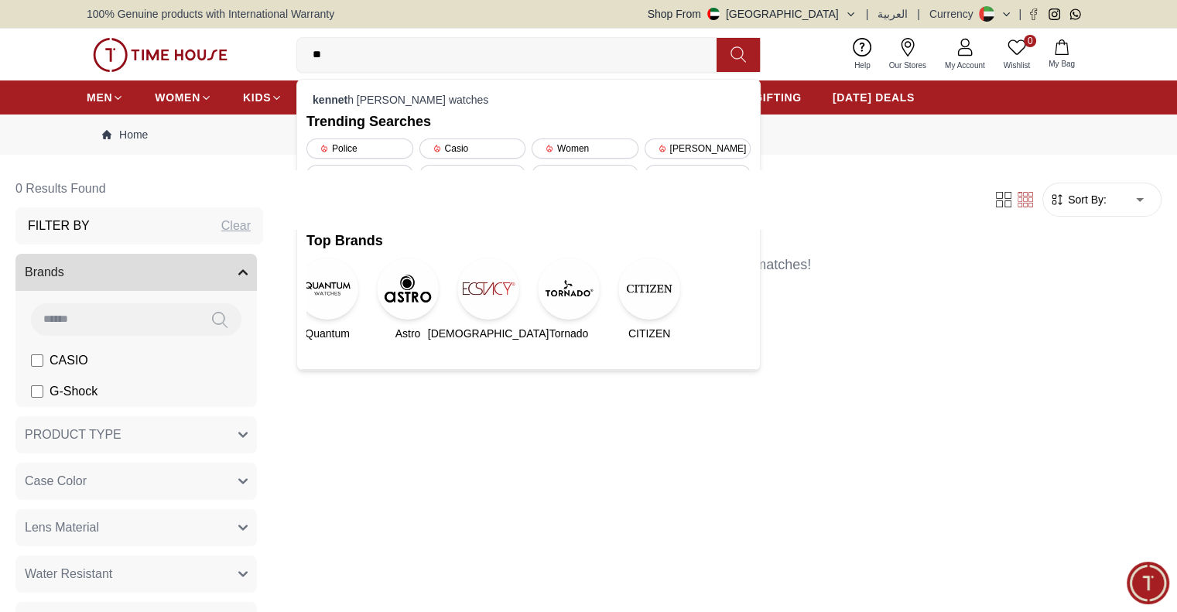
type input "*"
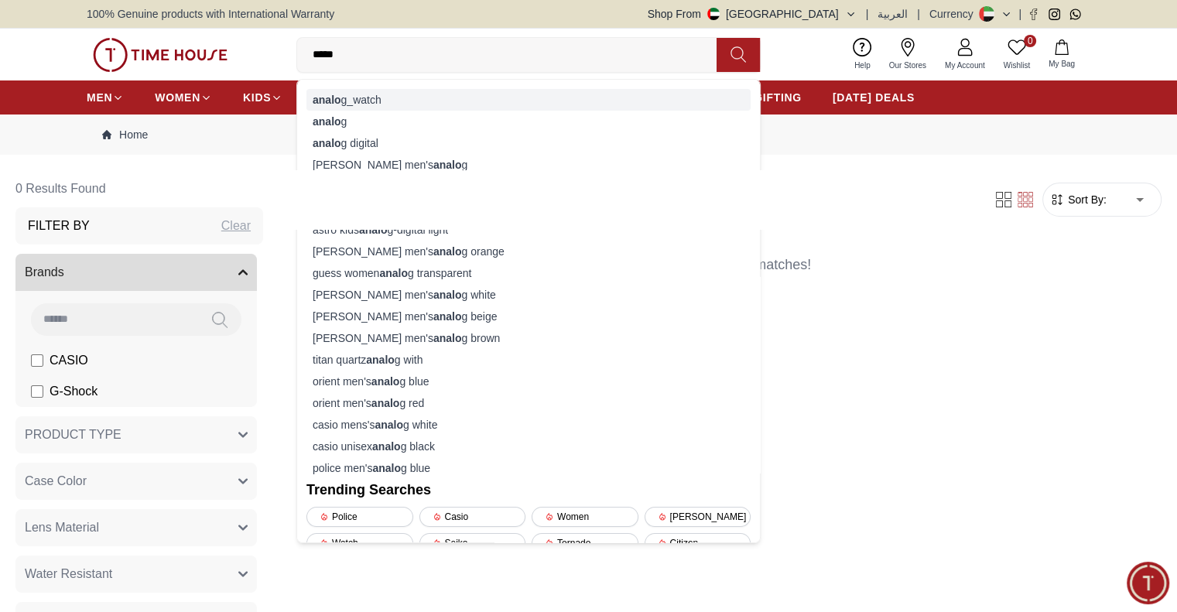
type input "*****"
click at [352, 95] on div "analo g_watch" at bounding box center [528, 100] width 444 height 22
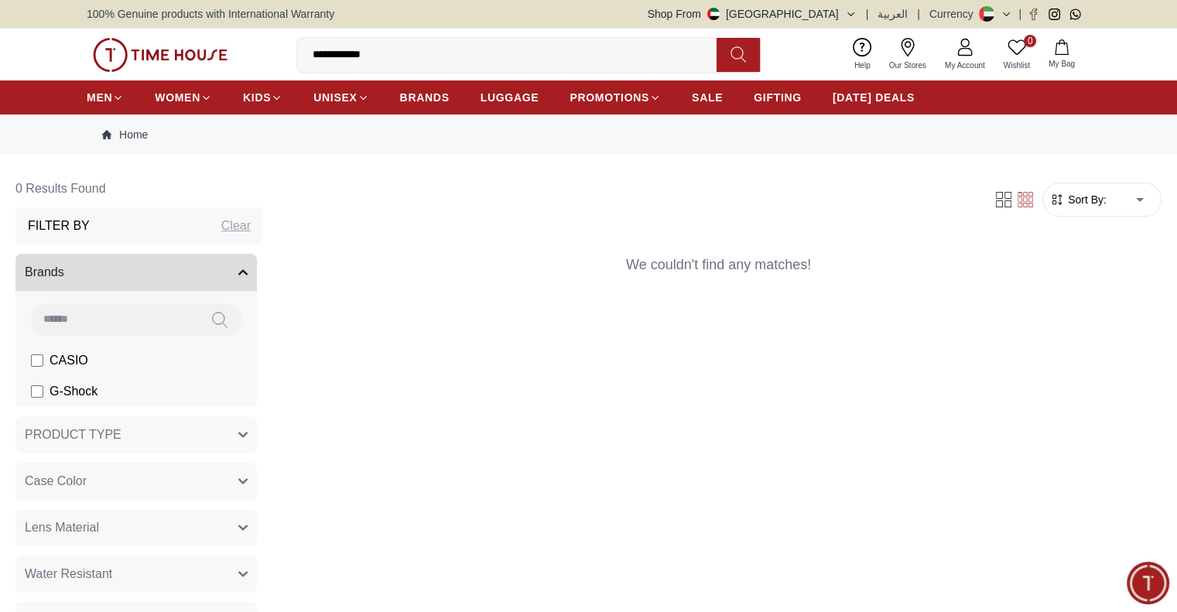
click at [350, 58] on input "**********" at bounding box center [513, 54] width 432 height 31
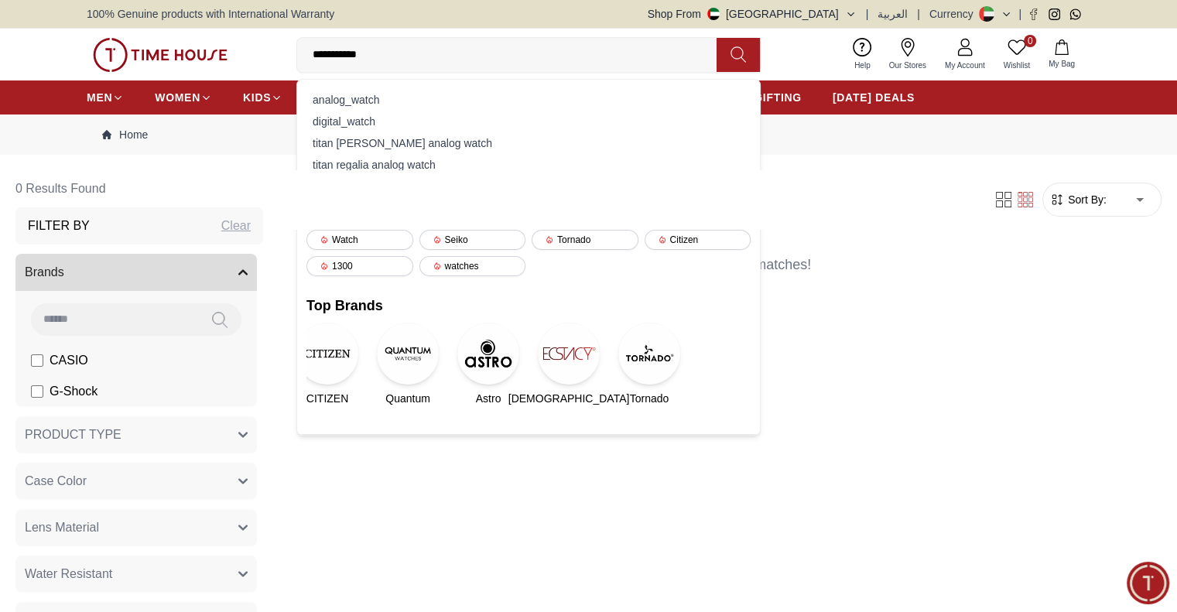
type input "**********"
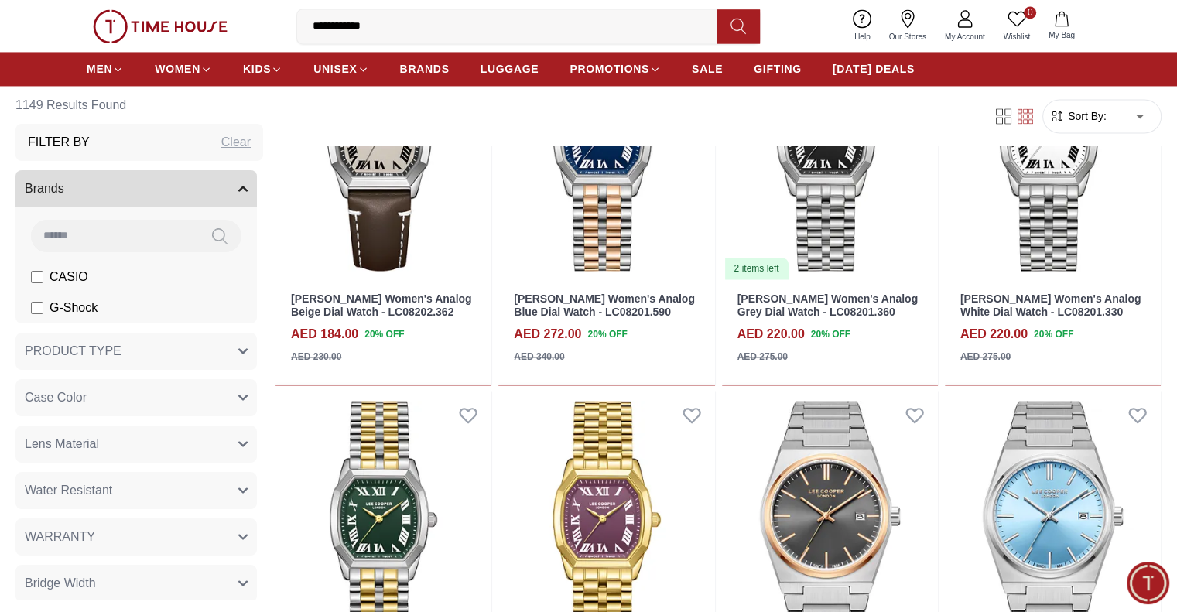
scroll to position [2547, 0]
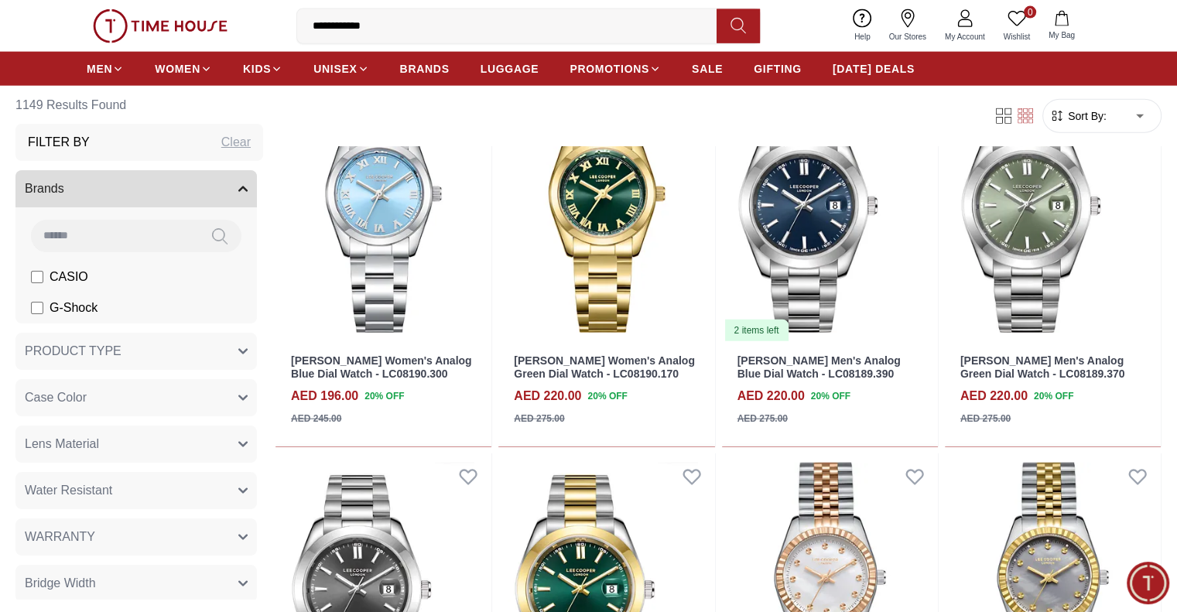
scroll to position [3736, 0]
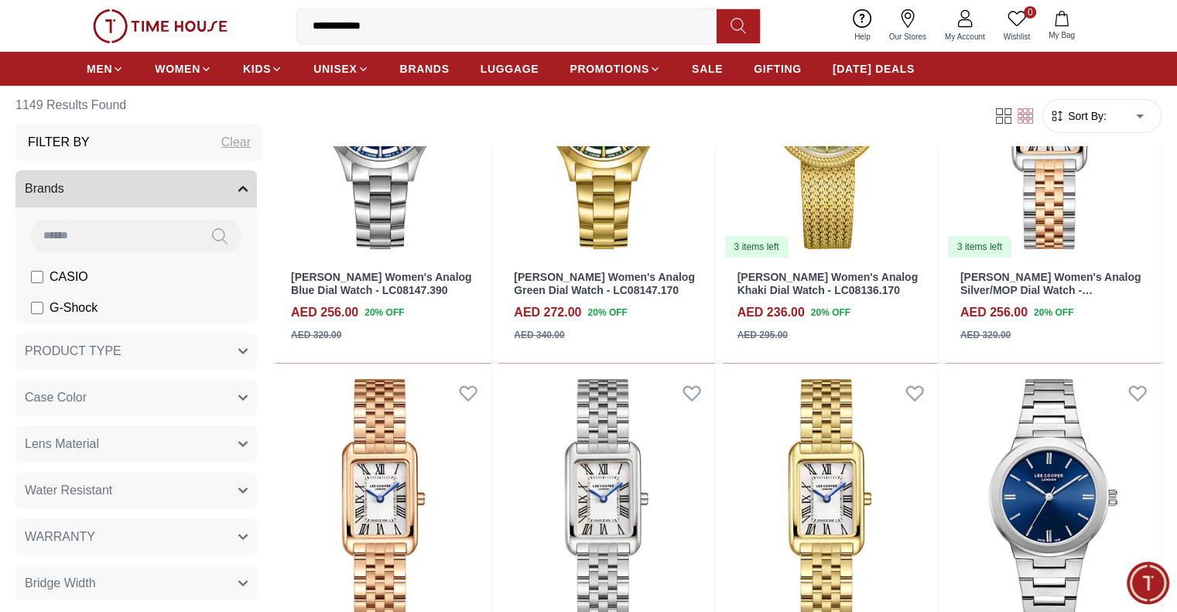
scroll to position [5251, 0]
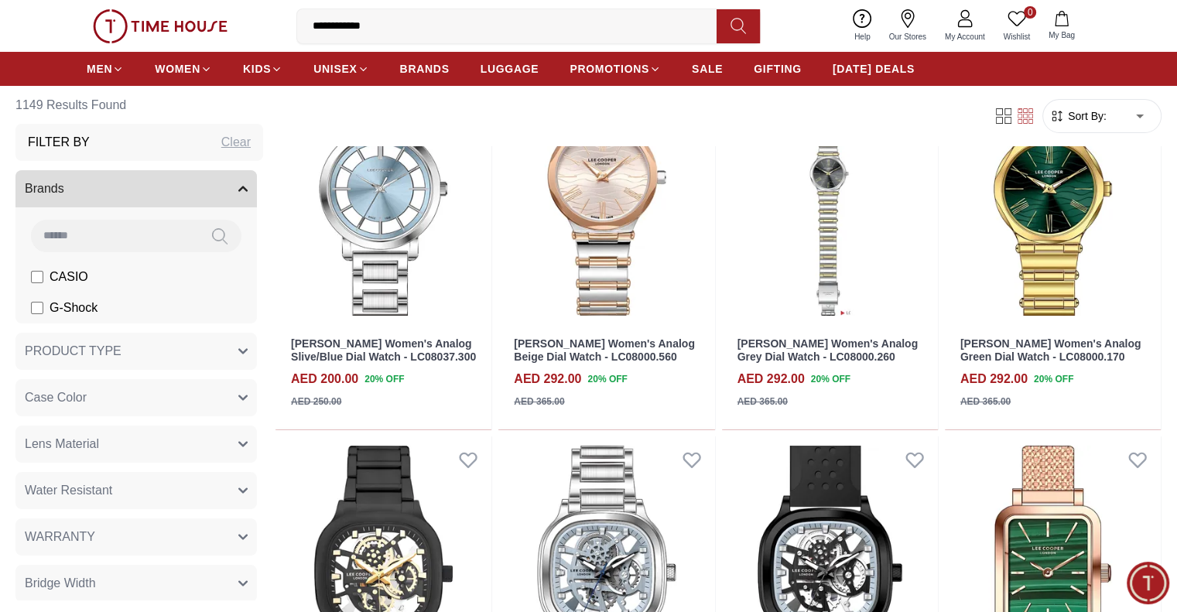
scroll to position [6094, 0]
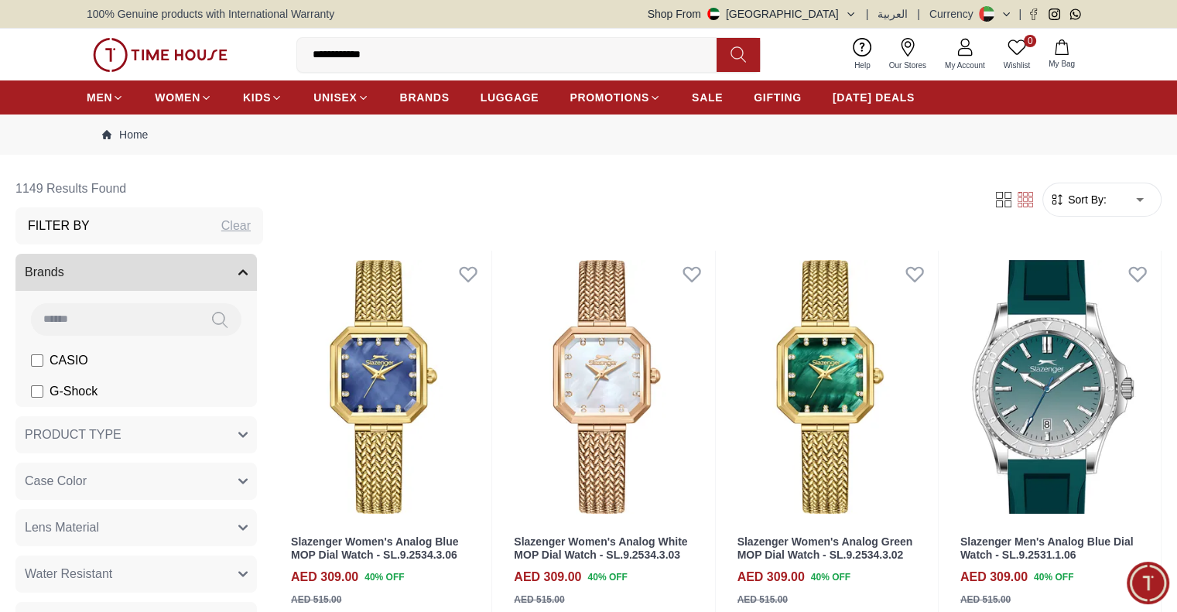
click at [145, 142] on nav "Home" at bounding box center [588, 134] width 1003 height 40
click at [145, 134] on link "Home" at bounding box center [125, 134] width 46 height 15
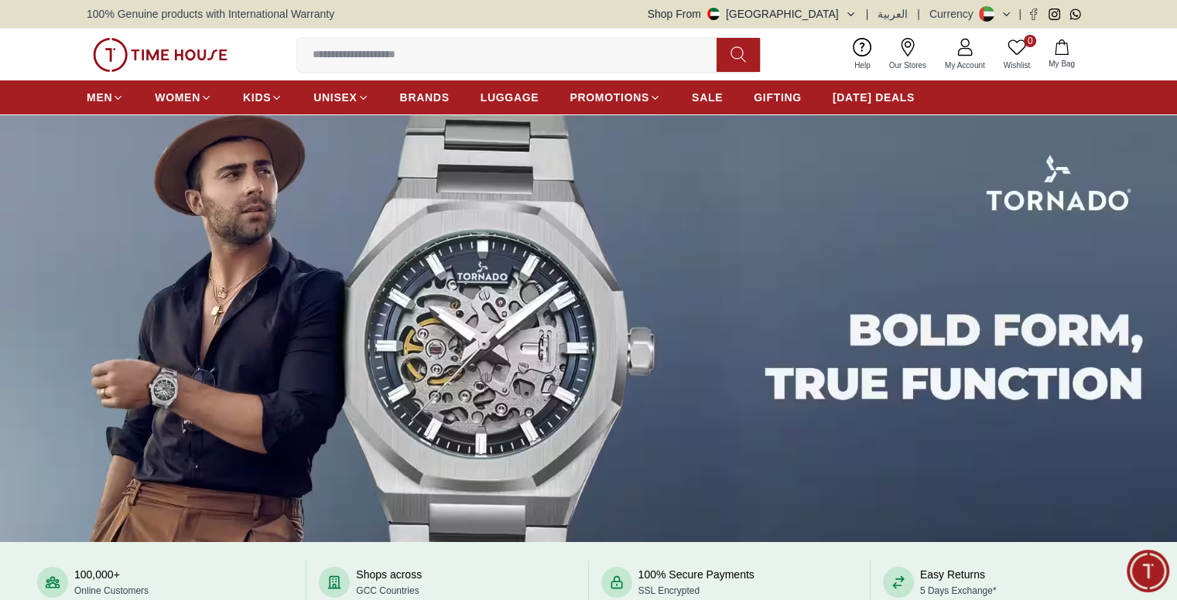
click at [456, 47] on input at bounding box center [513, 54] width 432 height 31
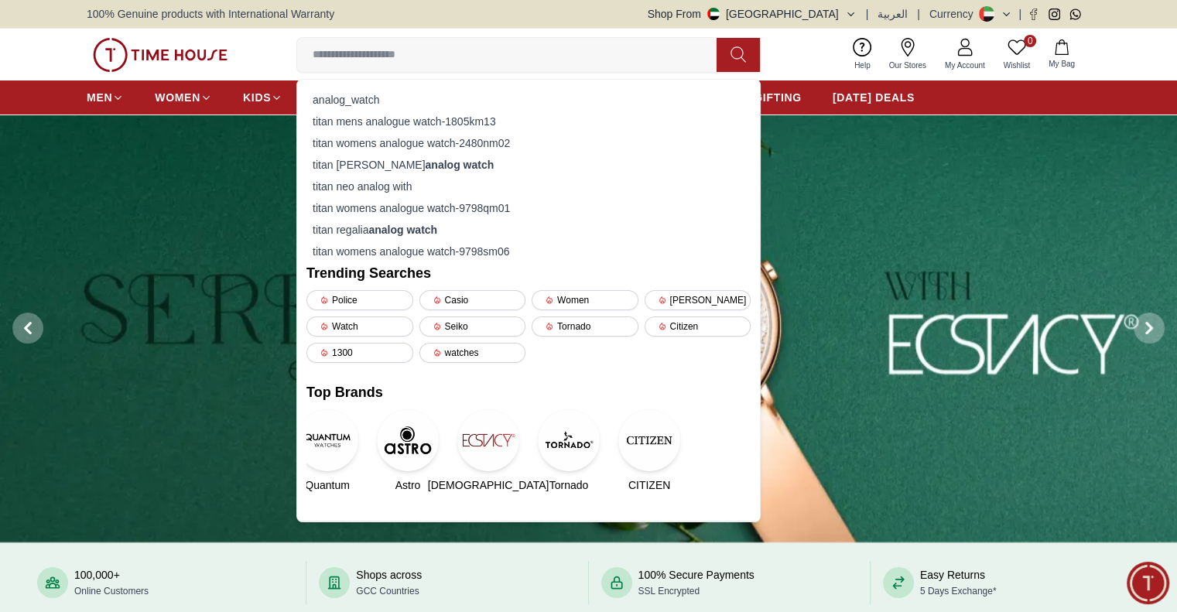
click at [456, 47] on input at bounding box center [513, 54] width 432 height 31
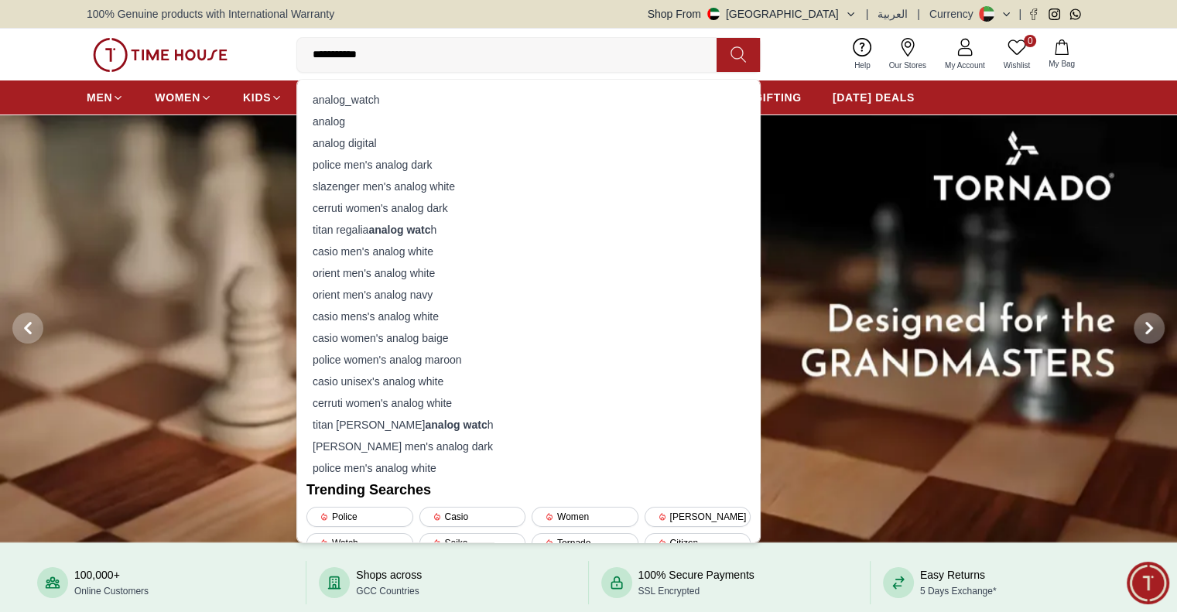
type input "**********"
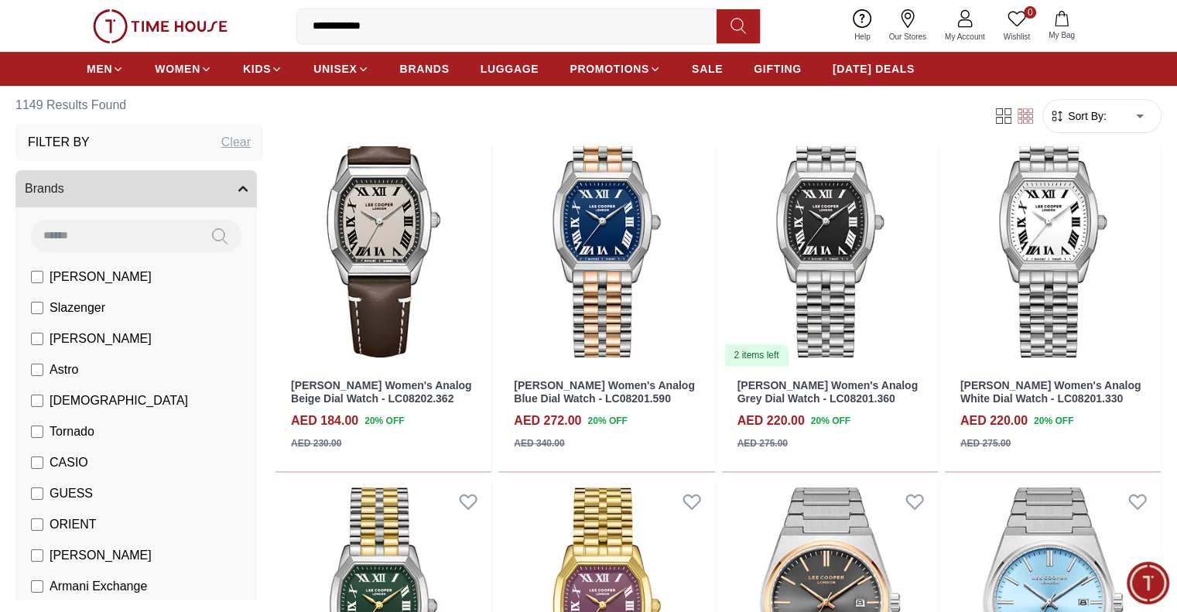
scroll to position [6462, 0]
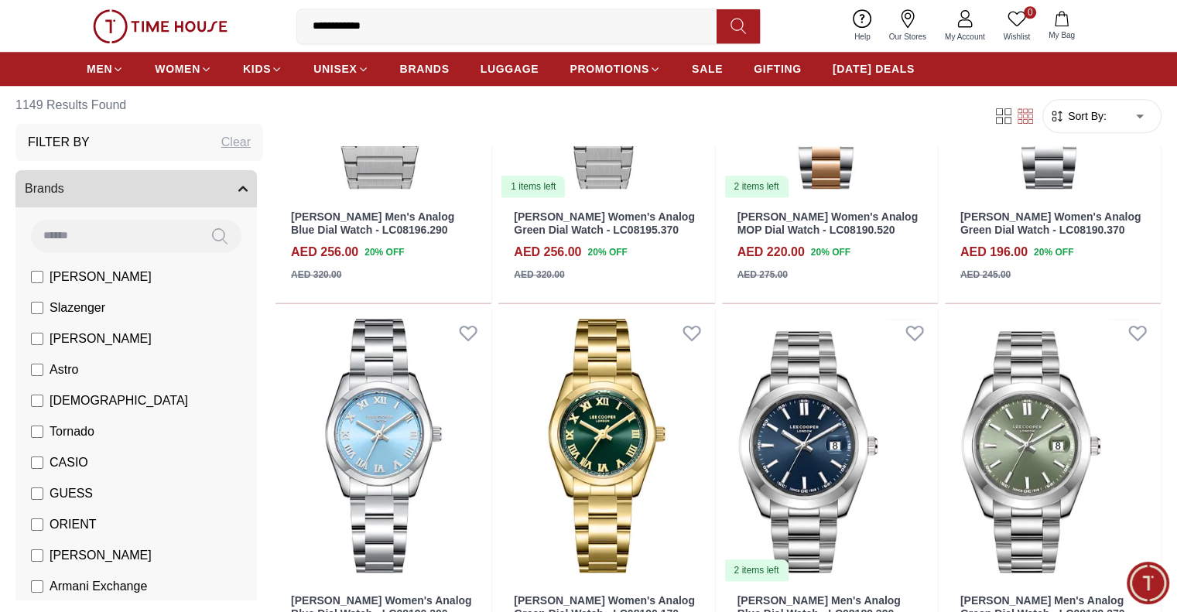
scroll to position [7445, 0]
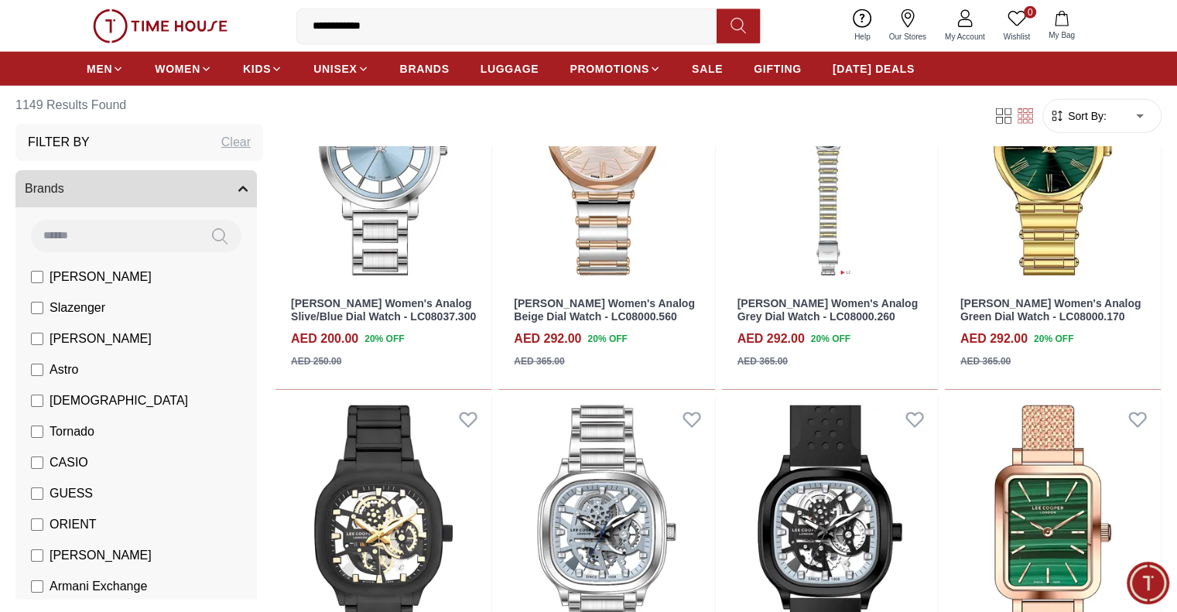
scroll to position [9760, 0]
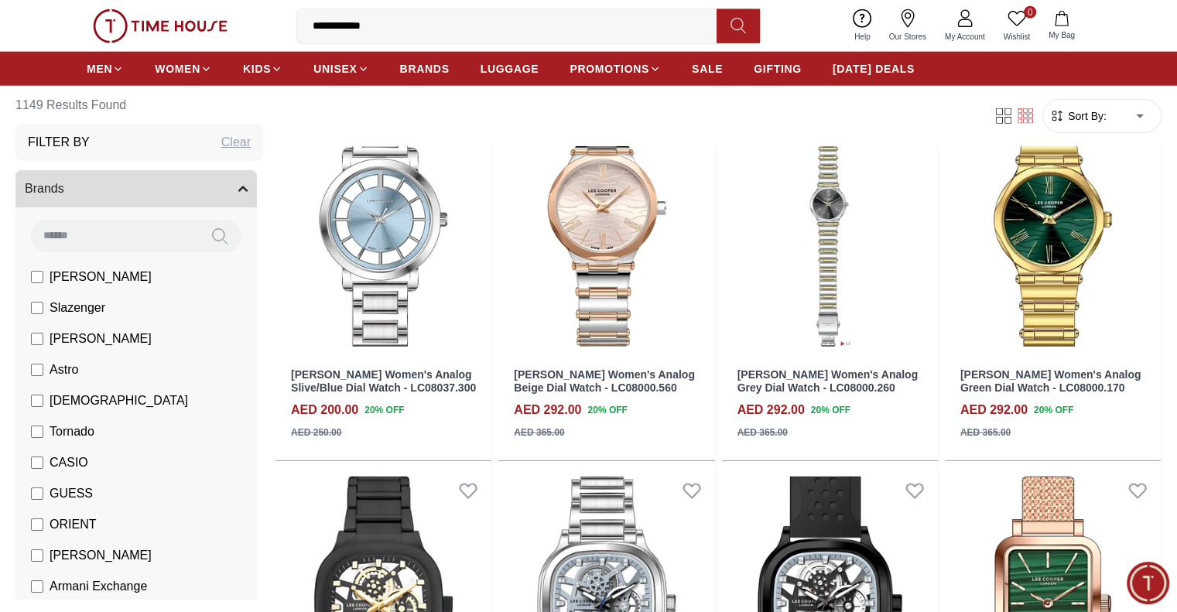
click at [110, 21] on img at bounding box center [160, 26] width 135 height 34
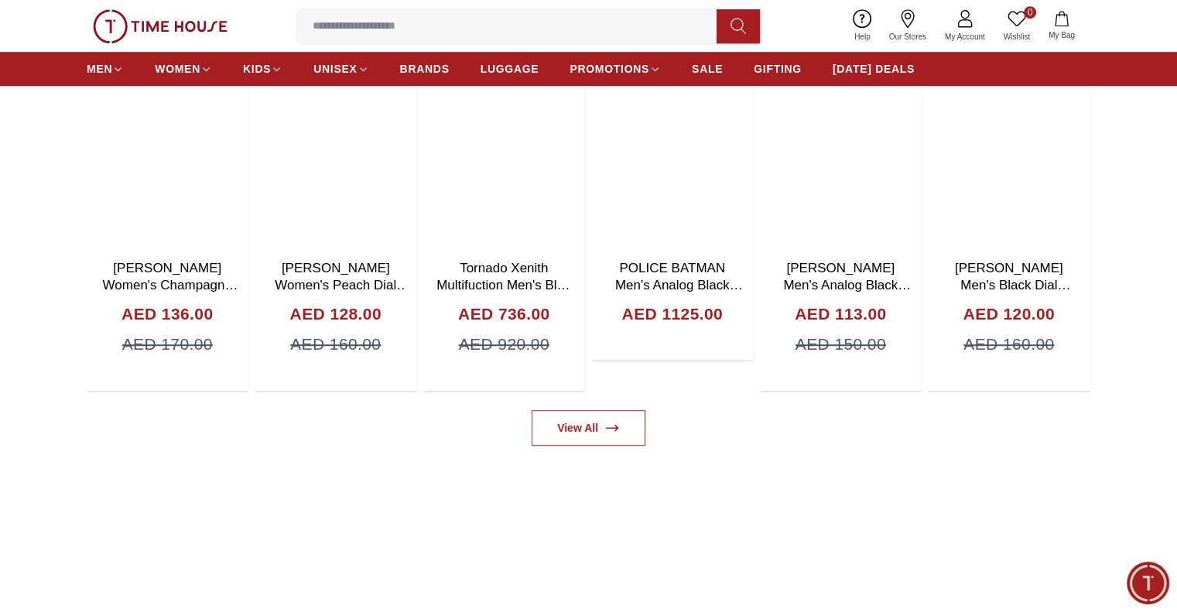
scroll to position [1095, 0]
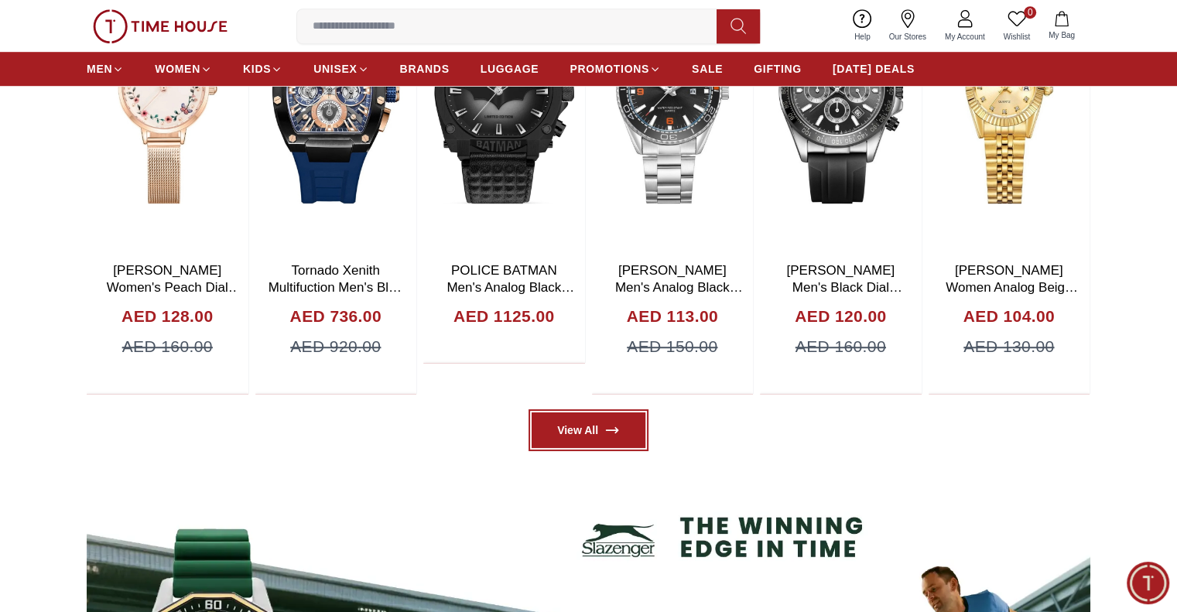
click at [606, 439] on link "View All" at bounding box center [588, 430] width 114 height 36
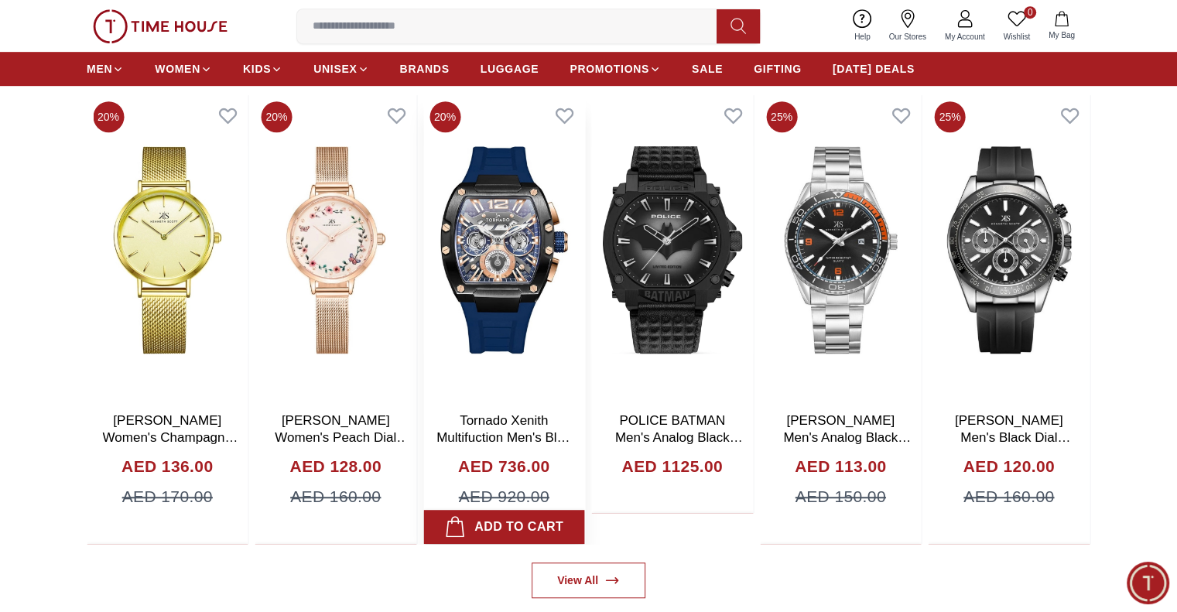
scroll to position [946, 0]
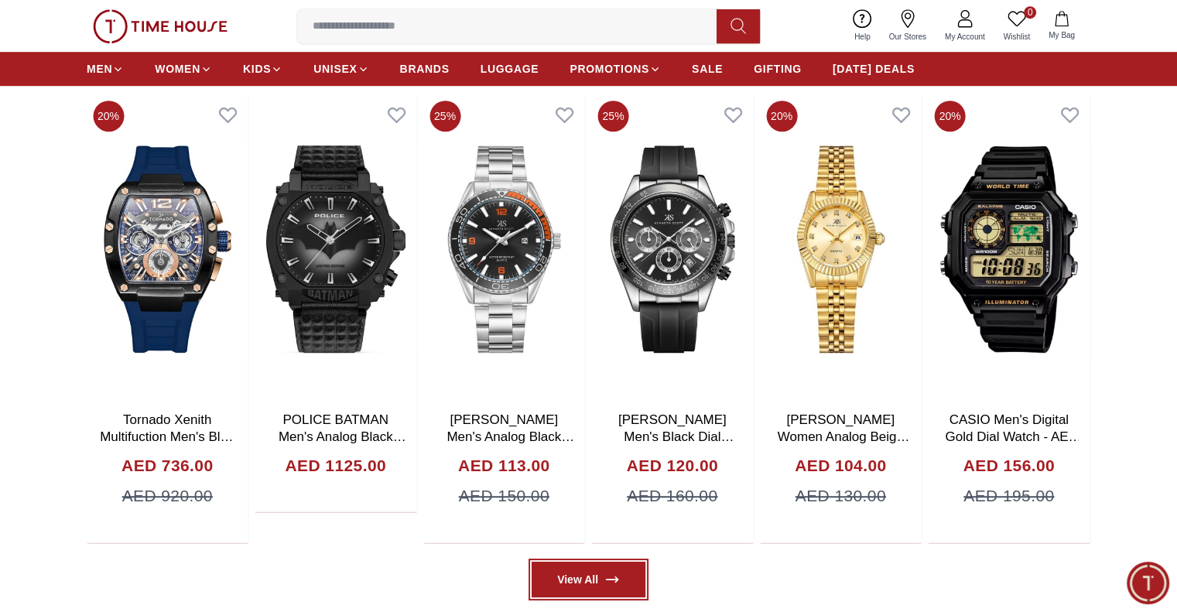
click at [574, 578] on link "View All" at bounding box center [588, 580] width 114 height 36
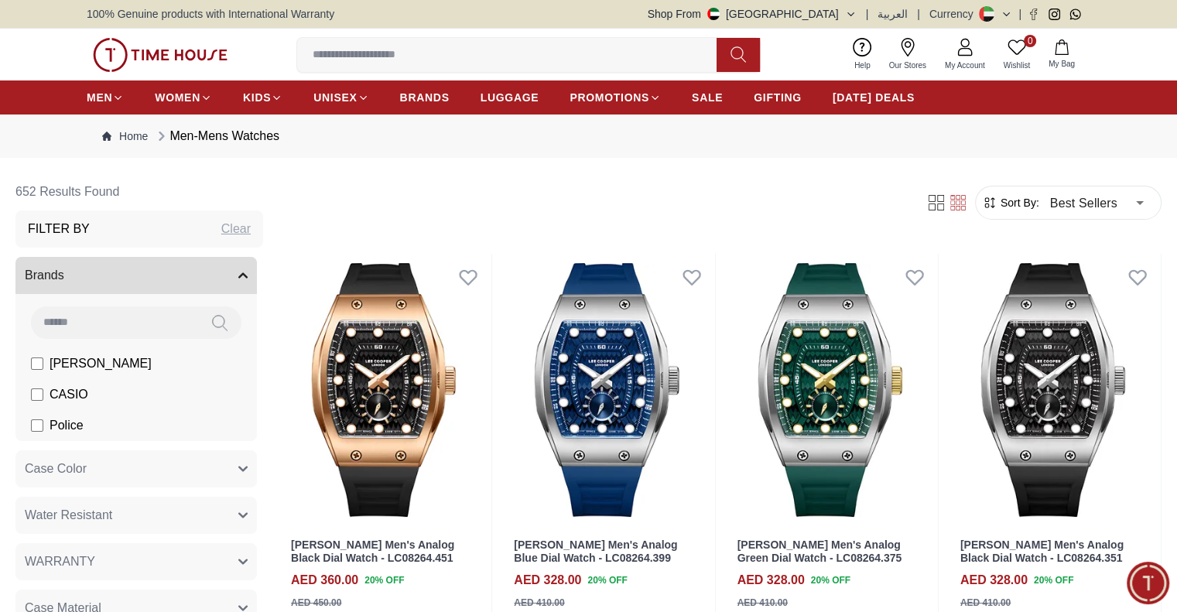
click at [136, 50] on img at bounding box center [160, 55] width 135 height 34
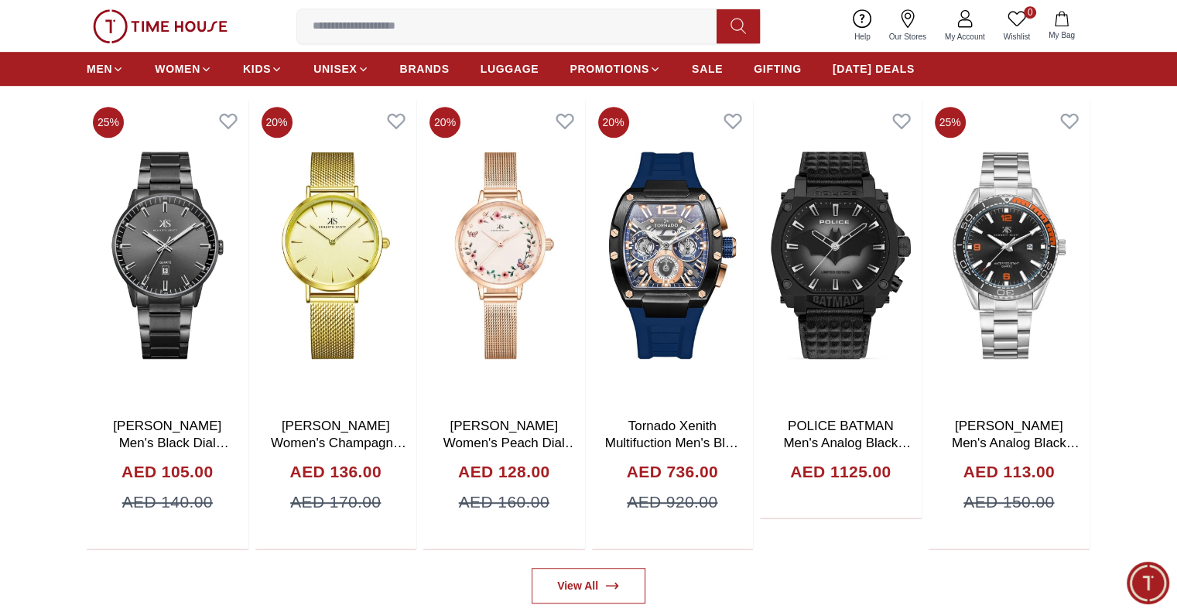
scroll to position [941, 0]
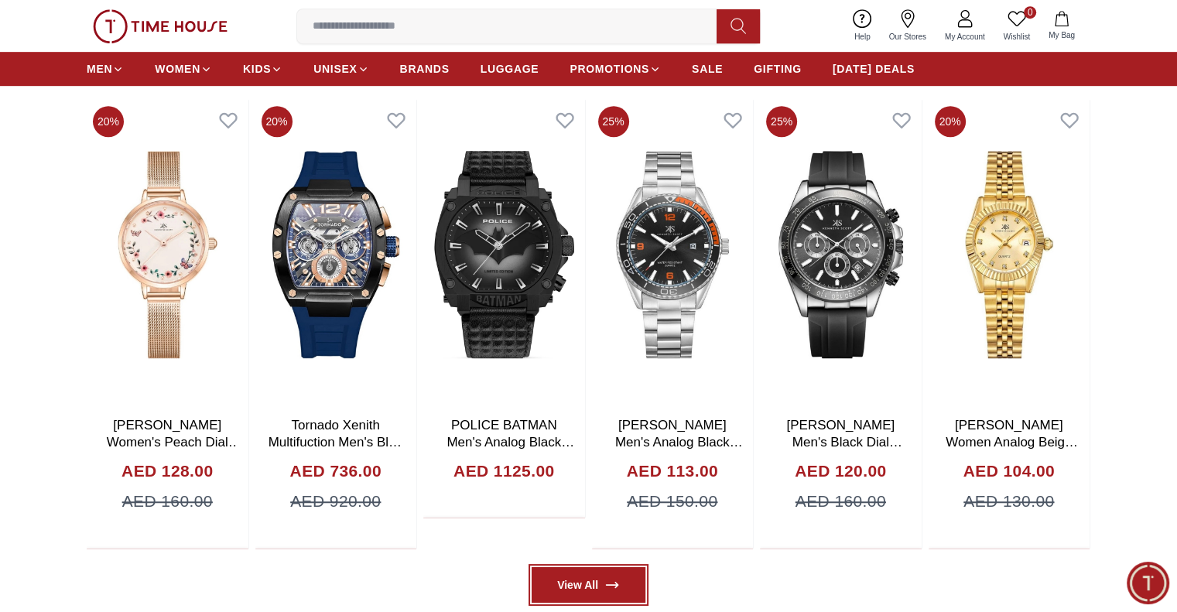
click at [593, 577] on link "View All" at bounding box center [588, 585] width 114 height 36
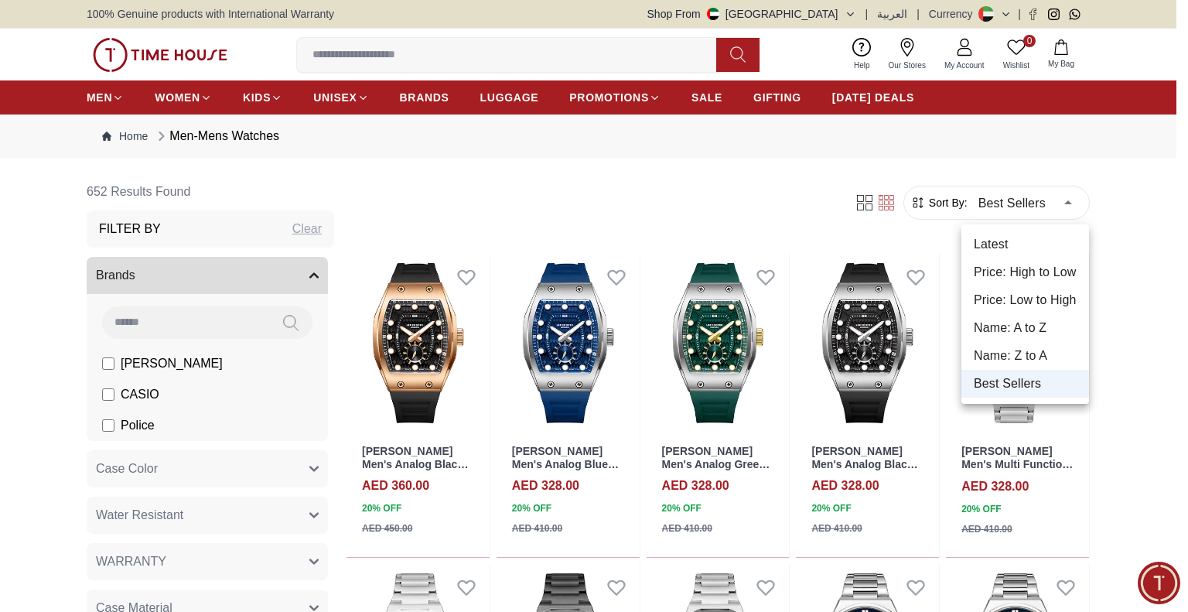
click at [1017, 212] on div at bounding box center [594, 306] width 1188 height 612
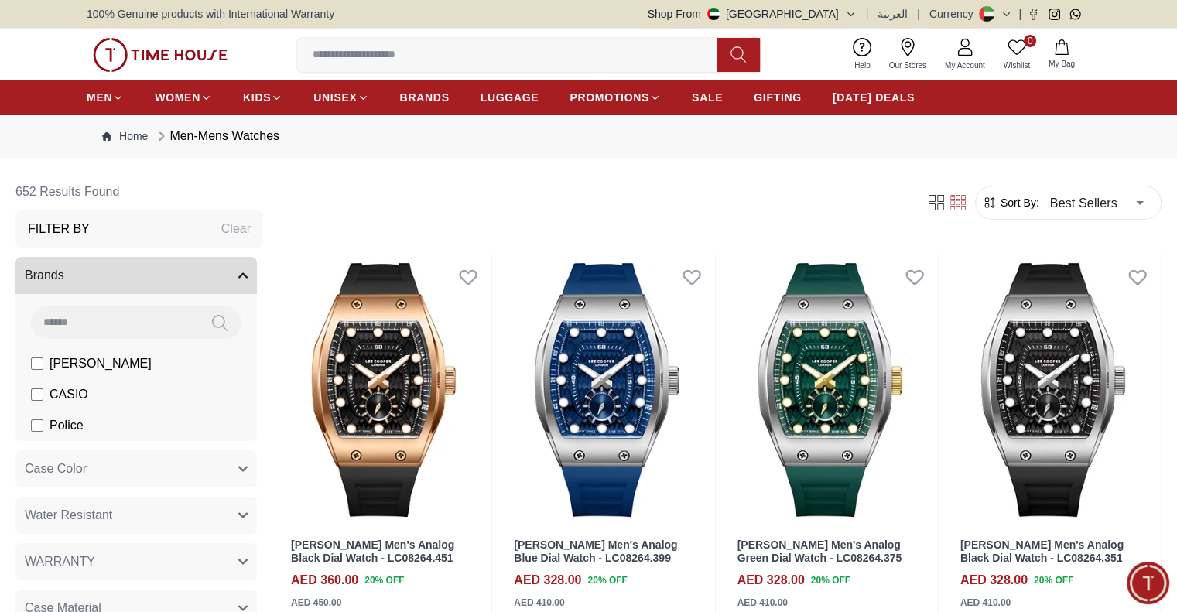
click at [842, 13] on button "Shop From UAE" at bounding box center [751, 13] width 209 height 15
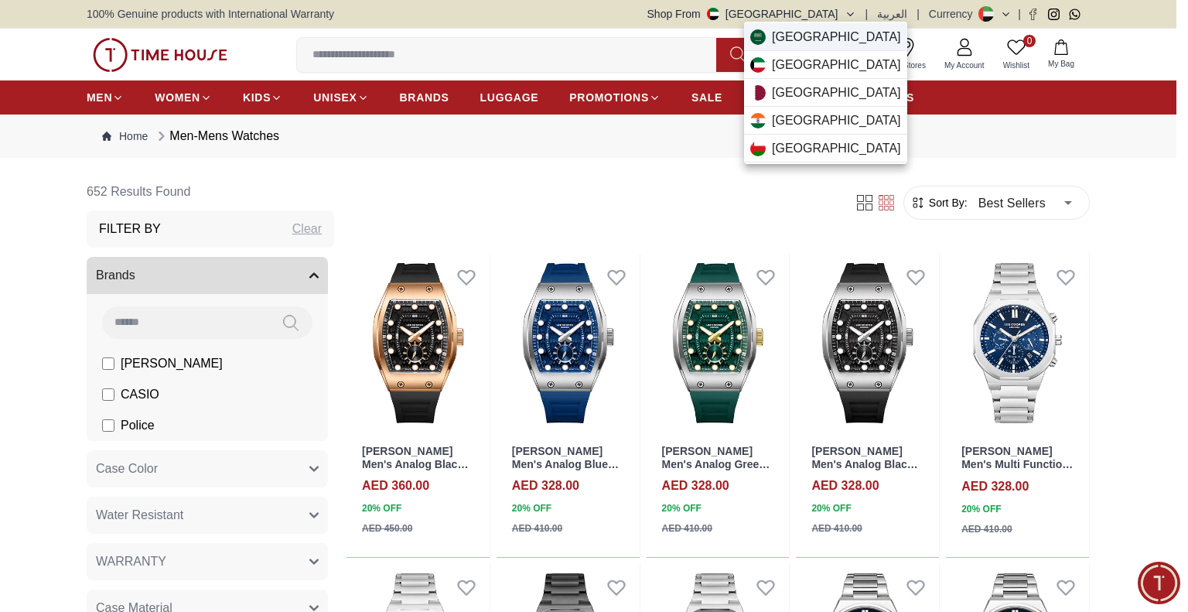
click at [841, 28] on span "Saudi Arabia" at bounding box center [836, 37] width 129 height 19
